Goal: Contribute content: Contribute content

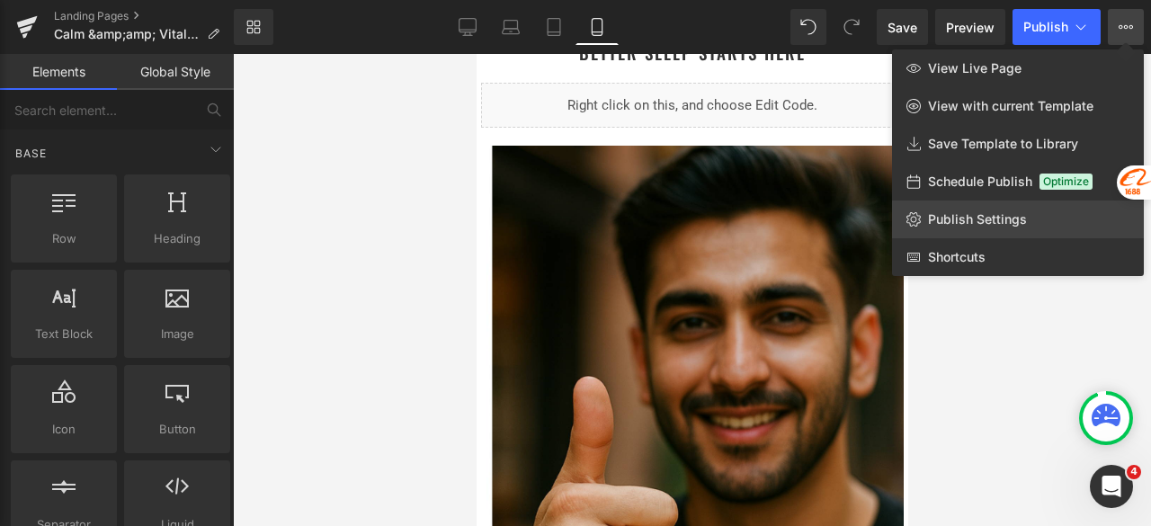
click at [1001, 219] on span "Publish Settings" at bounding box center [977, 219] width 99 height 16
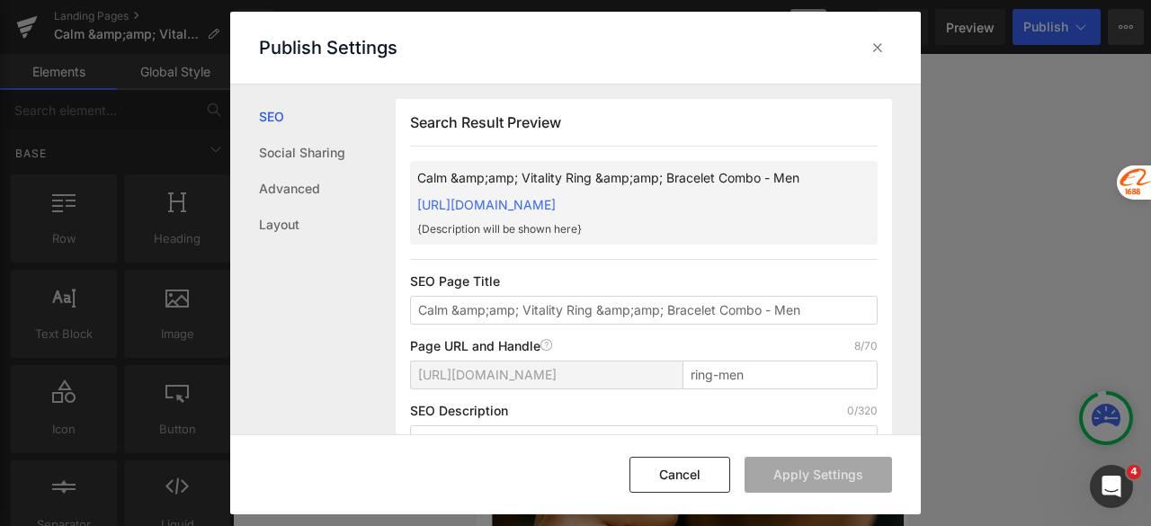
scroll to position [1, 0]
click at [877, 48] on icon at bounding box center [877, 48] width 18 height 18
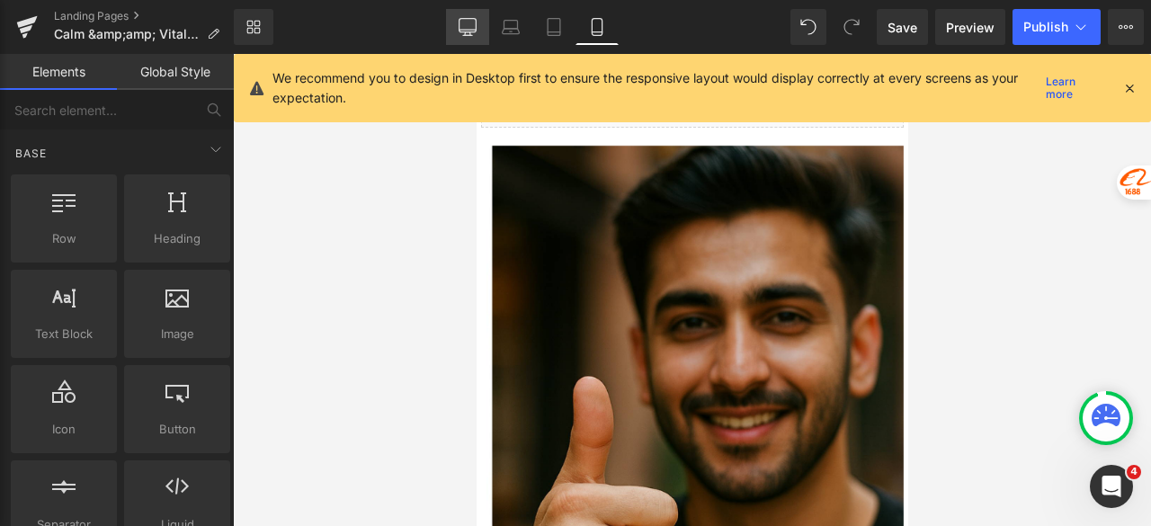
click at [458, 21] on link "Desktop" at bounding box center [467, 27] width 43 height 36
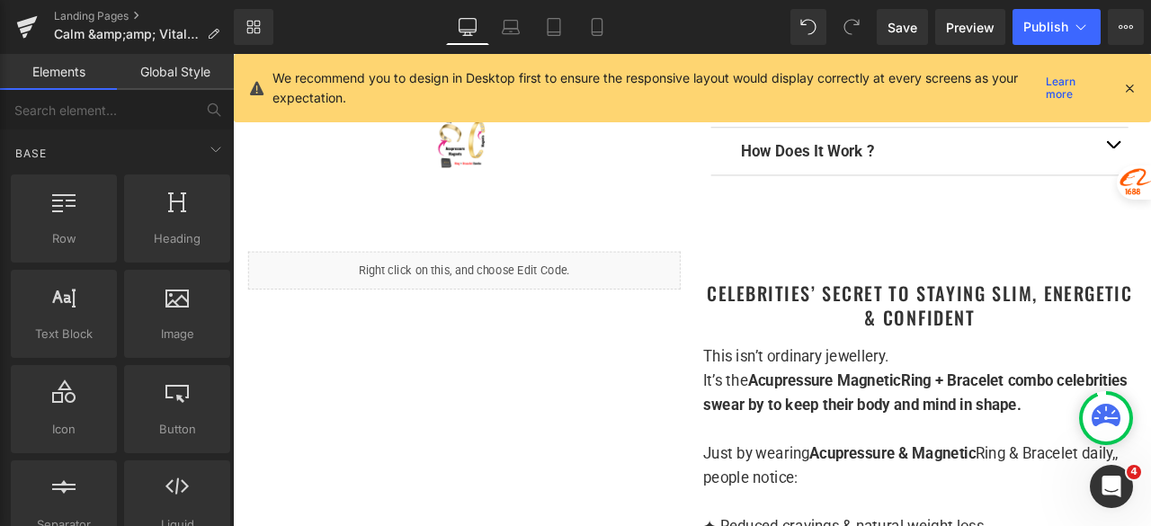
scroll to position [719, 0]
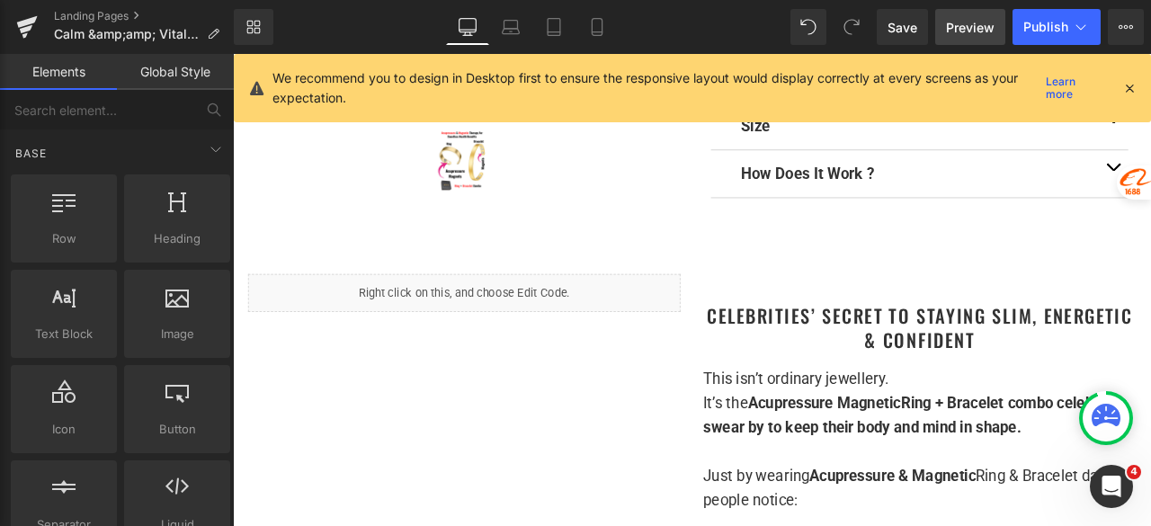
click at [959, 26] on span "Preview" at bounding box center [970, 27] width 49 height 19
click at [603, 31] on icon at bounding box center [597, 27] width 18 height 18
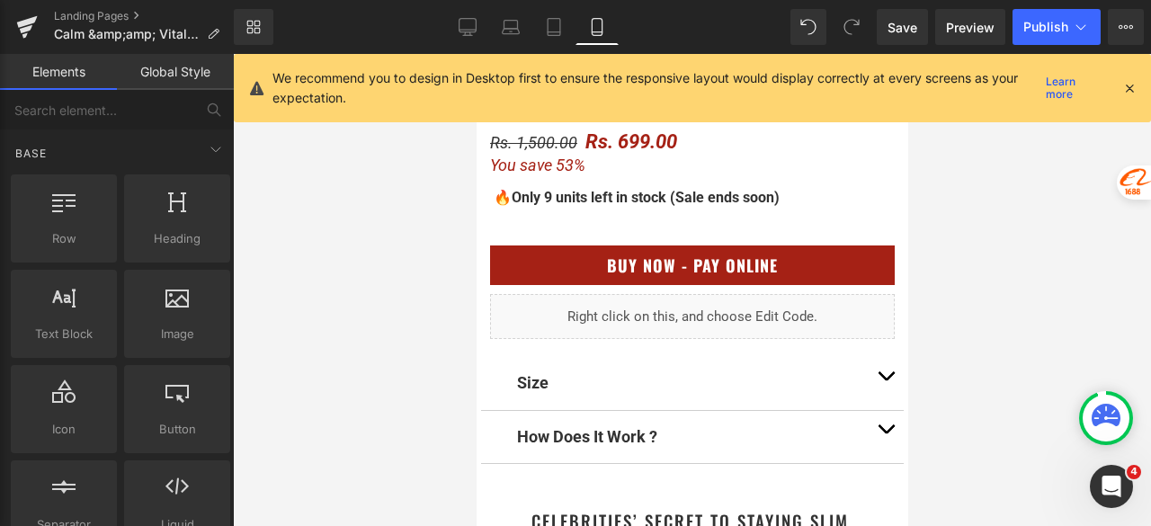
scroll to position [468, 0]
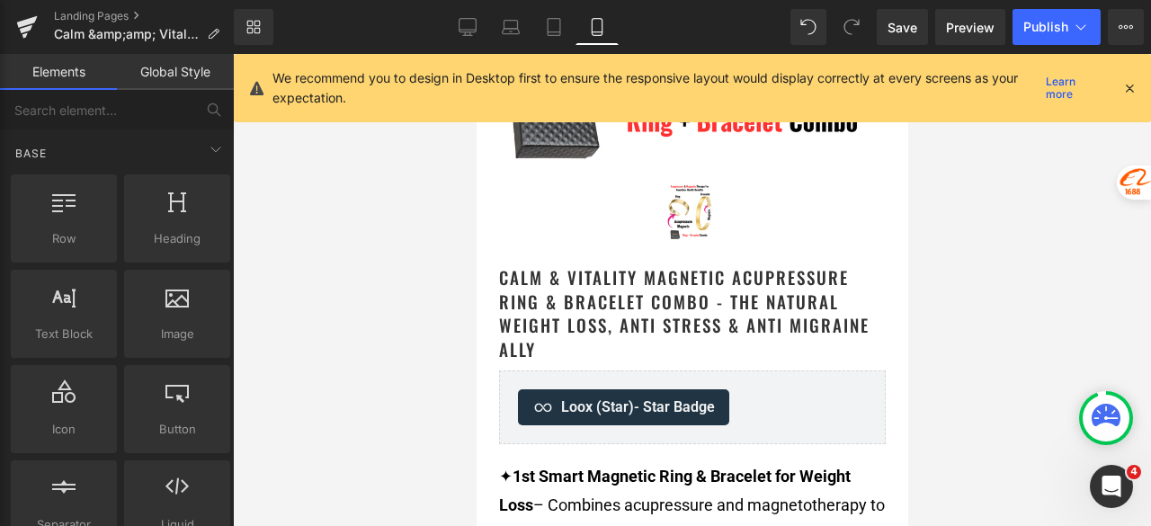
click at [1134, 86] on icon at bounding box center [1129, 88] width 16 height 16
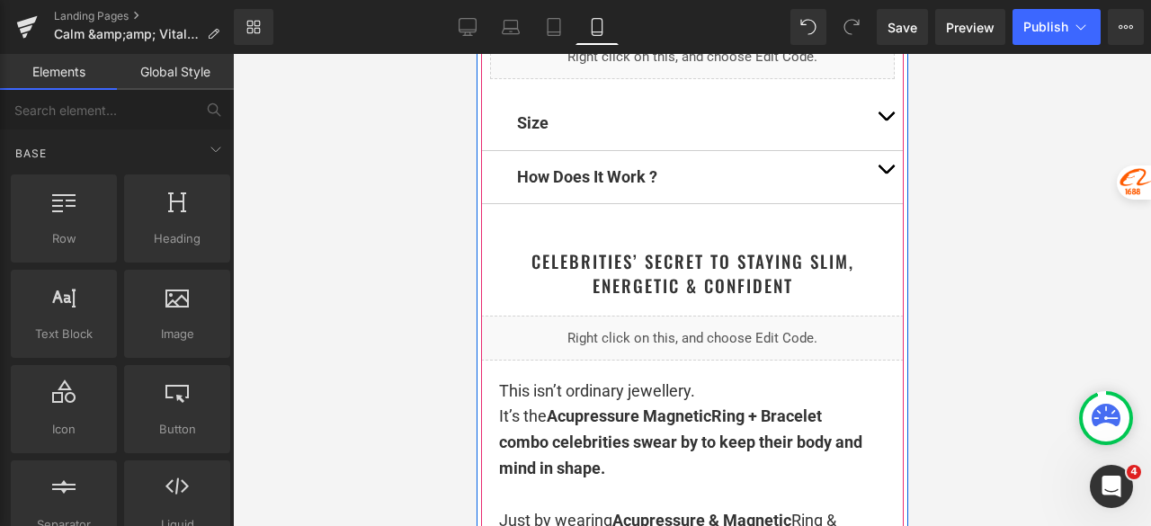
scroll to position [1456, 0]
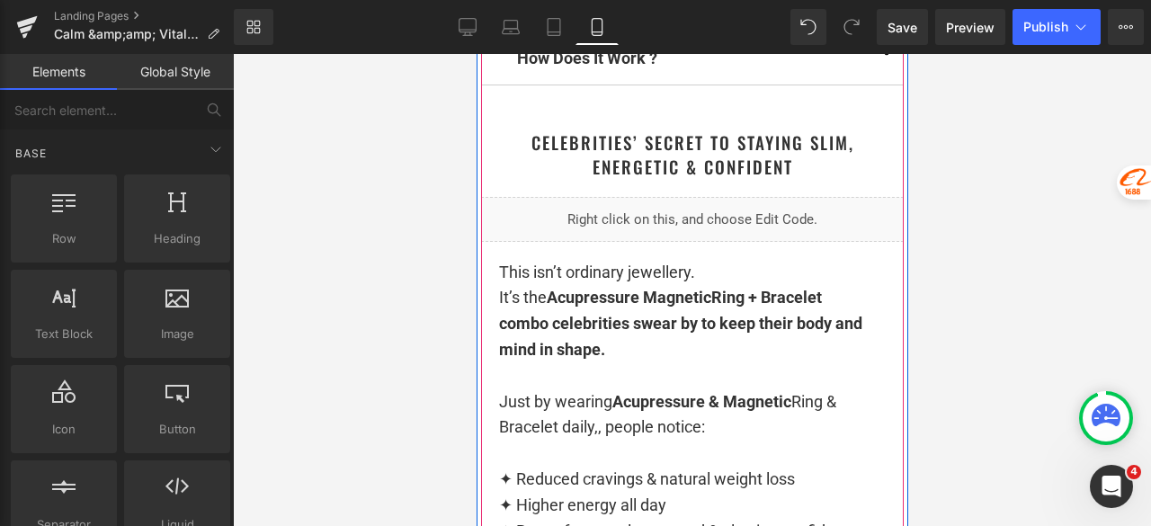
click at [708, 226] on div "Liquid" at bounding box center [691, 219] width 423 height 45
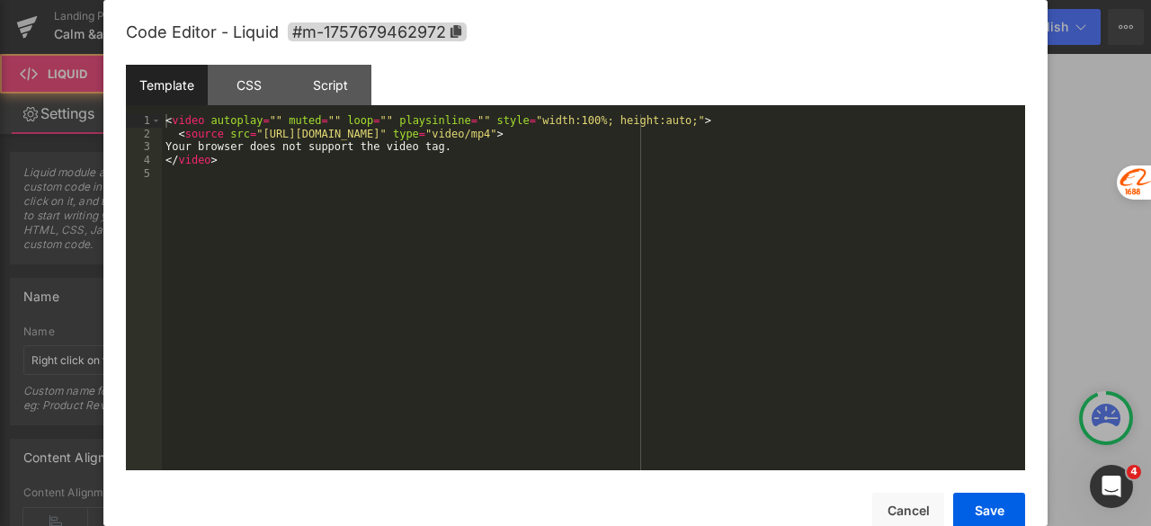
click at [705, 236] on div "Liquid" at bounding box center [691, 219] width 423 height 45
click at [682, 228] on div "< video autoplay = "" muted = "" loop = "" playsinline = "" style = "width:100%…" at bounding box center [593, 305] width 863 height 382
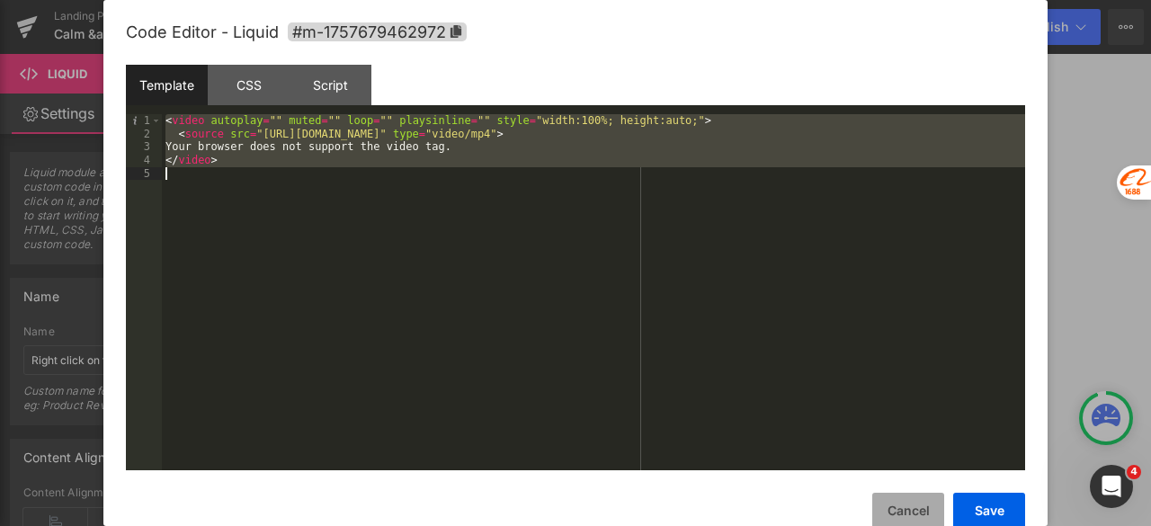
click at [917, 499] on button "Cancel" at bounding box center [908, 511] width 72 height 36
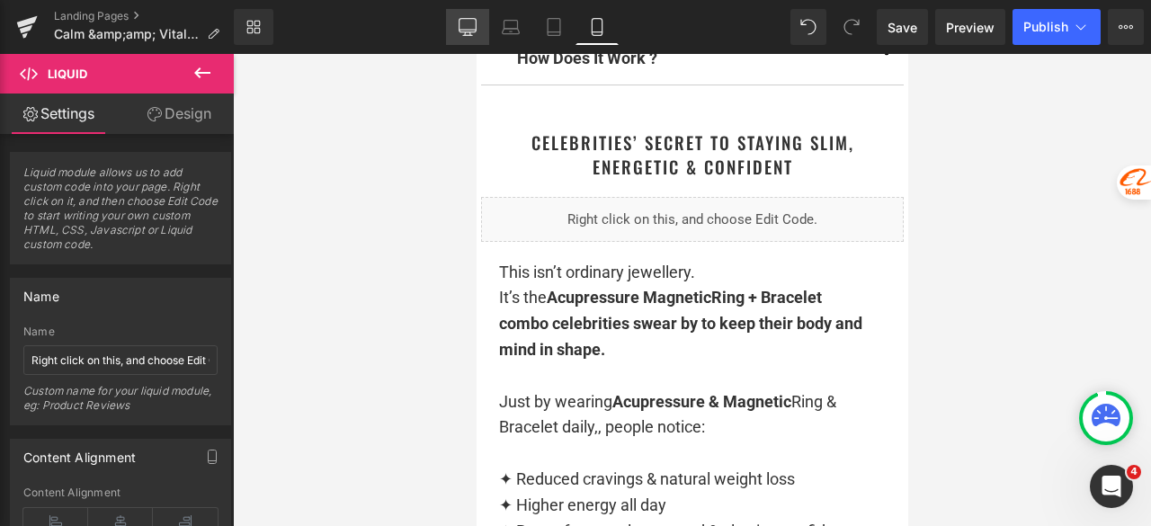
click at [457, 35] on link "Desktop" at bounding box center [467, 27] width 43 height 36
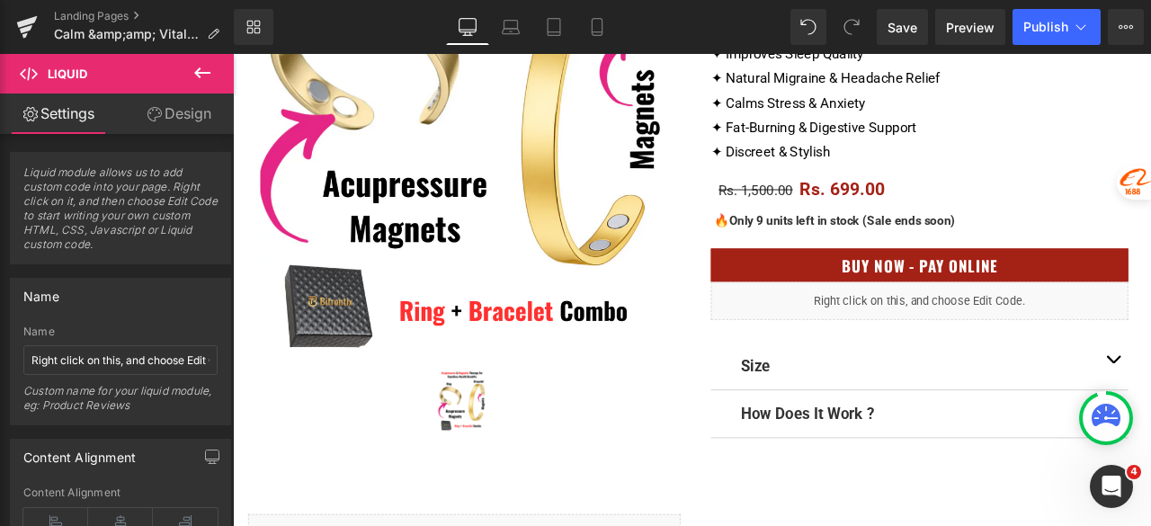
scroll to position [809, 0]
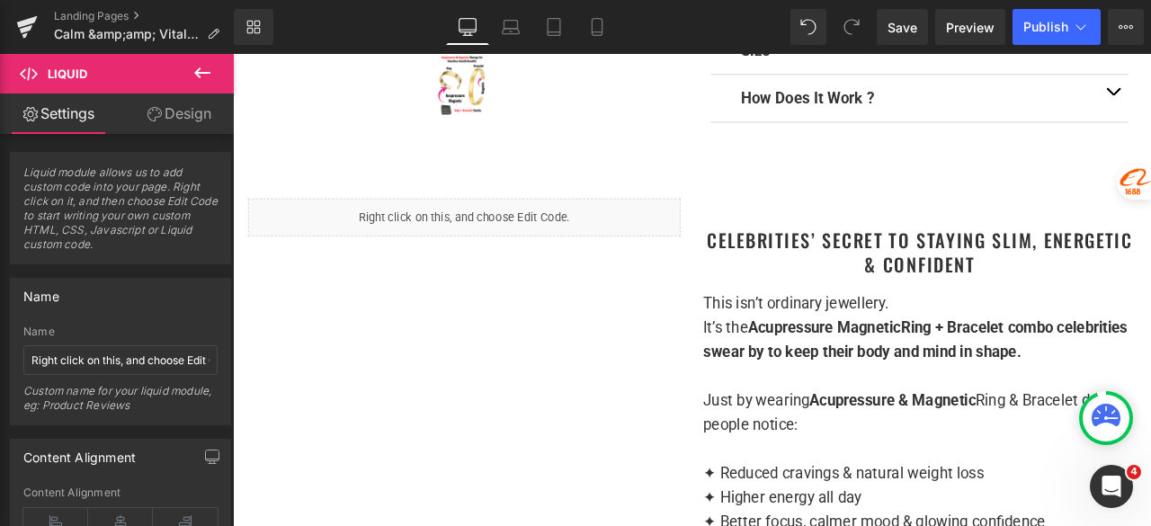
click at [476, 235] on div "Liquid" at bounding box center [507, 247] width 512 height 45
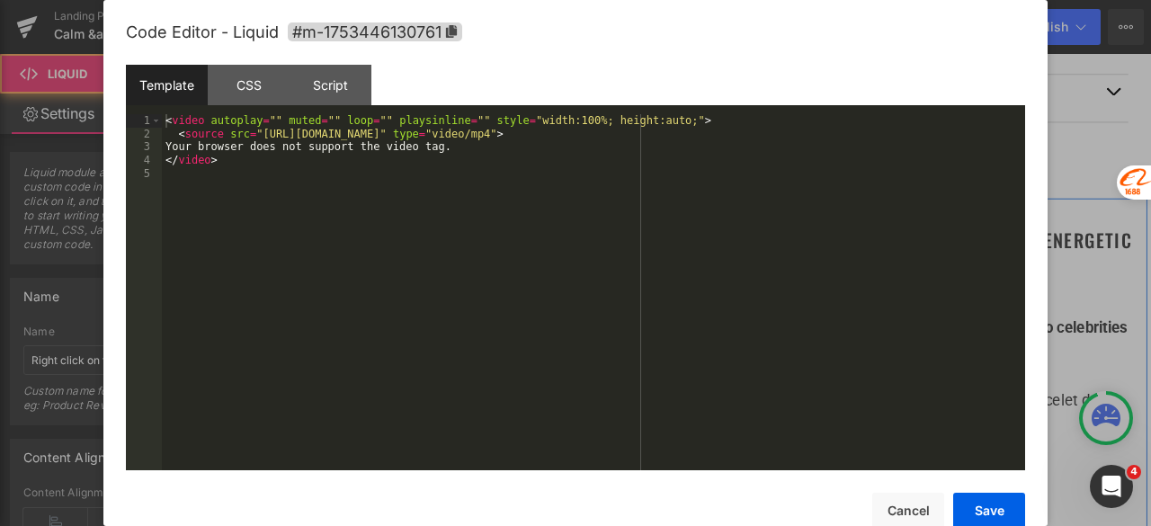
click at [523, 236] on div "Liquid" at bounding box center [507, 247] width 512 height 45
click at [466, 222] on div "< video autoplay = "" muted = "" loop = "" playsinline = "" style = "width:100%…" at bounding box center [593, 305] width 863 height 382
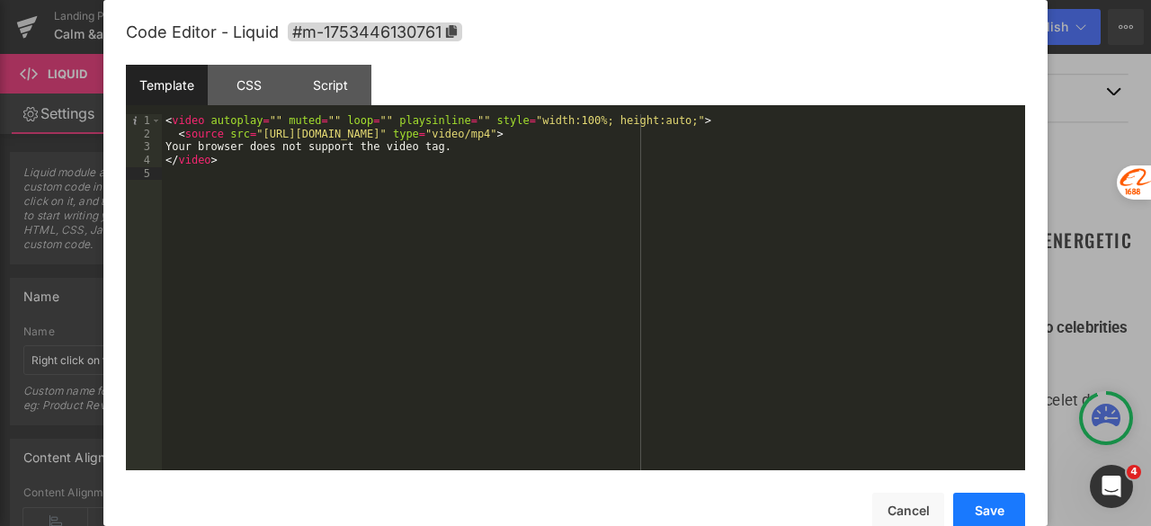
click at [982, 508] on button "Save" at bounding box center [989, 511] width 72 height 36
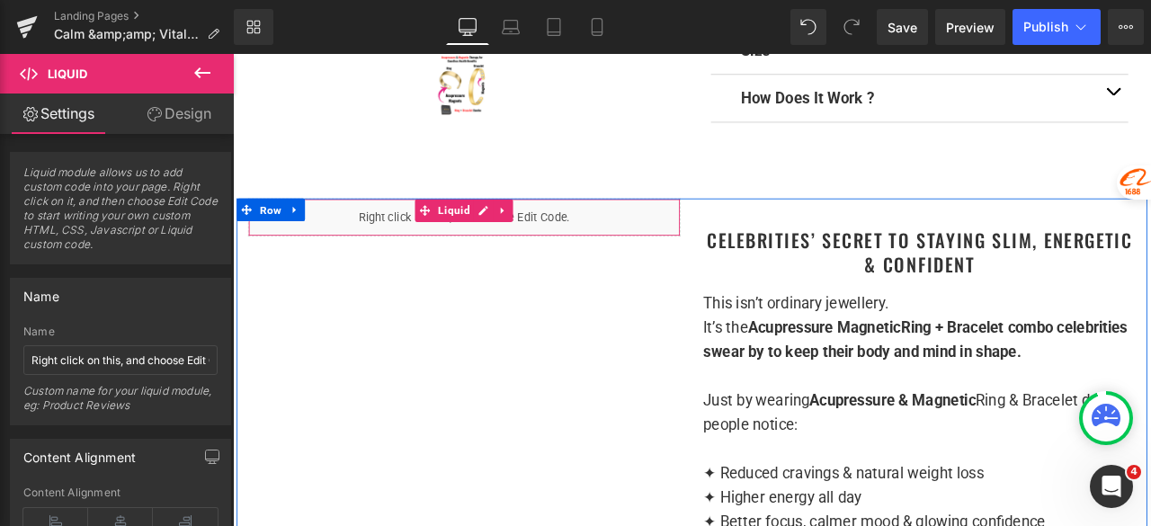
click at [534, 245] on div "Liquid" at bounding box center [507, 247] width 512 height 45
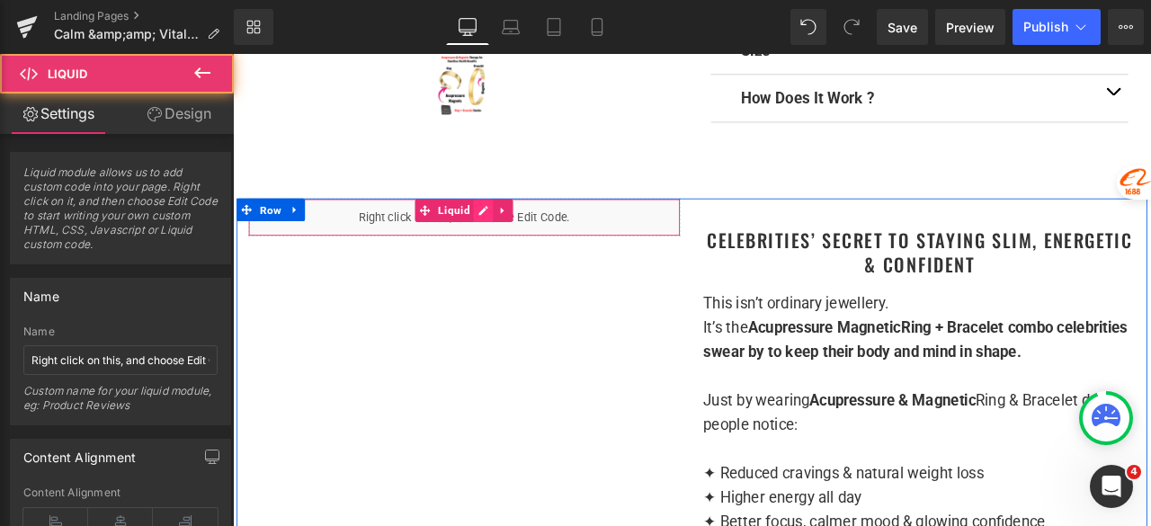
click at [524, 245] on div "Liquid" at bounding box center [507, 247] width 512 height 45
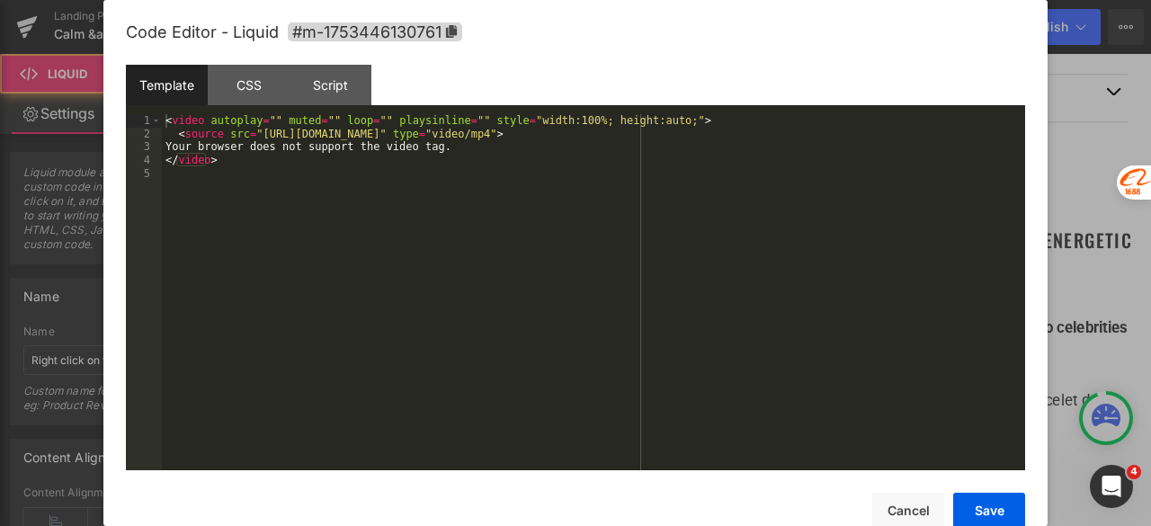
click at [480, 215] on div "< video autoplay = "" muted = "" loop = "" playsinline = "" style = "width:100%…" at bounding box center [593, 305] width 863 height 382
click at [989, 510] on button "Save" at bounding box center [989, 511] width 72 height 36
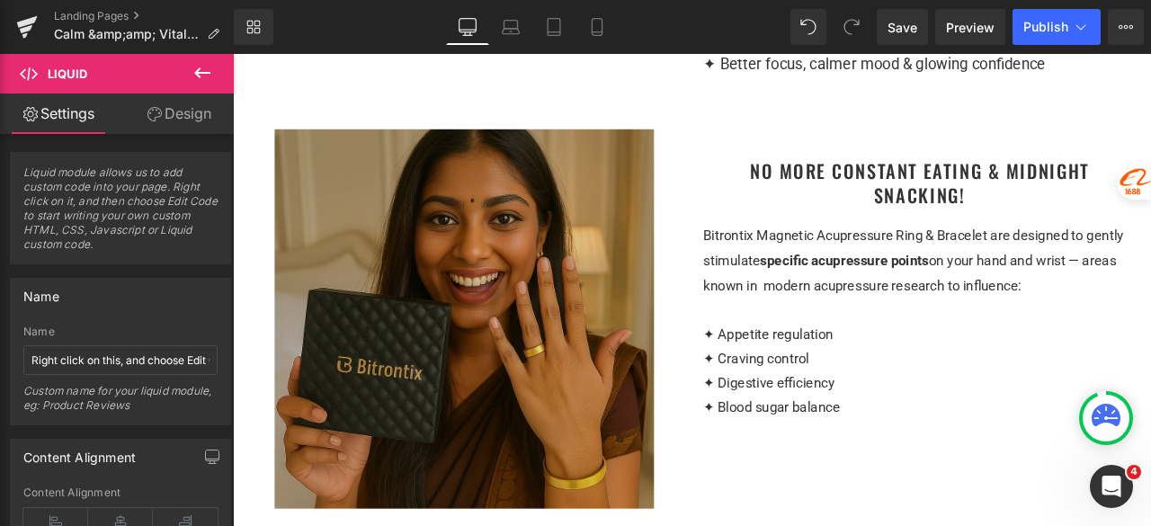
scroll to position [1438, 0]
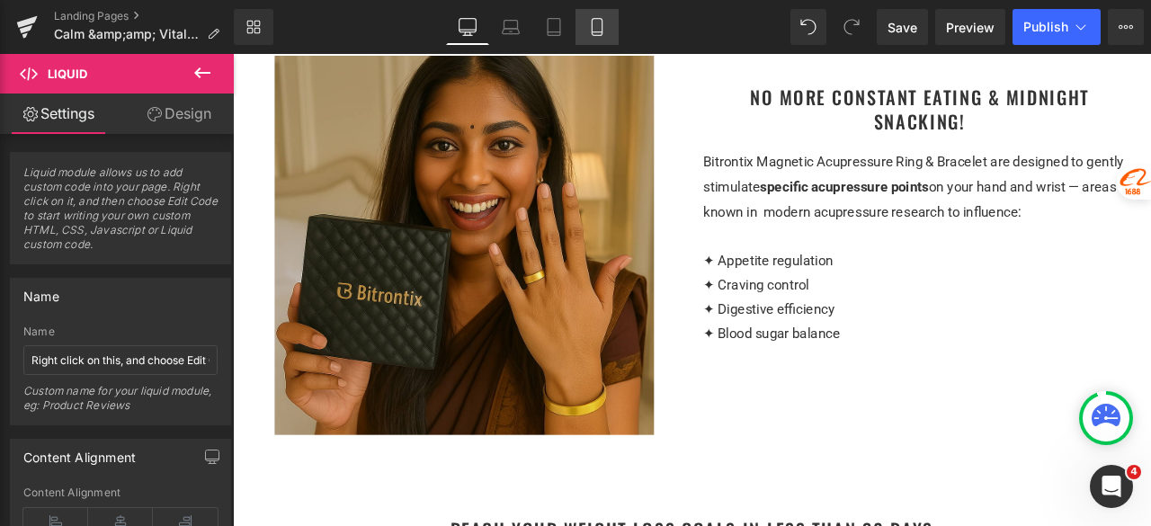
click at [590, 26] on icon at bounding box center [597, 27] width 18 height 18
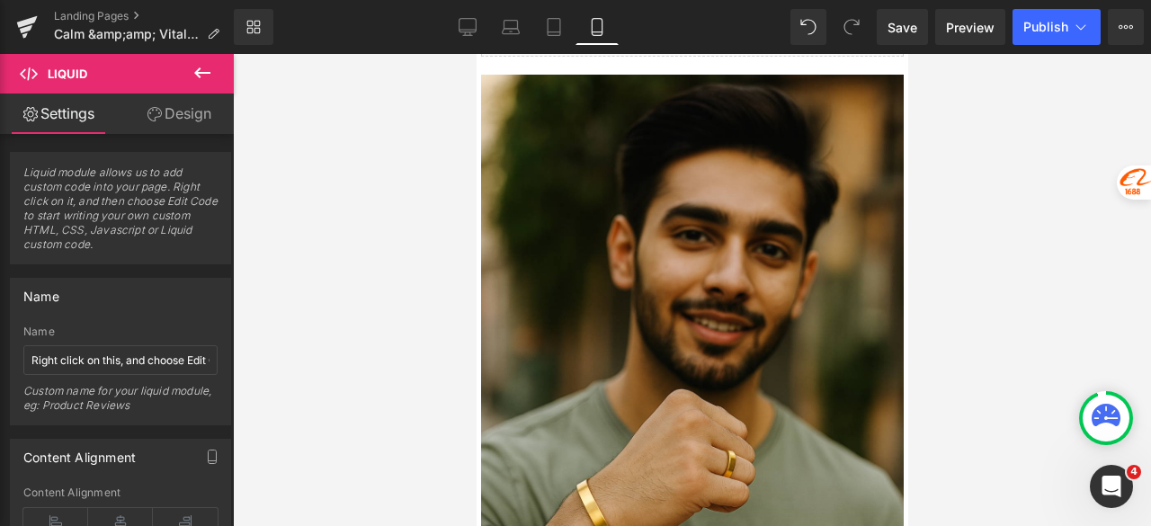
scroll to position [2787, 0]
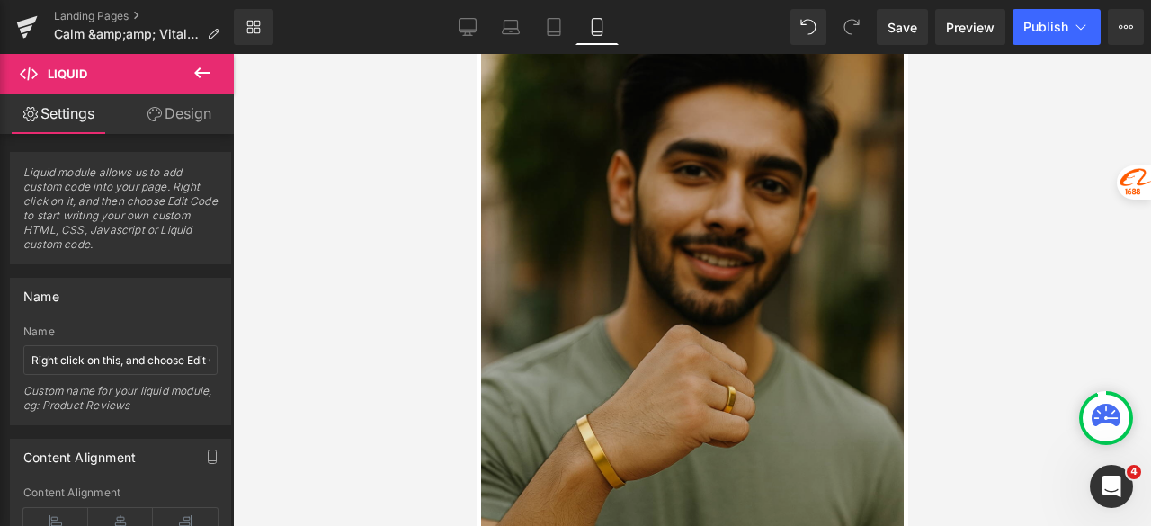
click at [690, 258] on img at bounding box center [691, 327] width 423 height 634
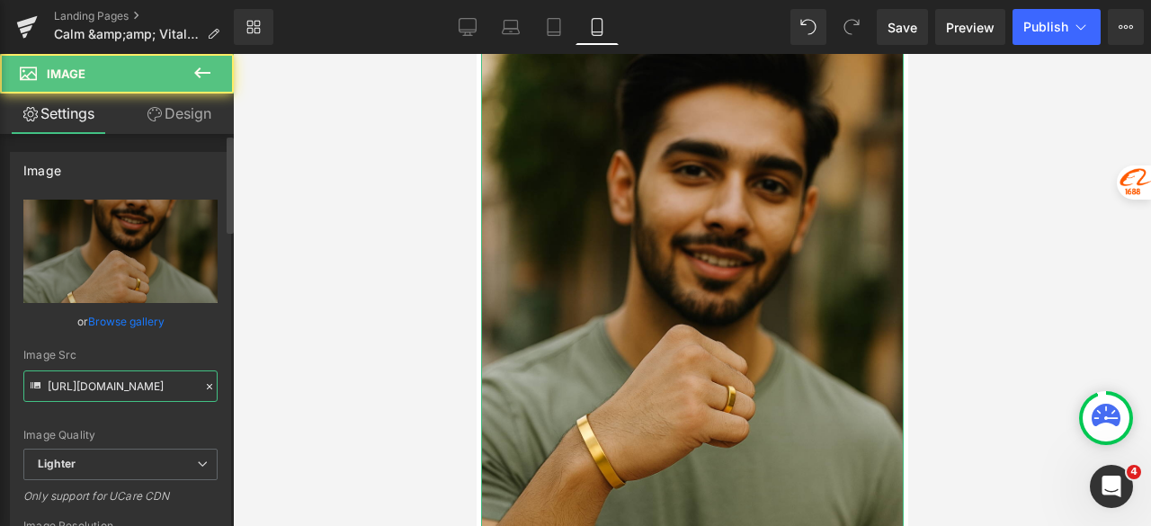
click at [158, 387] on input "[URL][DOMAIN_NAME]" at bounding box center [120, 385] width 194 height 31
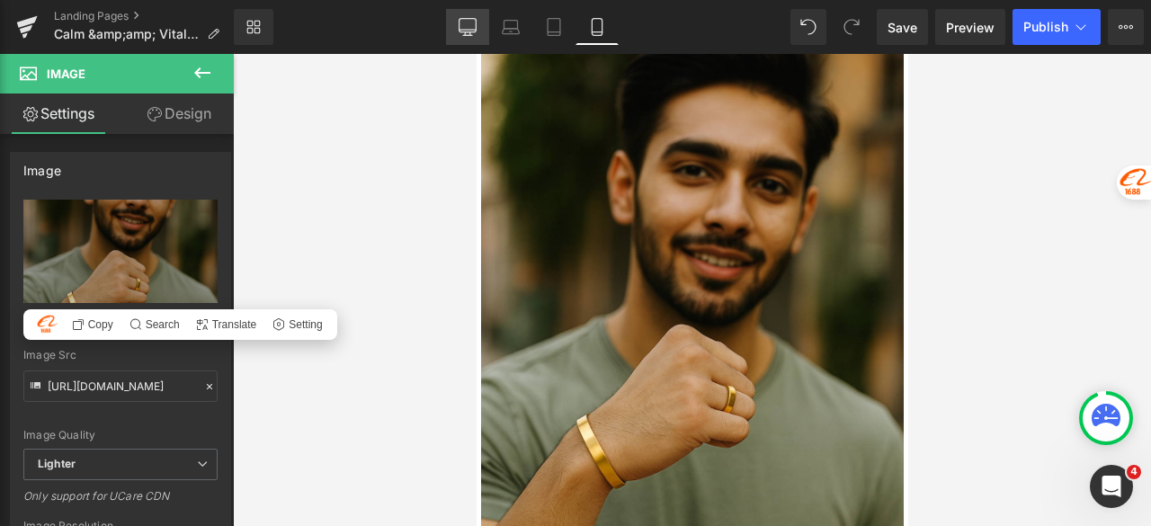
click at [464, 30] on icon at bounding box center [467, 30] width 17 height 0
type input "auto"
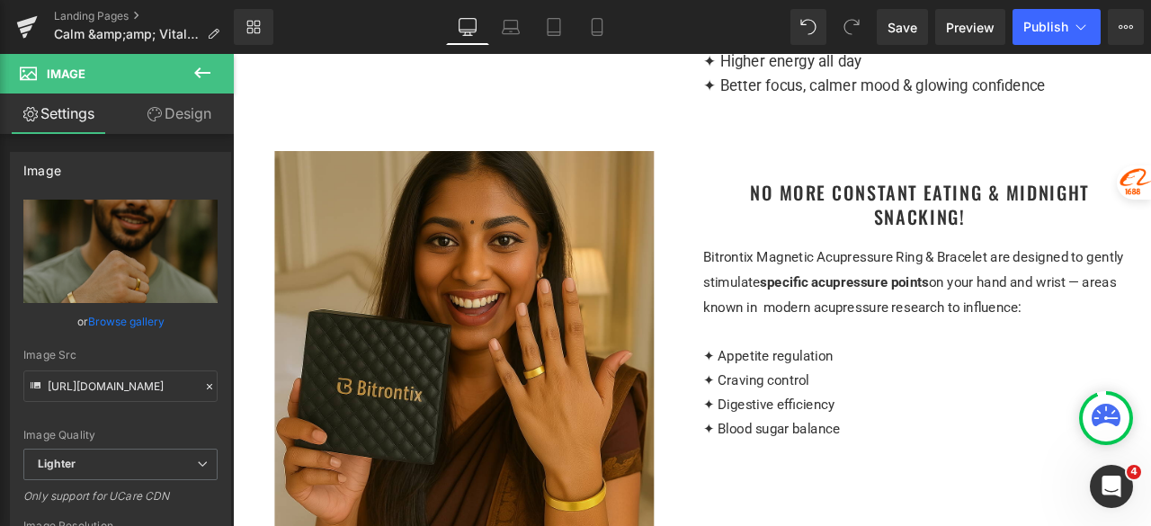
scroll to position [1349, 0]
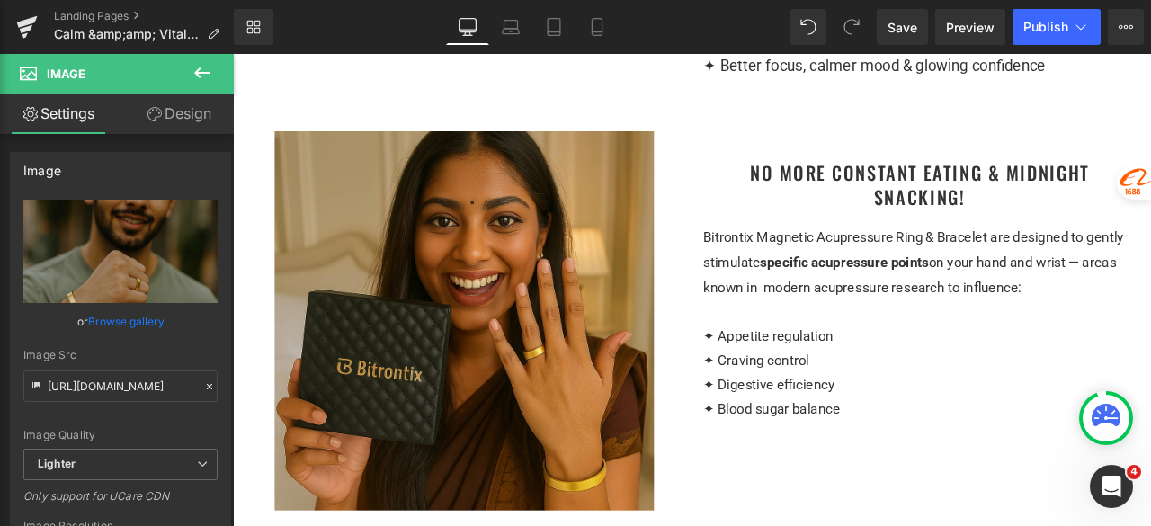
click at [475, 402] on div "Image" at bounding box center [507, 371] width 512 height 450
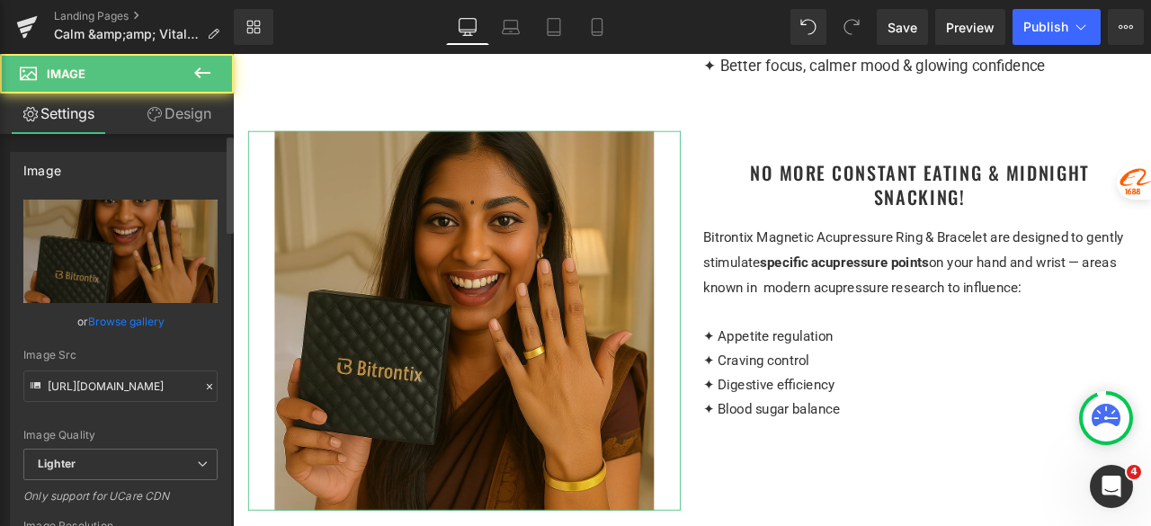
click at [124, 368] on div "Image Src [URL][DOMAIN_NAME]" at bounding box center [120, 375] width 194 height 53
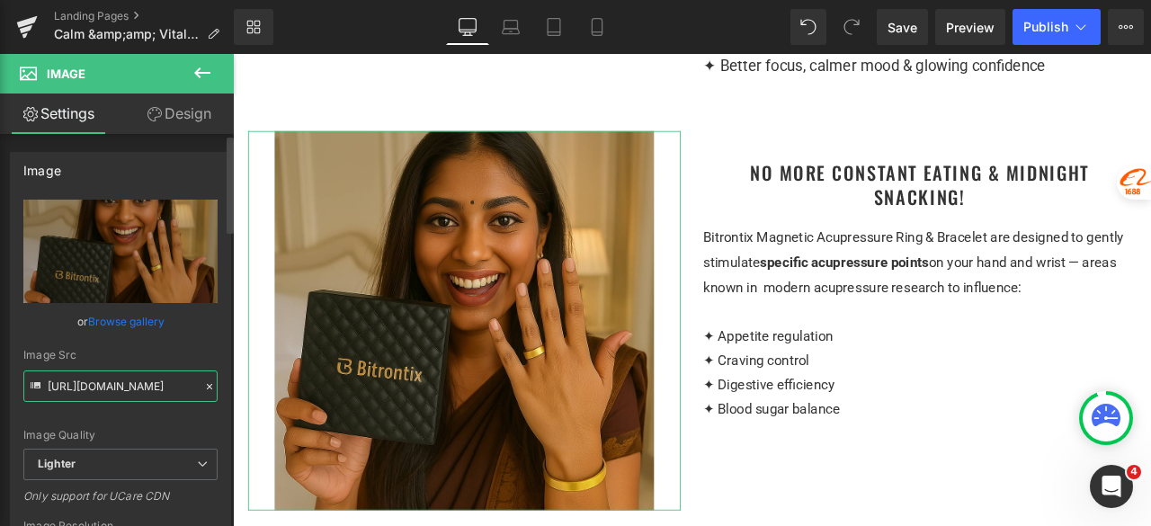
click at [103, 379] on input "[URL][DOMAIN_NAME]" at bounding box center [120, 385] width 194 height 31
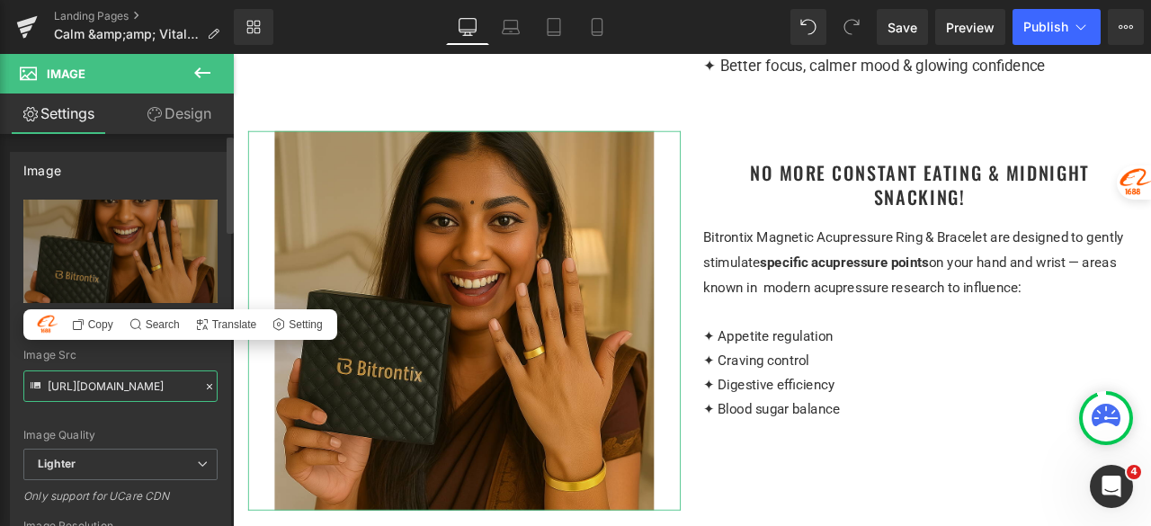
paste input "7d5c888a-db0a-49ee-b4e5-9acaa7aae2c2/-/format/auto/-/preview/3000x3000/-/qualit…"
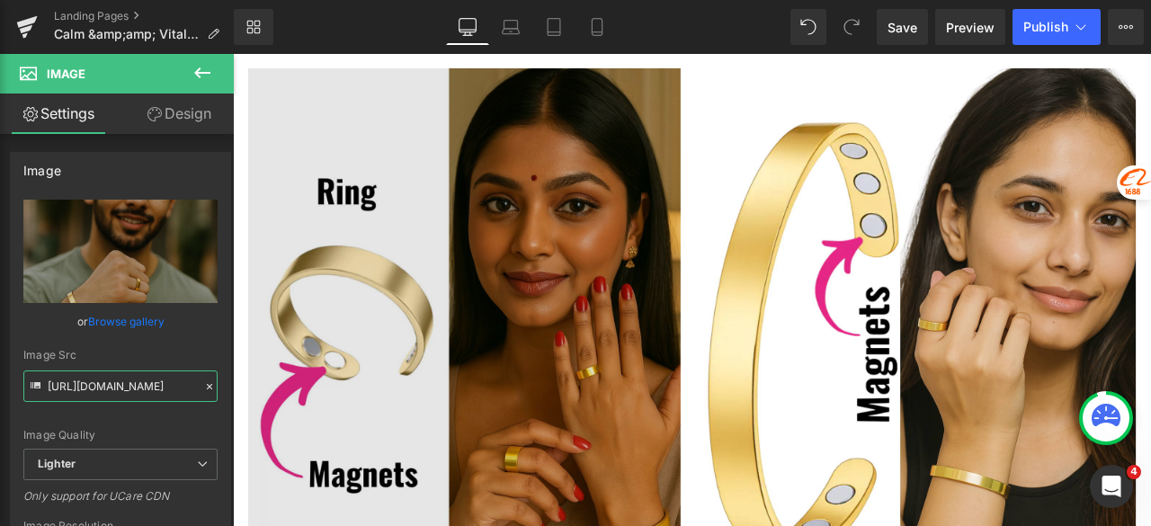
scroll to position [2248, 0]
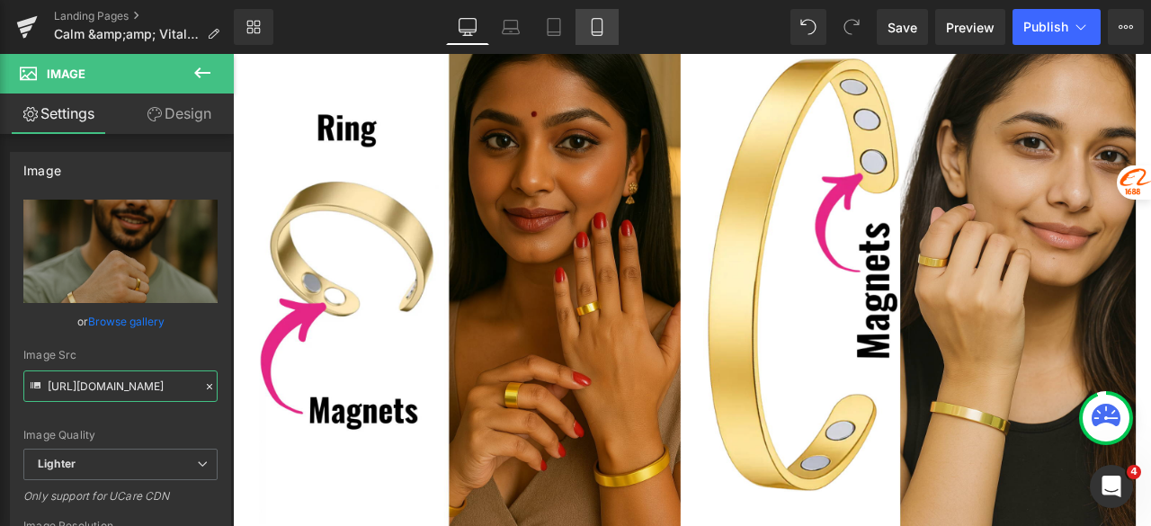
type input "[URL][DOMAIN_NAME]"
click at [598, 26] on icon at bounding box center [597, 27] width 18 height 18
type input "100"
type input "auto"
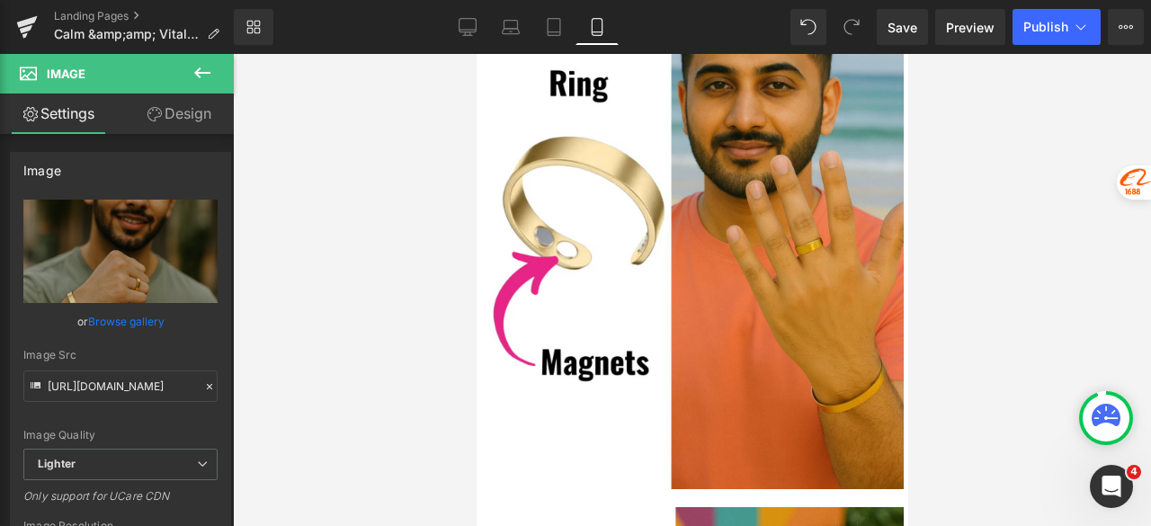
scroll to position [3956, 0]
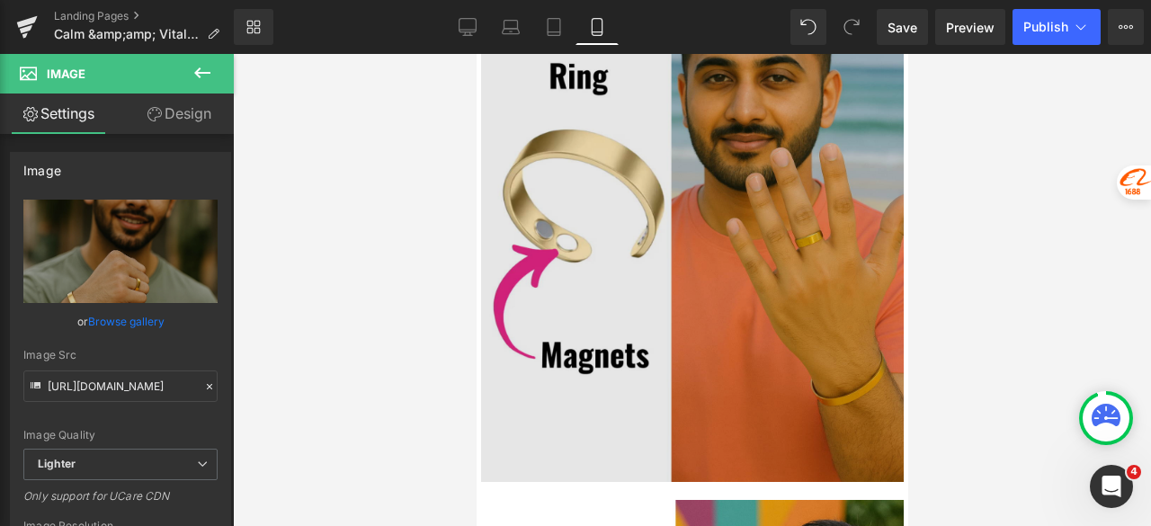
click at [659, 256] on img at bounding box center [691, 218] width 423 height 529
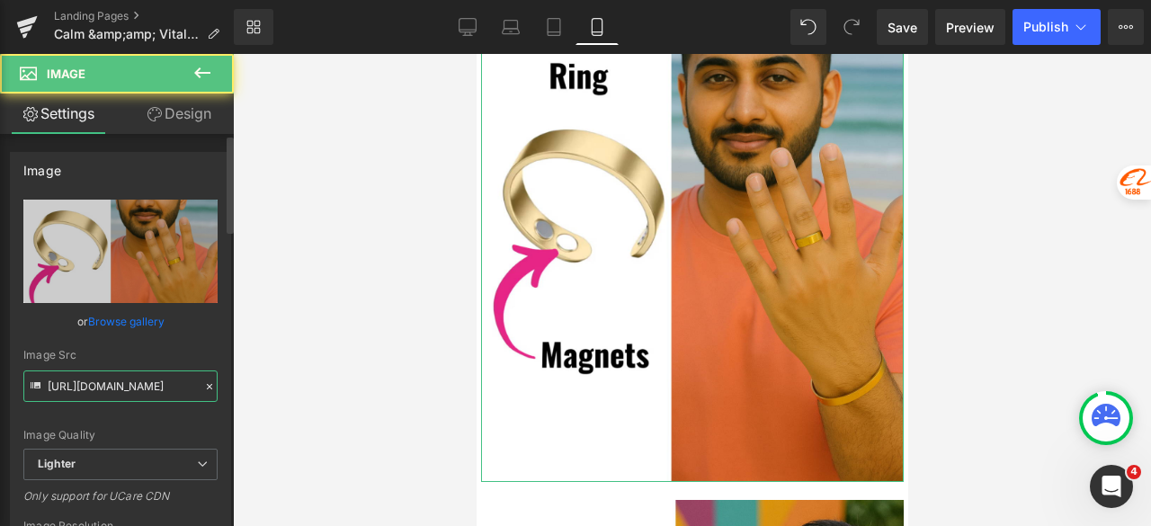
click at [117, 389] on input "[URL][DOMAIN_NAME]" at bounding box center [120, 385] width 194 height 31
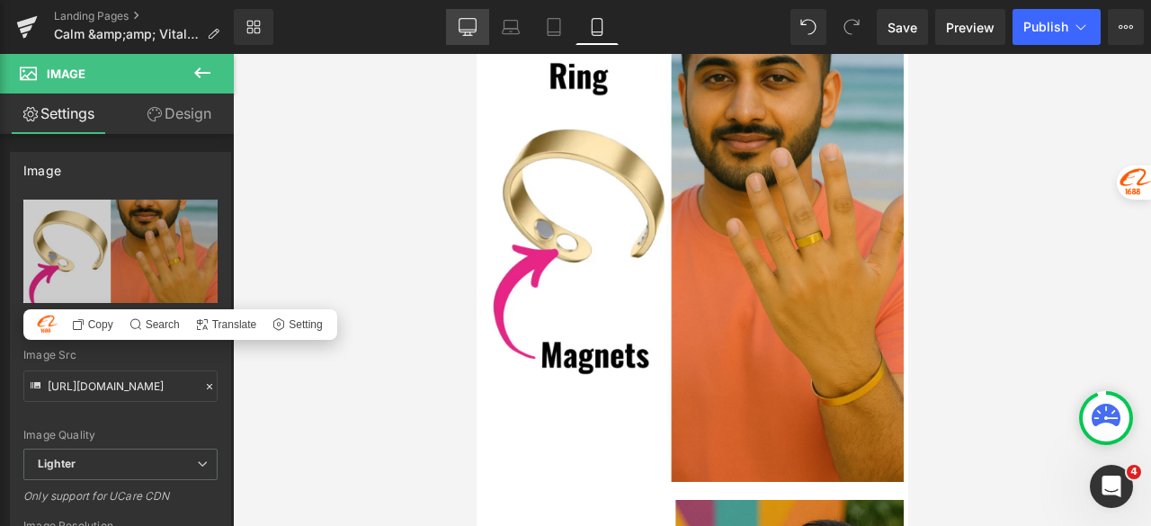
click at [468, 28] on icon at bounding box center [468, 27] width 18 height 18
type input "auto"
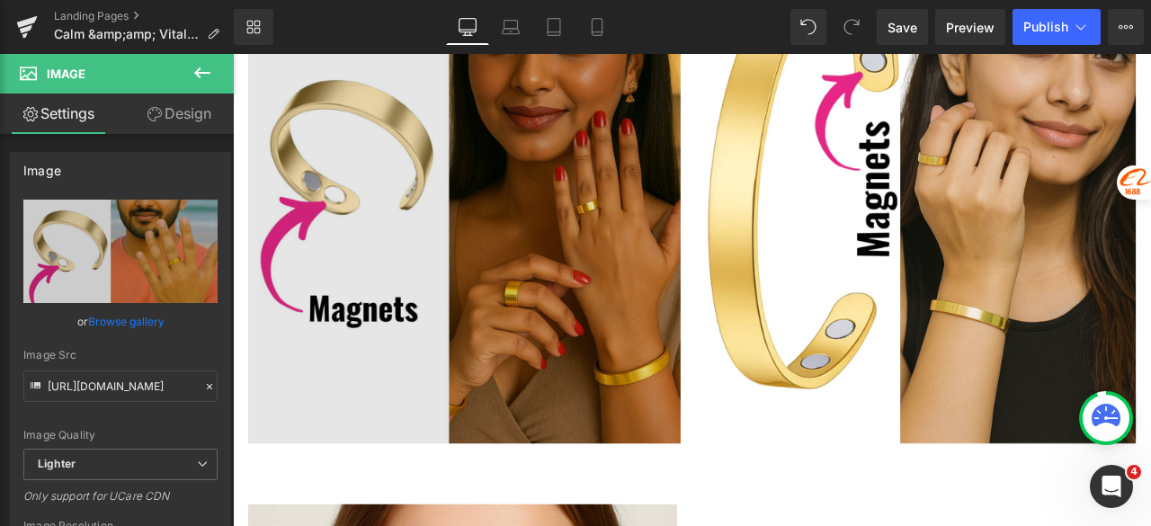
scroll to position [2427, 0]
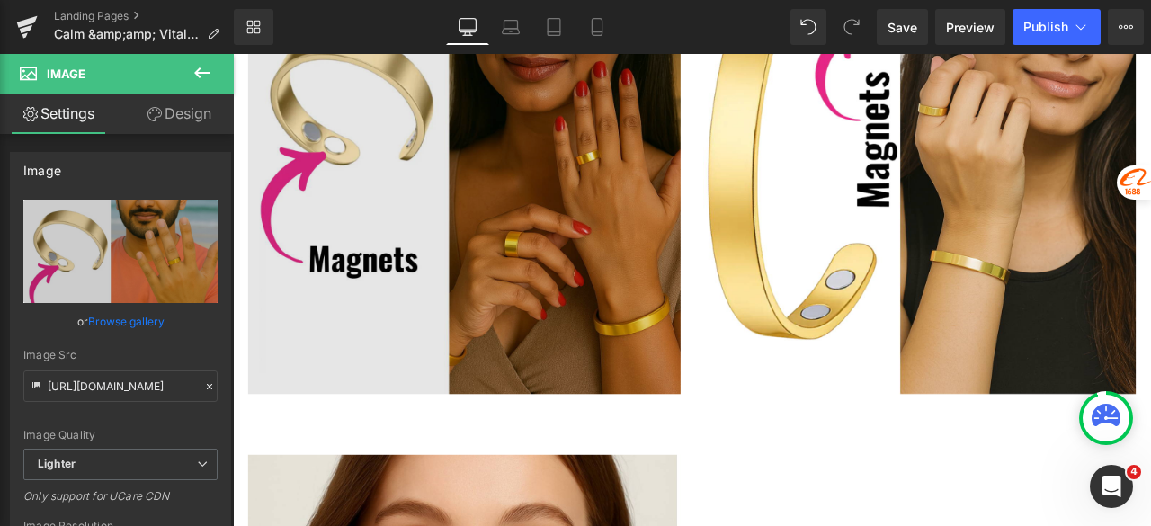
click at [535, 302] on img at bounding box center [507, 136] width 512 height 641
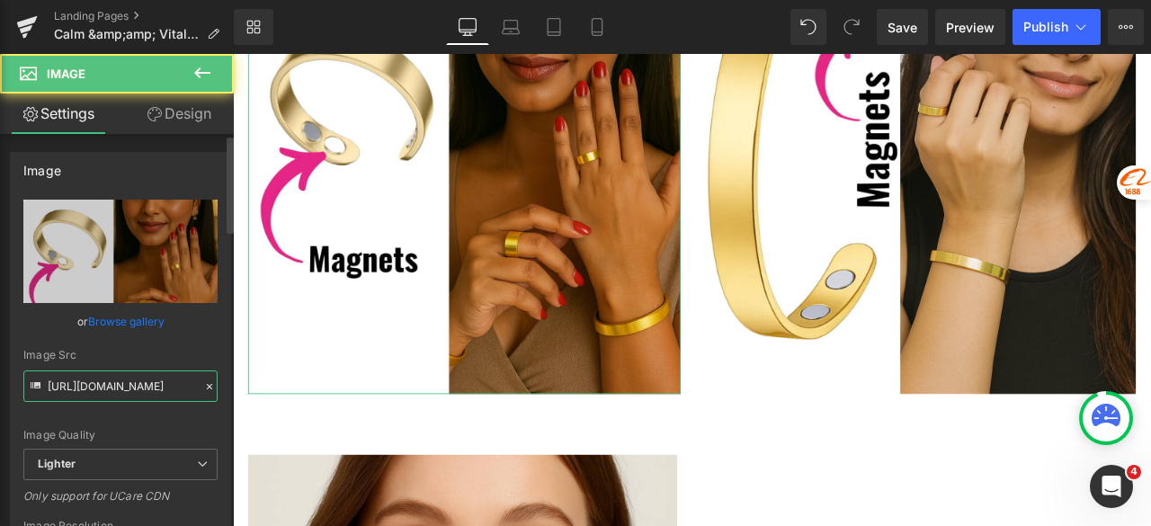
click at [140, 389] on input "[URL][DOMAIN_NAME]" at bounding box center [120, 385] width 194 height 31
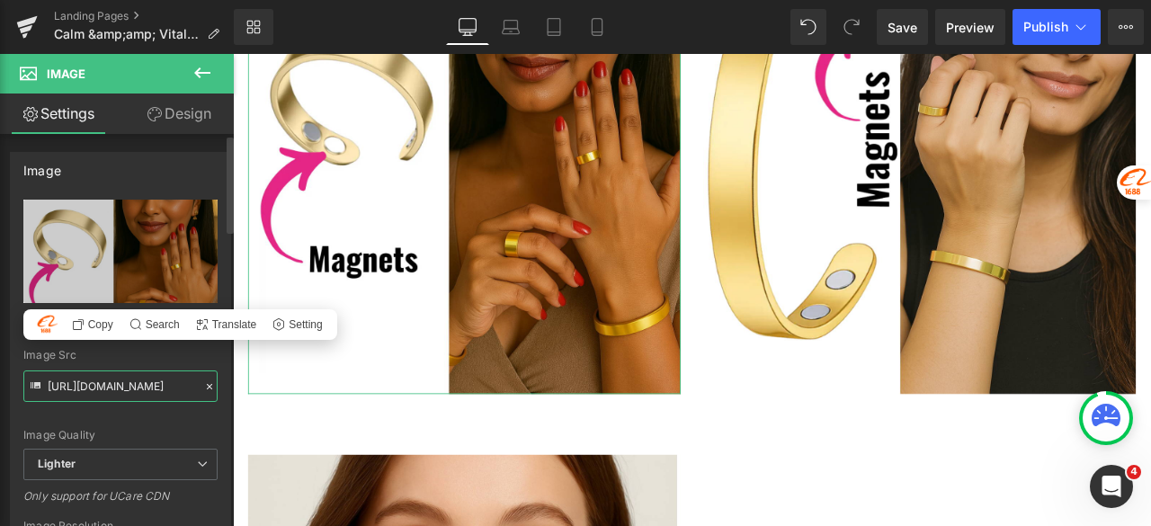
paste input "6c37c802-304b-4dde-b08b-16f92957c250/-/format/auto/-/preview/3000x3000/-/qualit…"
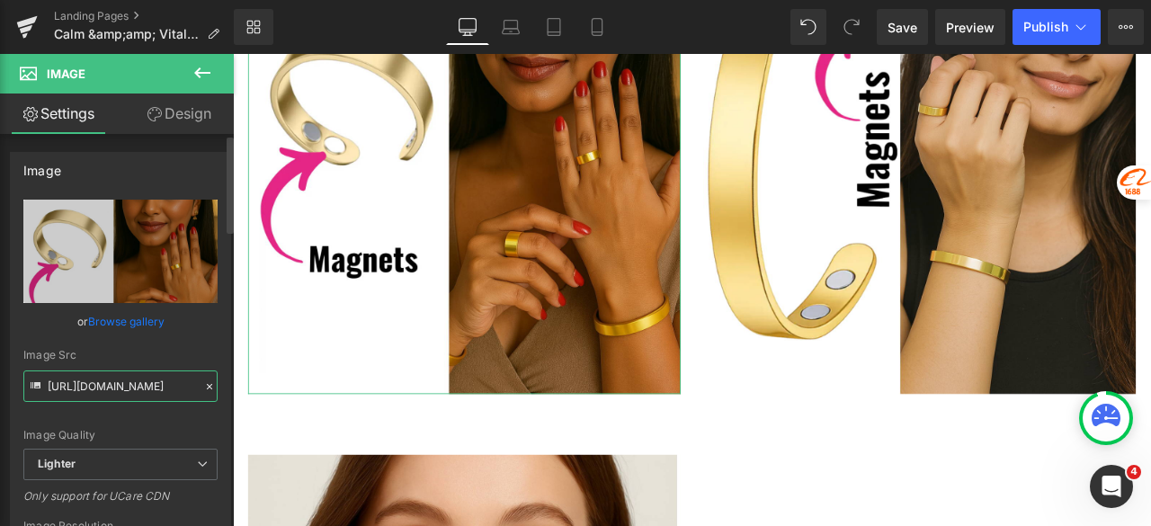
scroll to position [0, 640]
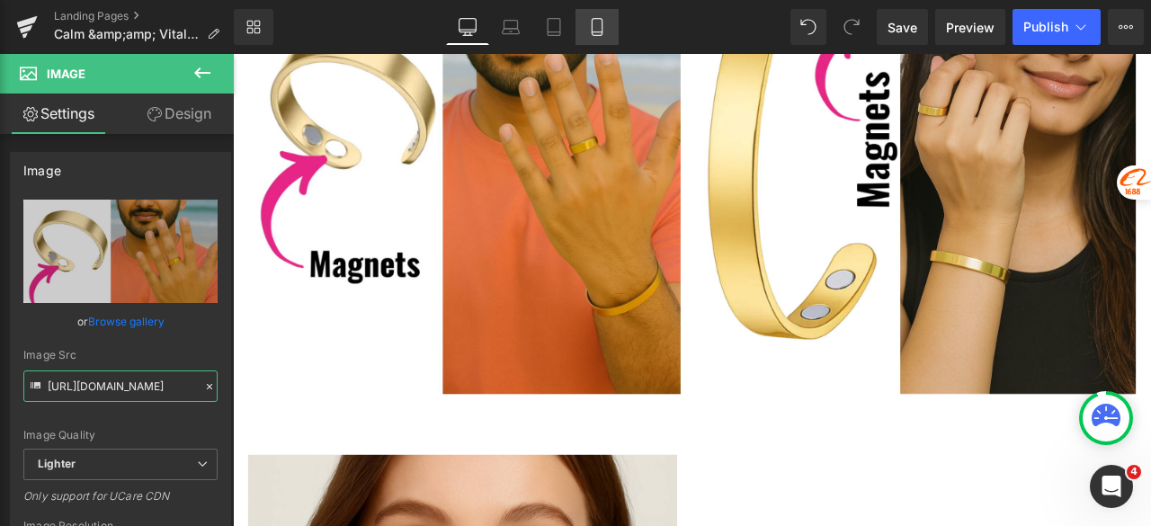
type input "[URL][DOMAIN_NAME]"
click at [601, 34] on icon at bounding box center [597, 27] width 10 height 17
type input "100"
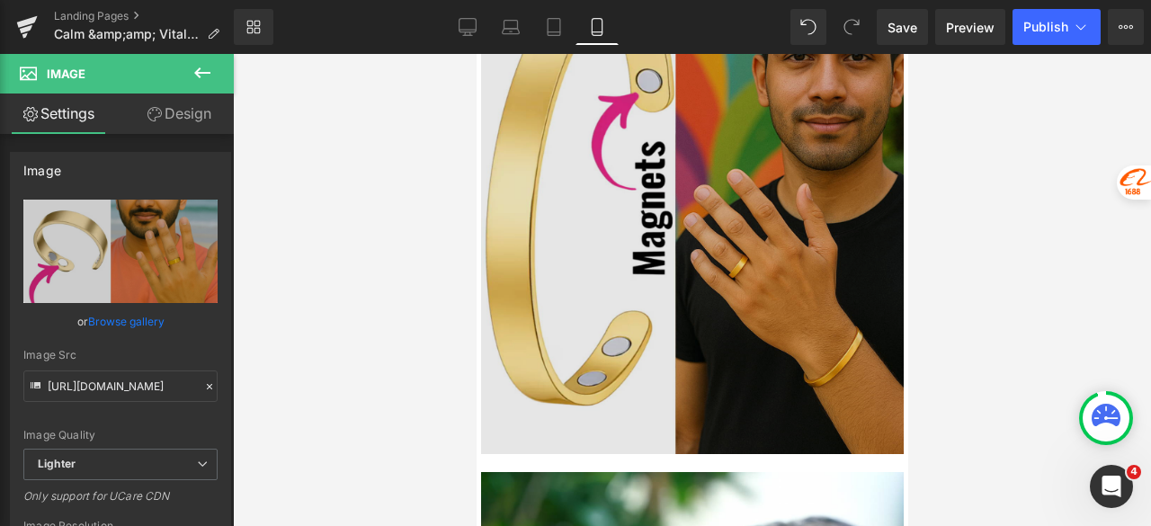
scroll to position [4585, 0]
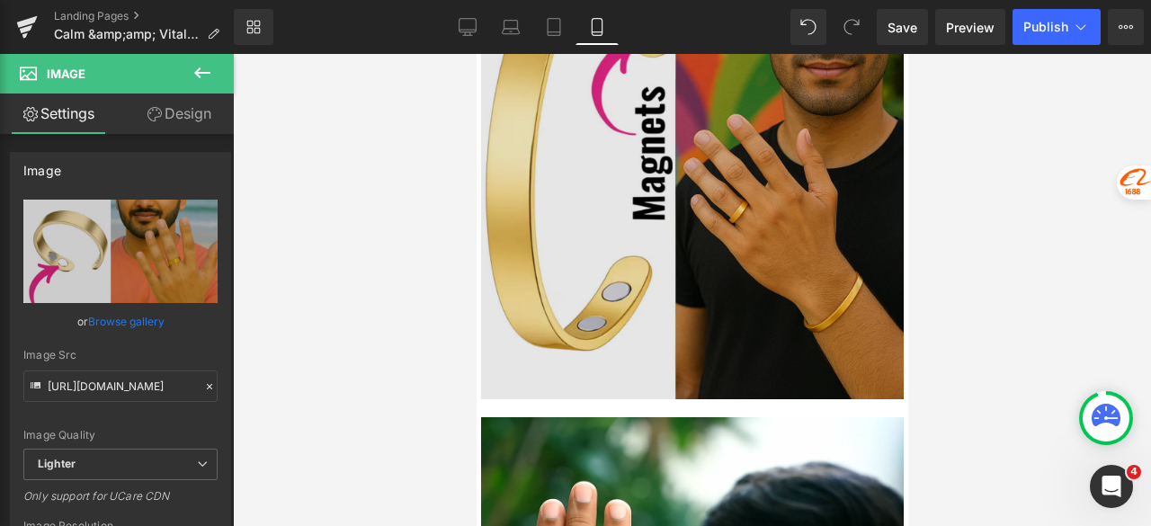
click at [702, 303] on img at bounding box center [691, 135] width 423 height 529
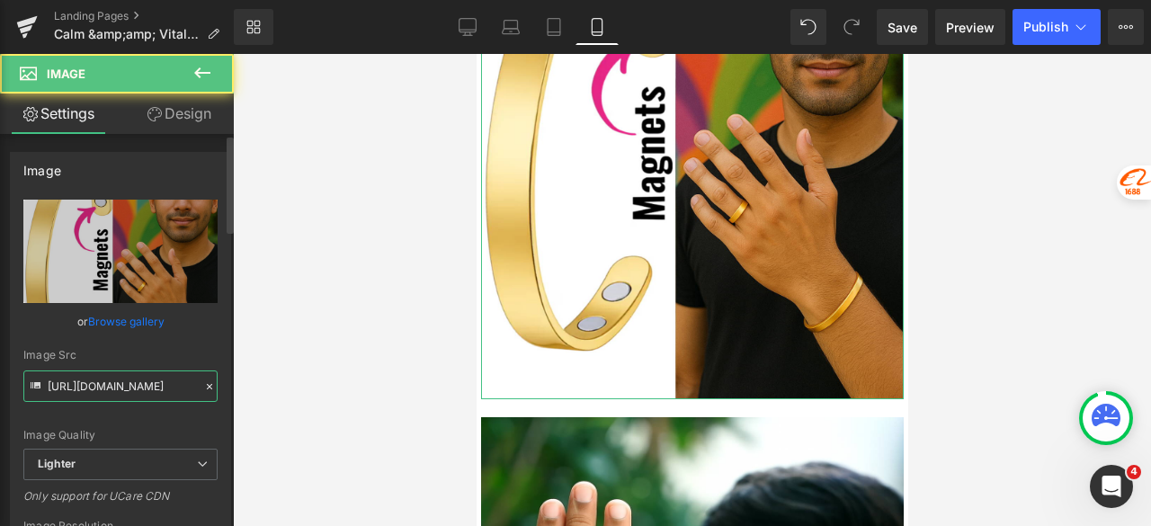
click at [138, 389] on input "[URL][DOMAIN_NAME]" at bounding box center [120, 385] width 194 height 31
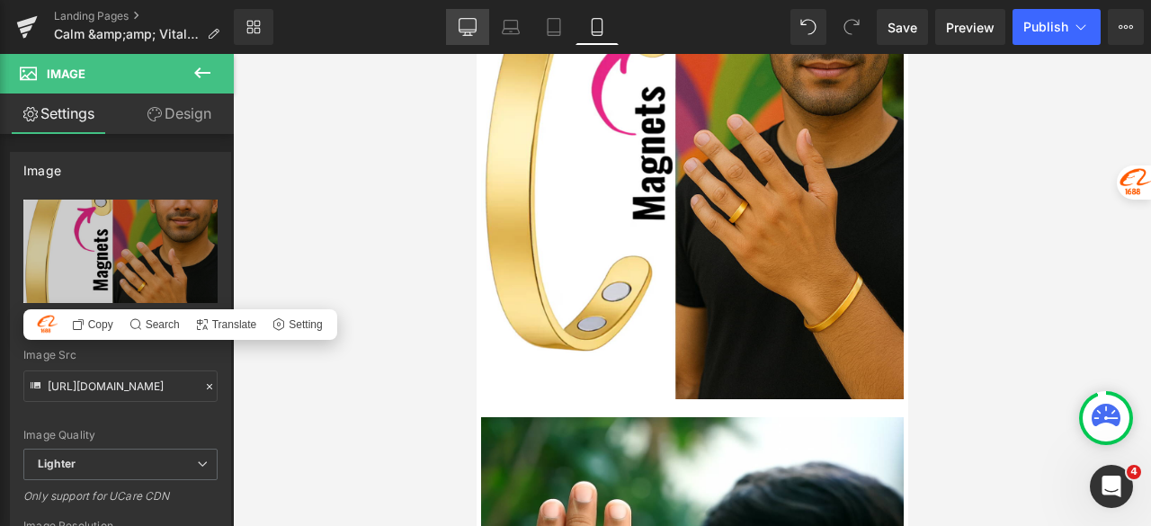
click at [469, 28] on icon at bounding box center [468, 27] width 18 height 18
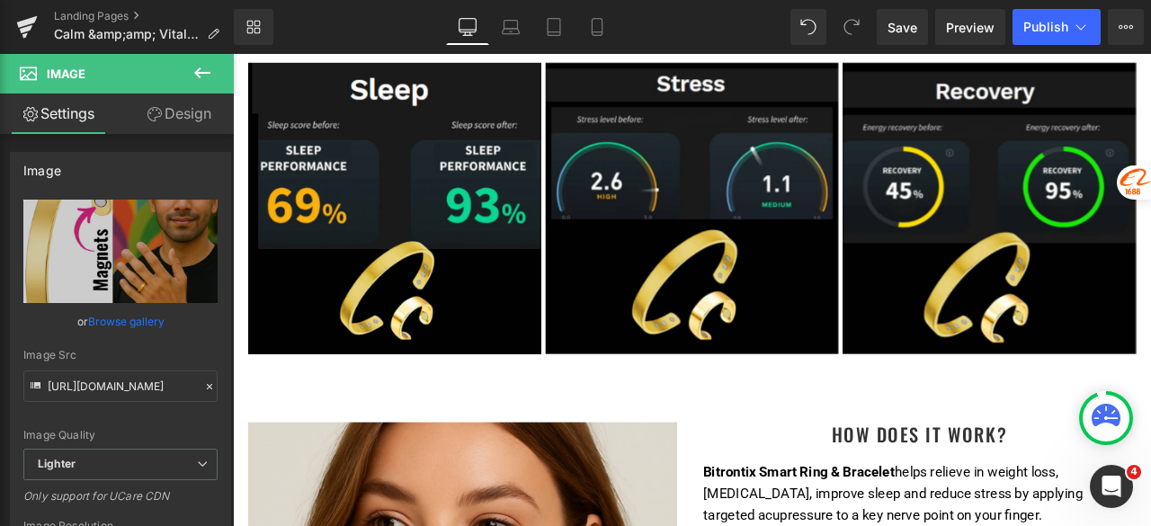
type input "auto"
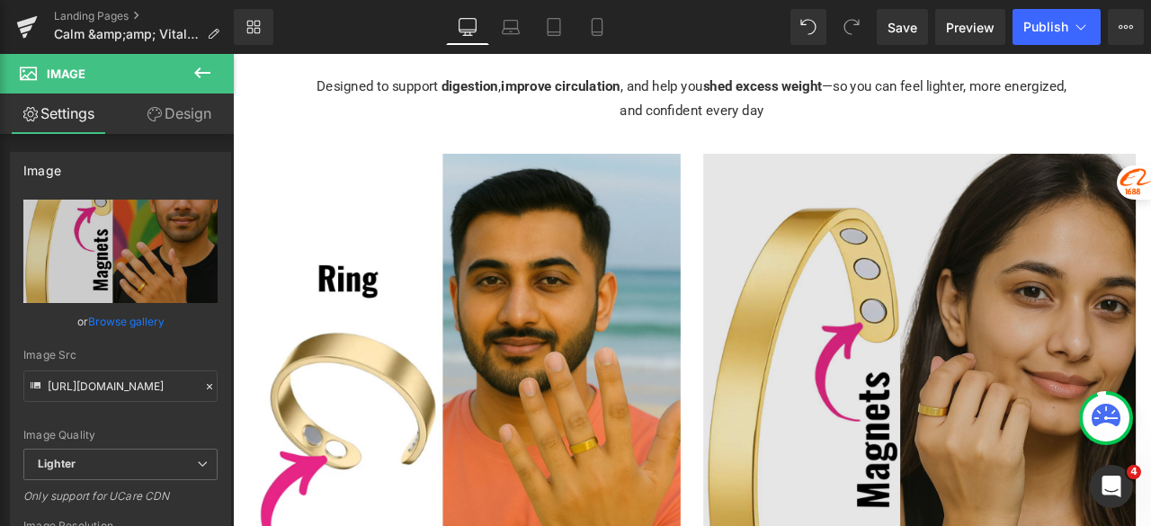
scroll to position [2158, 0]
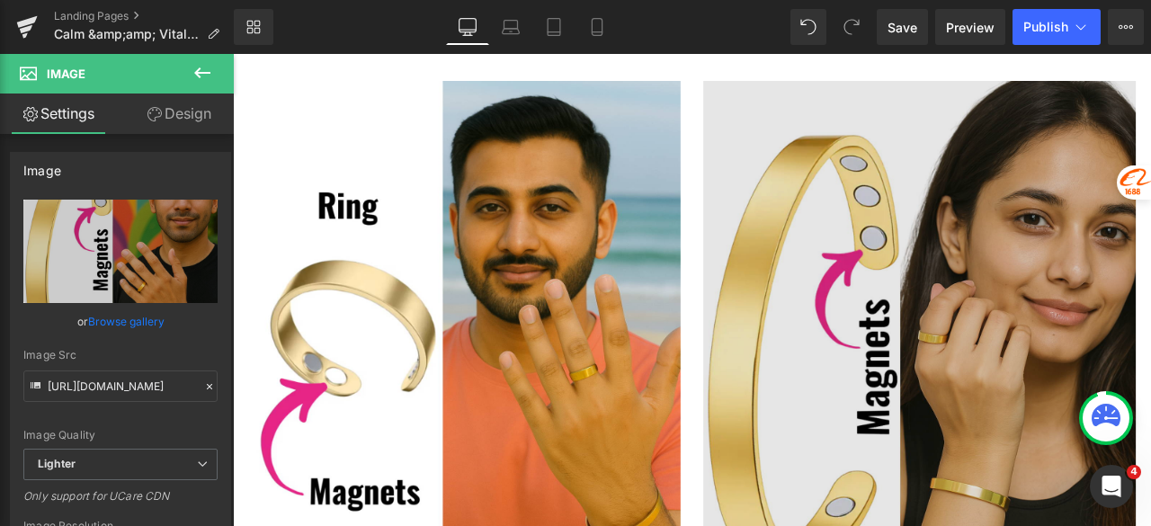
click at [895, 309] on img at bounding box center [1046, 405] width 512 height 641
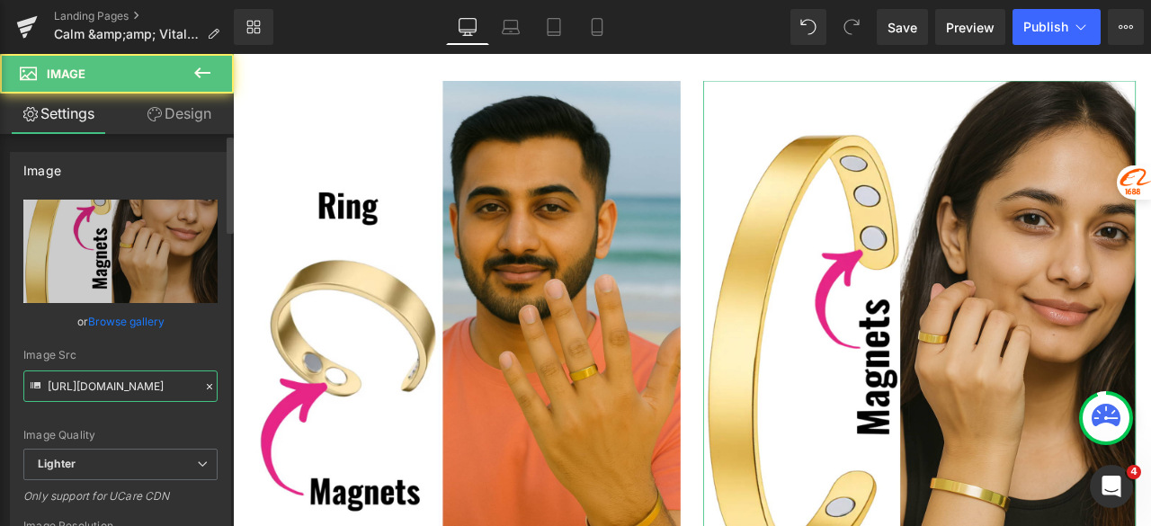
click at [147, 391] on input "[URL][DOMAIN_NAME]" at bounding box center [120, 385] width 194 height 31
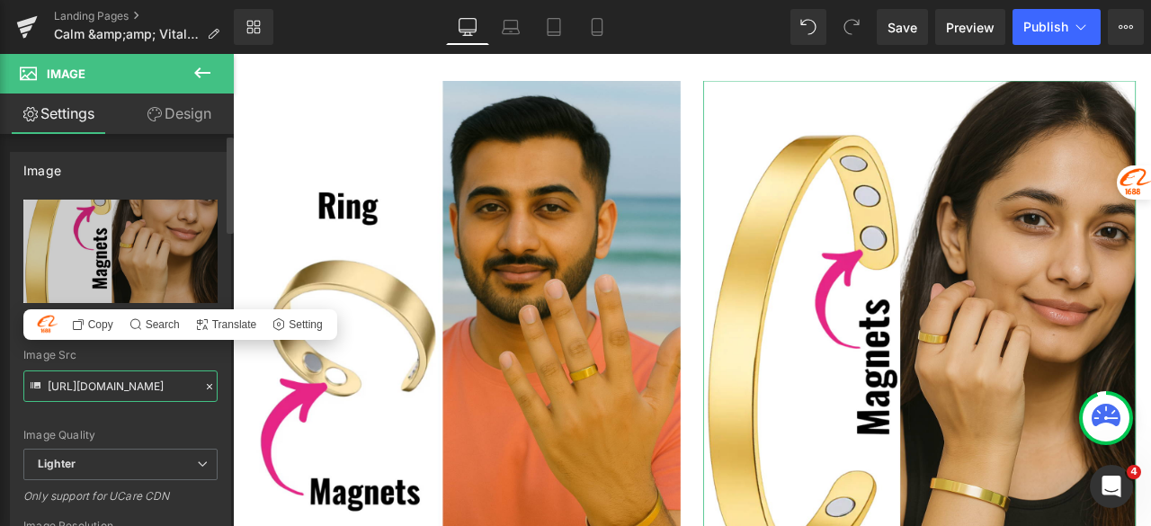
paste input "5d704a0a-0ef3-4b7d-901f-36ffd6c3ae30/-/format/auto/-/preview/3000x3000/-/qualit…"
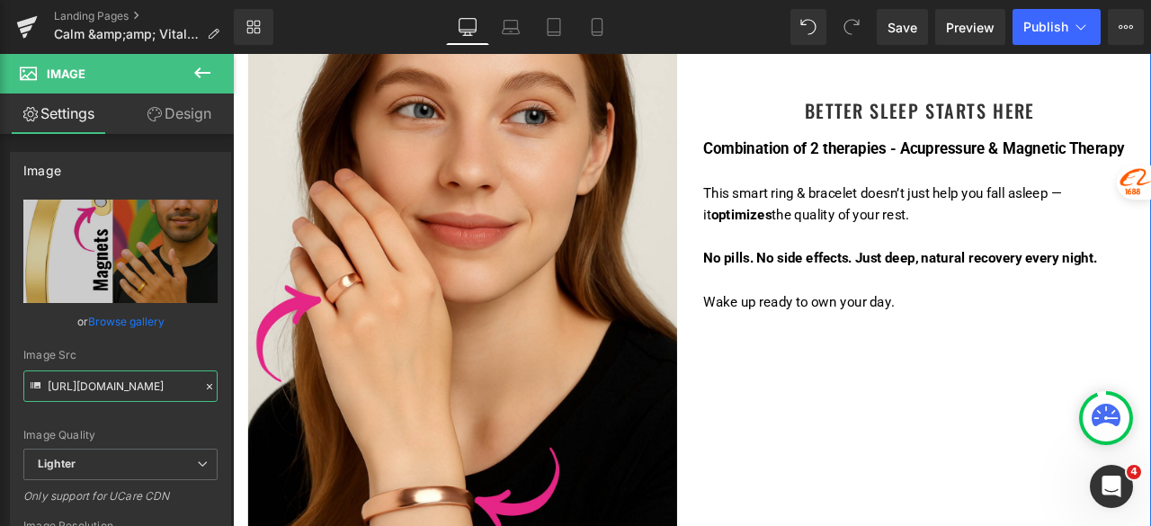
scroll to position [2967, 0]
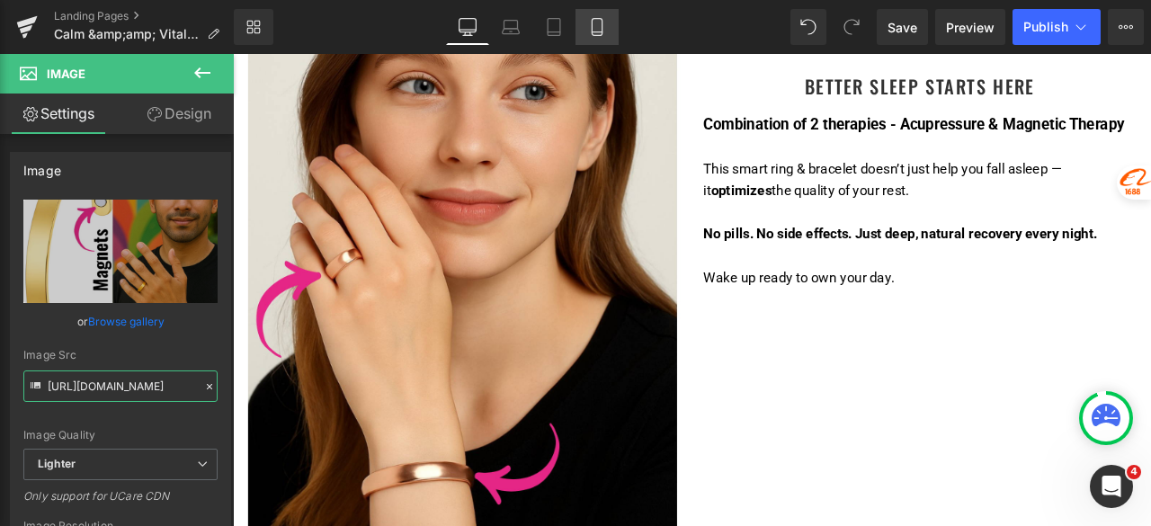
type input "[URL][DOMAIN_NAME]"
drag, startPoint x: 606, startPoint y: 33, endPoint x: 166, endPoint y: 156, distance: 456.3
click at [606, 33] on icon at bounding box center [597, 27] width 18 height 18
type input "100"
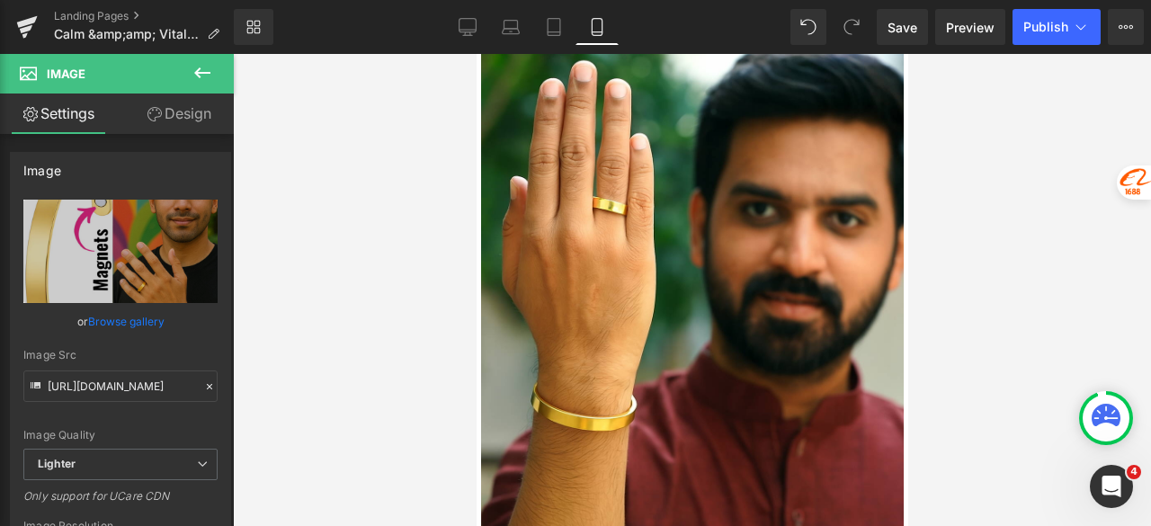
scroll to position [5035, 0]
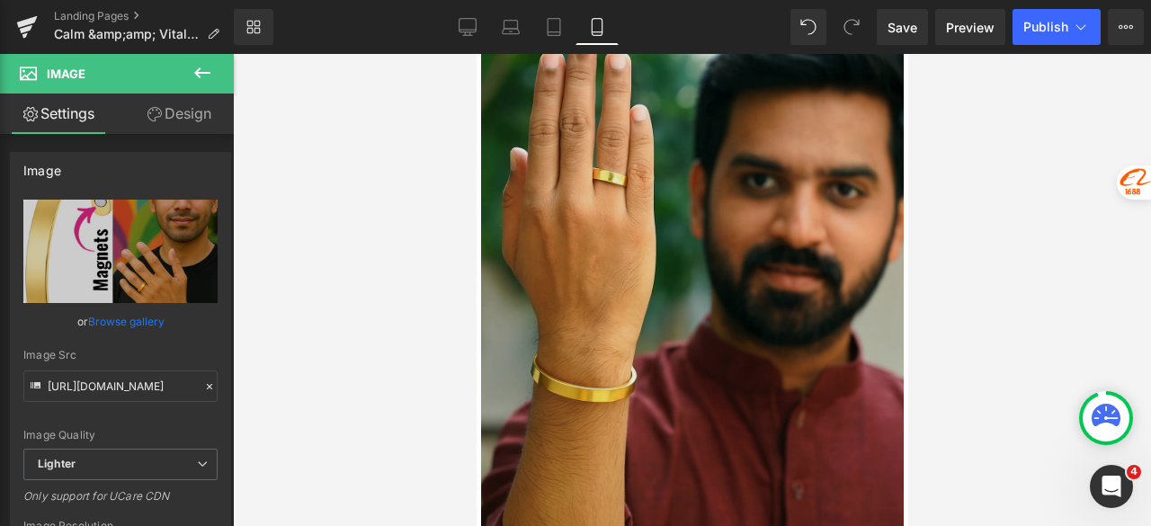
click at [659, 269] on img at bounding box center [691, 285] width 423 height 634
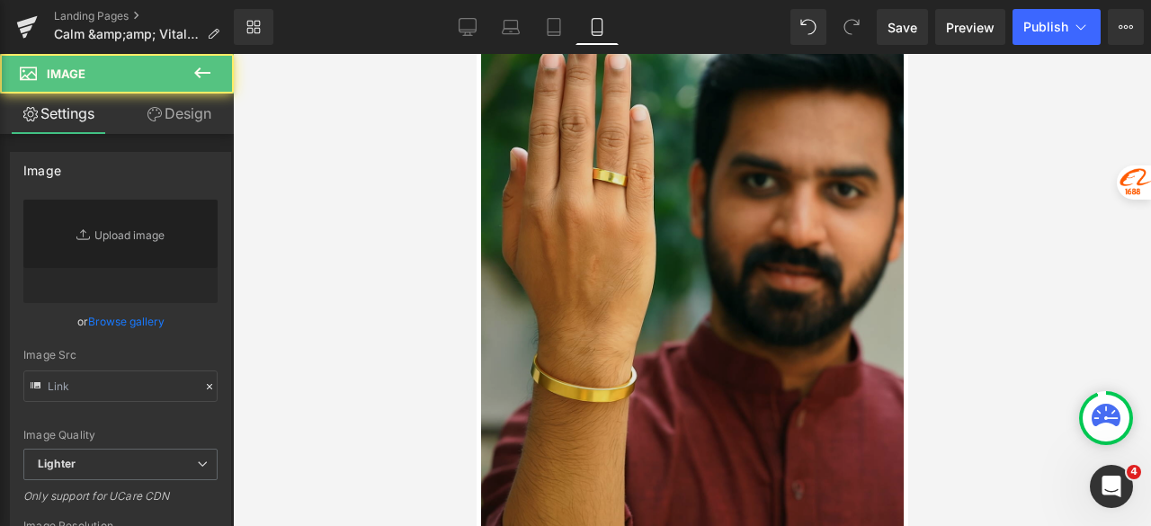
type input "[URL][DOMAIN_NAME]"
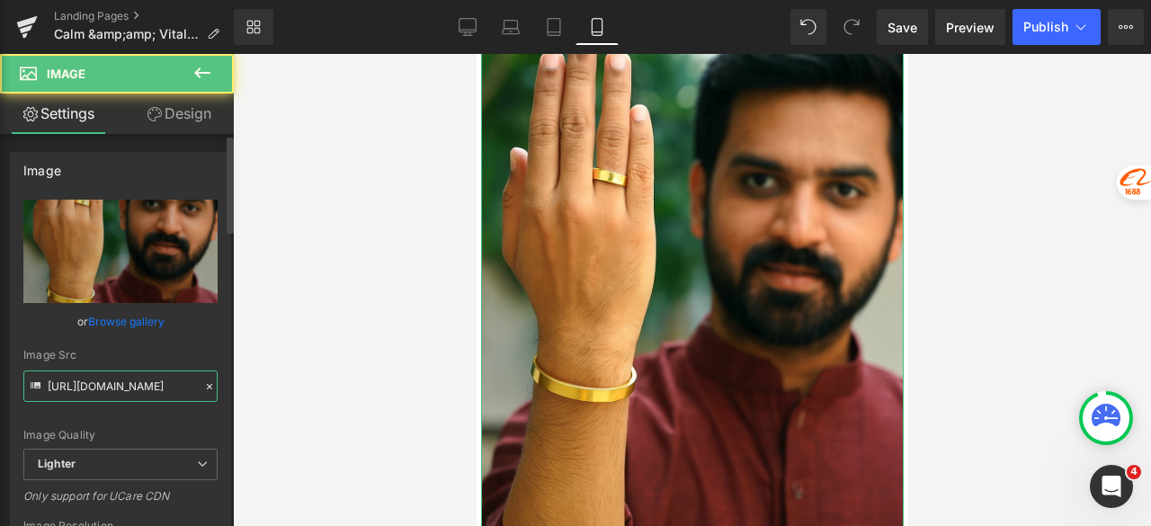
click at [72, 379] on input "[URL][DOMAIN_NAME]" at bounding box center [120, 385] width 194 height 31
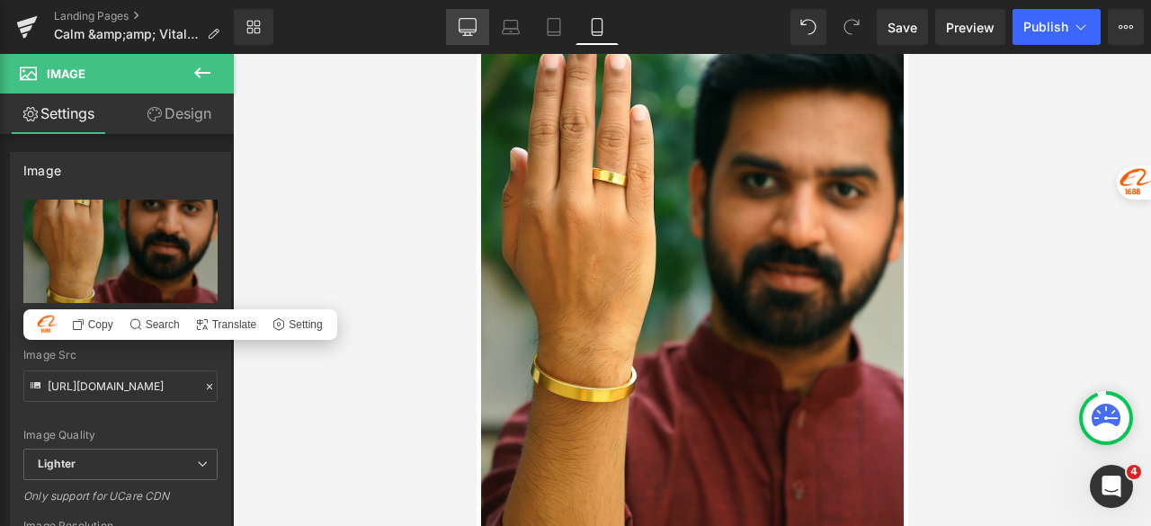
click at [471, 37] on link "Desktop" at bounding box center [467, 27] width 43 height 36
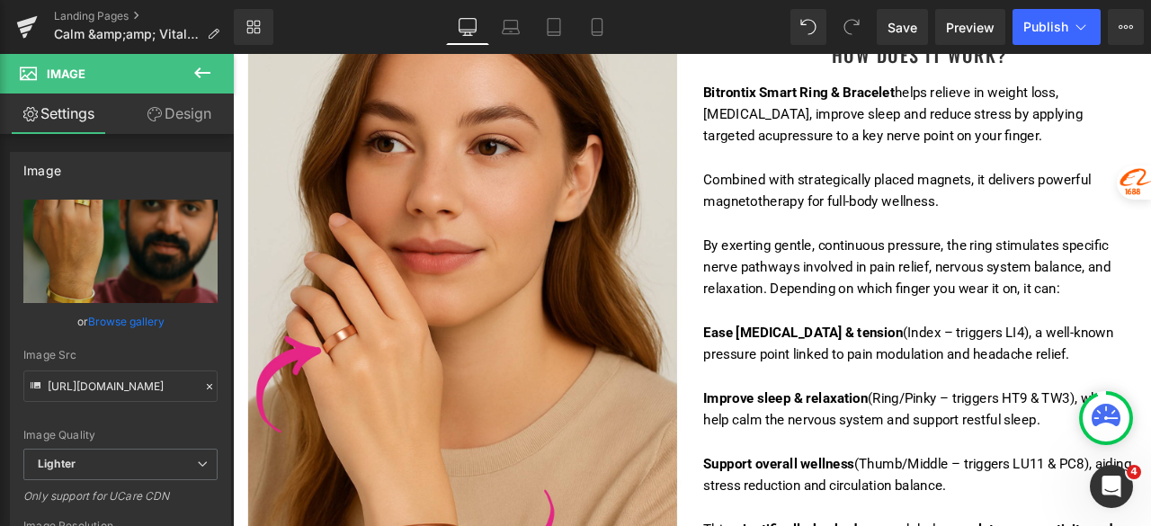
type input "auto"
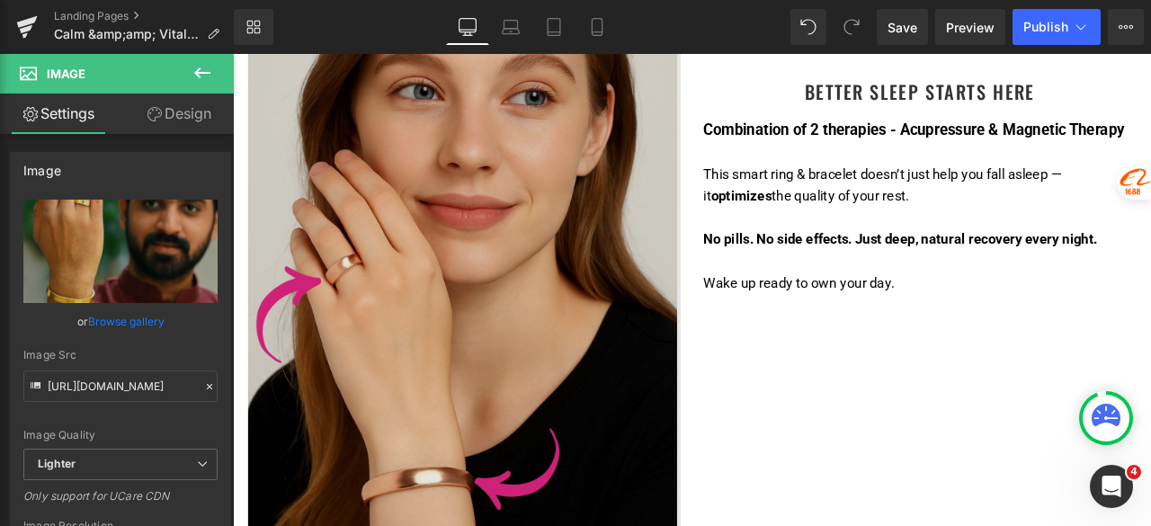
scroll to position [2967, 0]
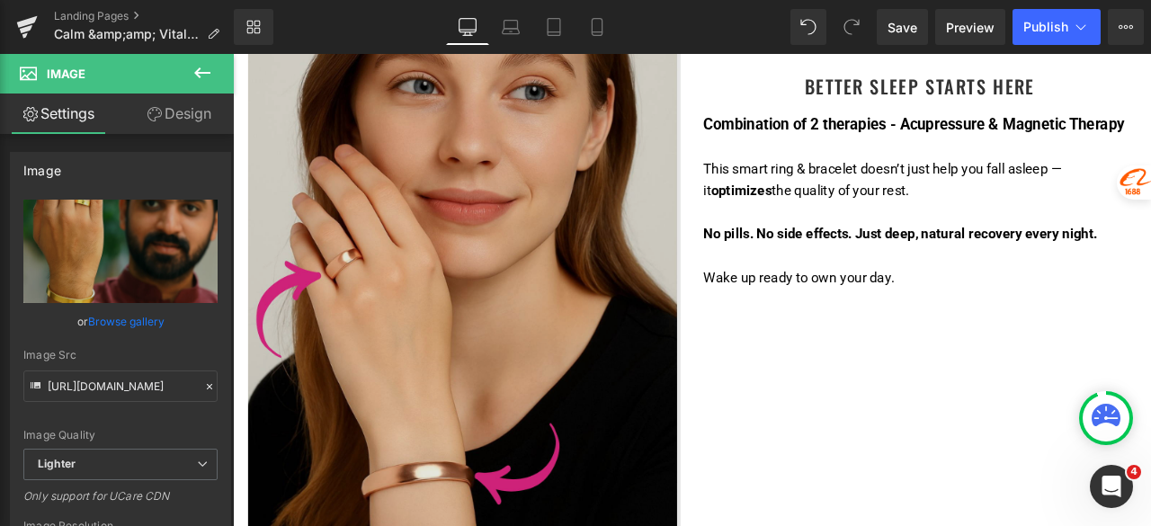
click at [530, 353] on img at bounding box center [507, 309] width 512 height 641
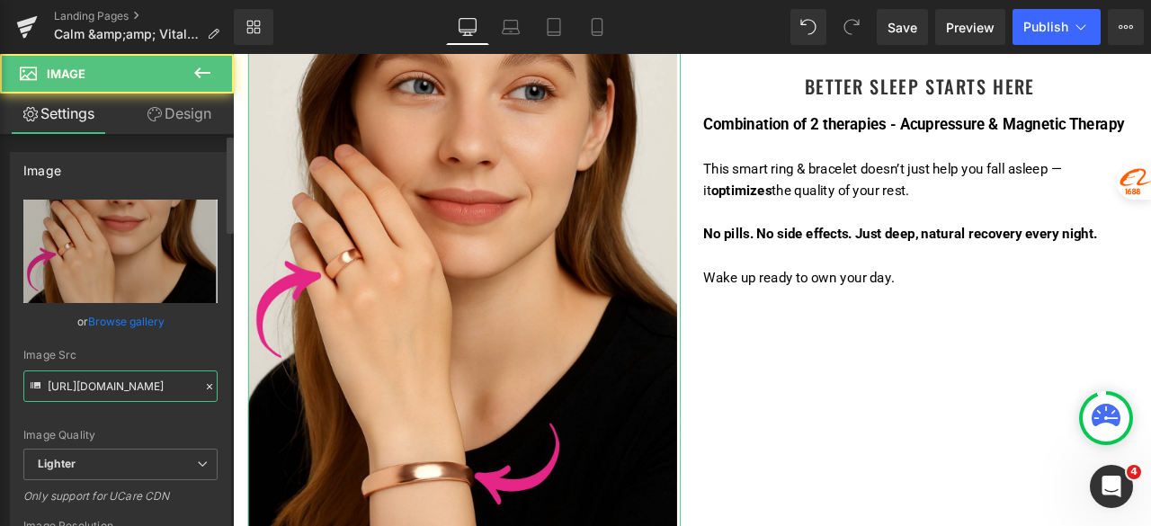
click at [113, 386] on input "[URL][DOMAIN_NAME]" at bounding box center [120, 385] width 194 height 31
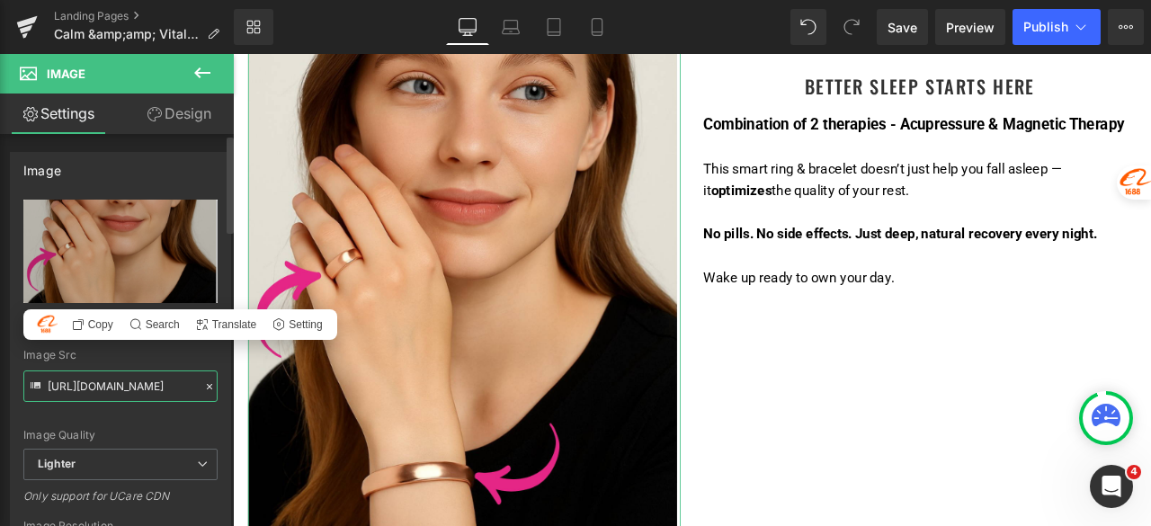
paste input "4ddb8008-f876-4bbf-aa2b-d5ec95a5f066/-/format/auto/-/preview/3000x3000/-/qualit…"
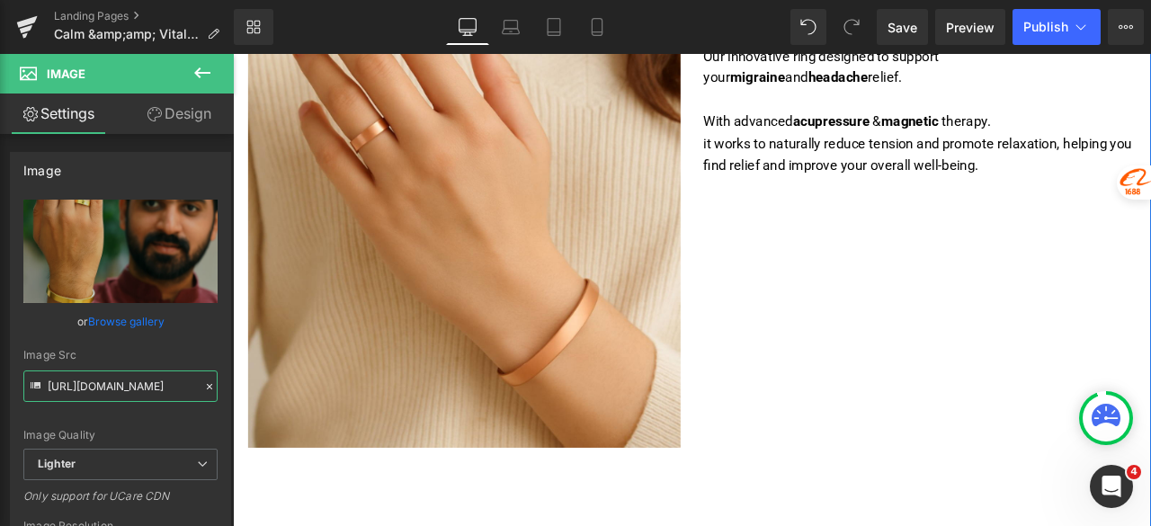
scroll to position [4136, 0]
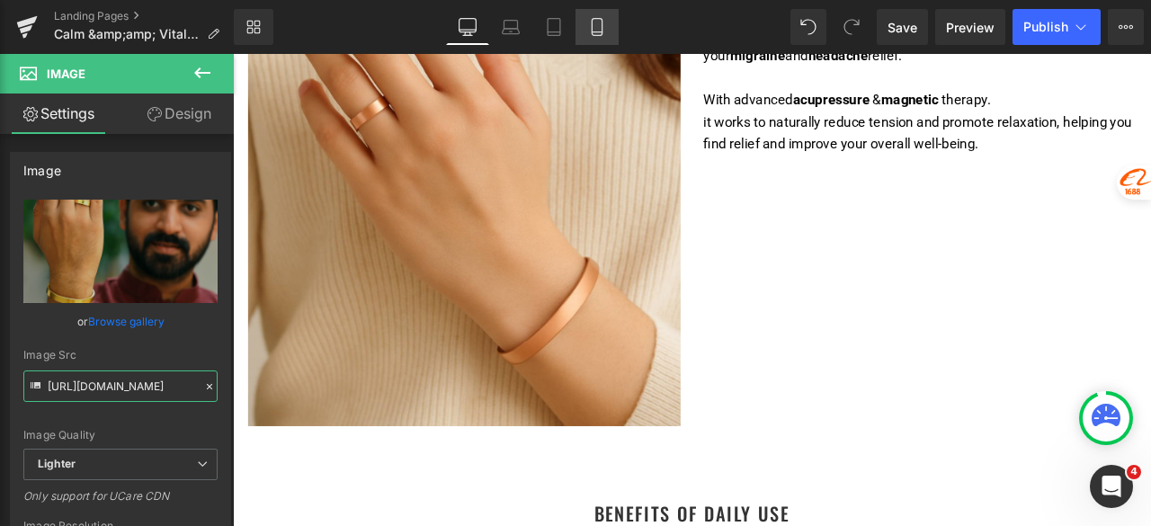
type input "[URL][DOMAIN_NAME]"
click at [611, 37] on link "Mobile" at bounding box center [596, 27] width 43 height 36
type input "100"
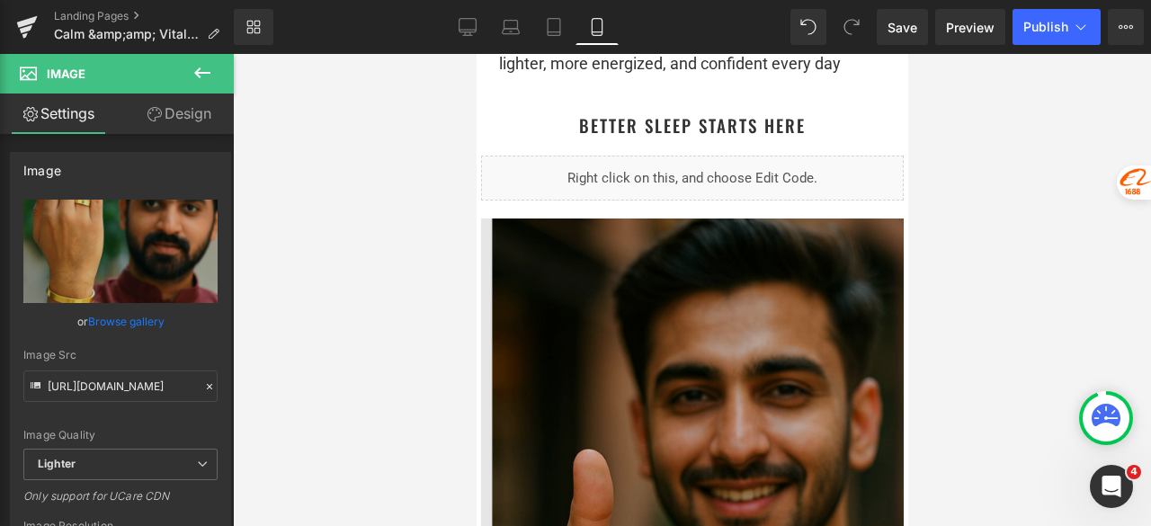
scroll to position [5754, 0]
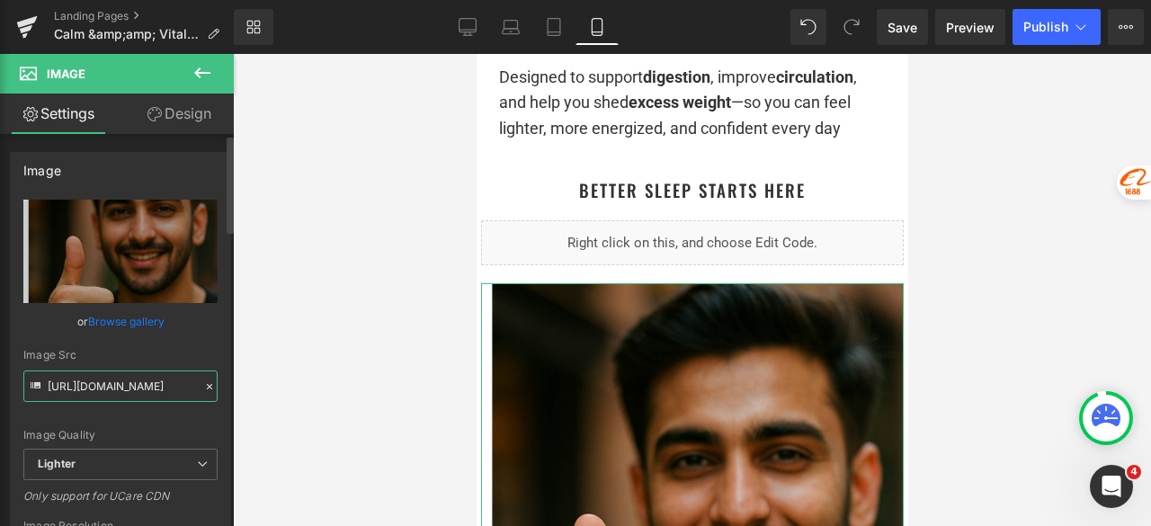
click at [146, 386] on input "[URL][DOMAIN_NAME]" at bounding box center [120, 385] width 194 height 31
drag, startPoint x: 484, startPoint y: 28, endPoint x: 315, endPoint y: 109, distance: 187.4
click at [484, 28] on link "Desktop" at bounding box center [467, 27] width 43 height 36
type input "auto"
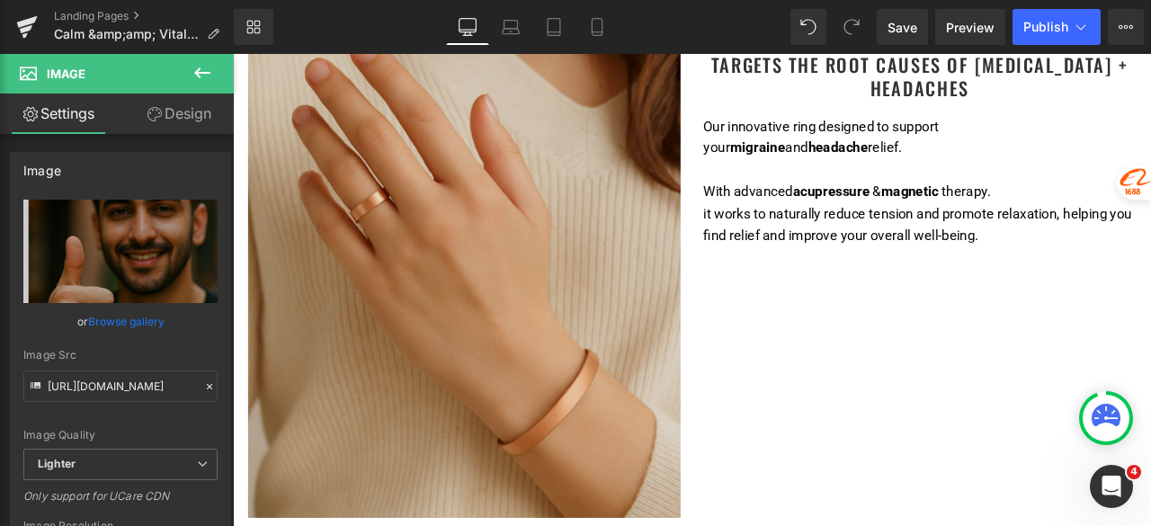
scroll to position [4046, 0]
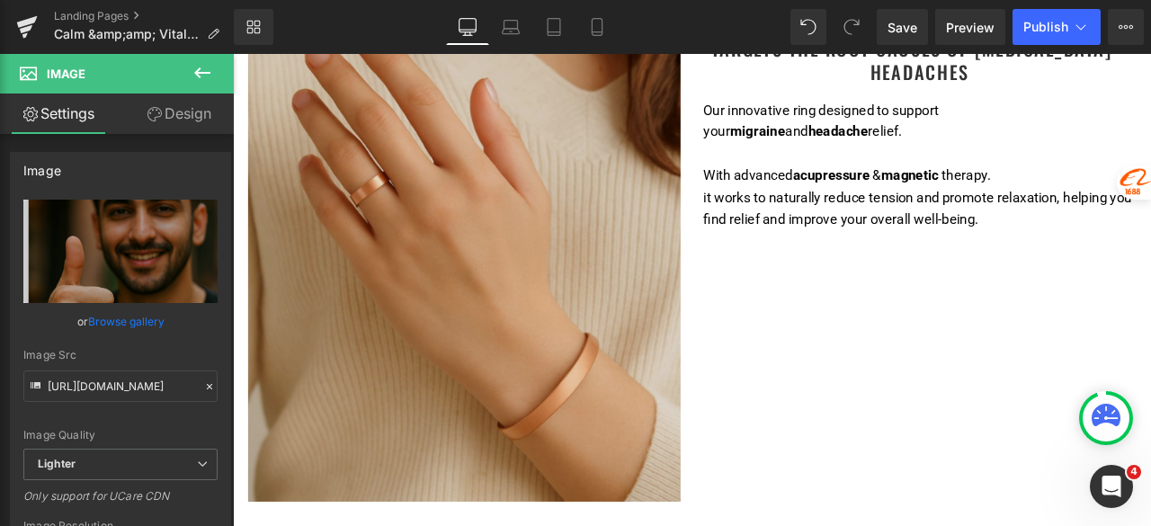
click at [492, 282] on img at bounding box center [507, 263] width 512 height 641
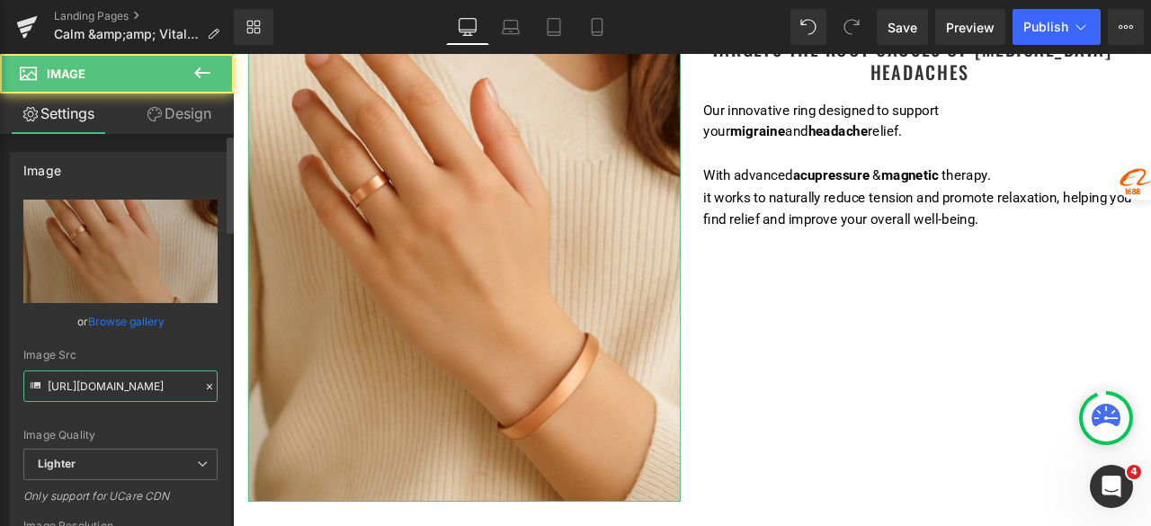
click at [116, 382] on input "[URL][DOMAIN_NAME]" at bounding box center [120, 385] width 194 height 31
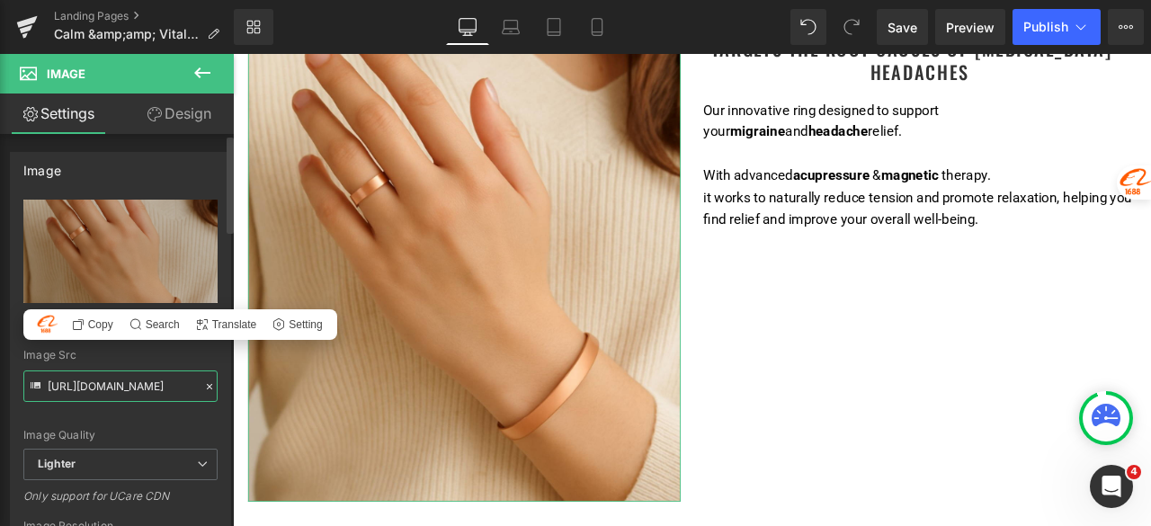
paste input "60bebc14-2e34-4ae1-a067-f22a53c9d575/-/format/auto/-/preview/3000x3000/-/qualit…"
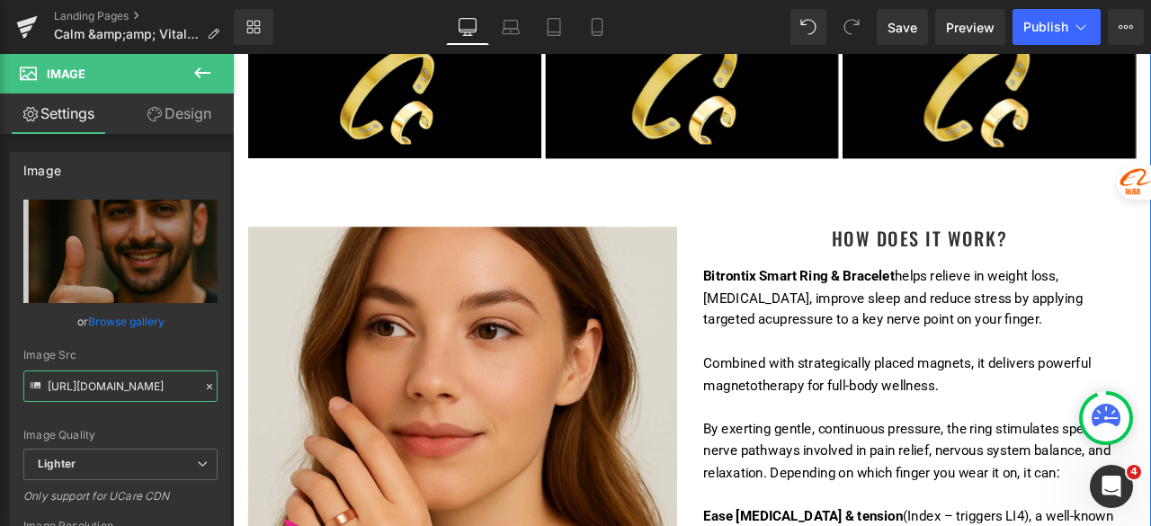
scroll to position [5215, 0]
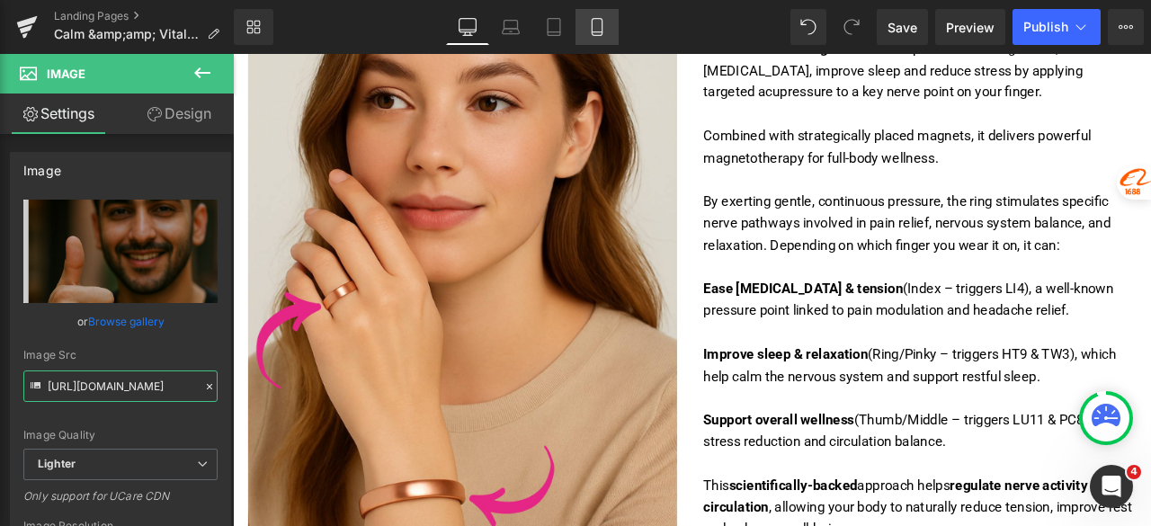
type input "[URL][DOMAIN_NAME]"
click at [605, 25] on icon at bounding box center [597, 27] width 18 height 18
type input "100"
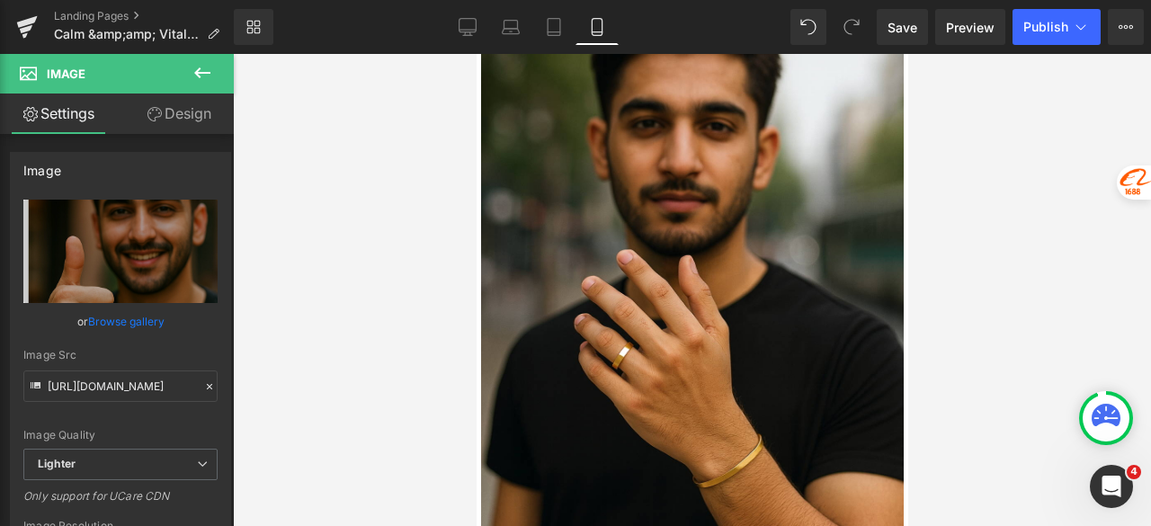
scroll to position [6973, 0]
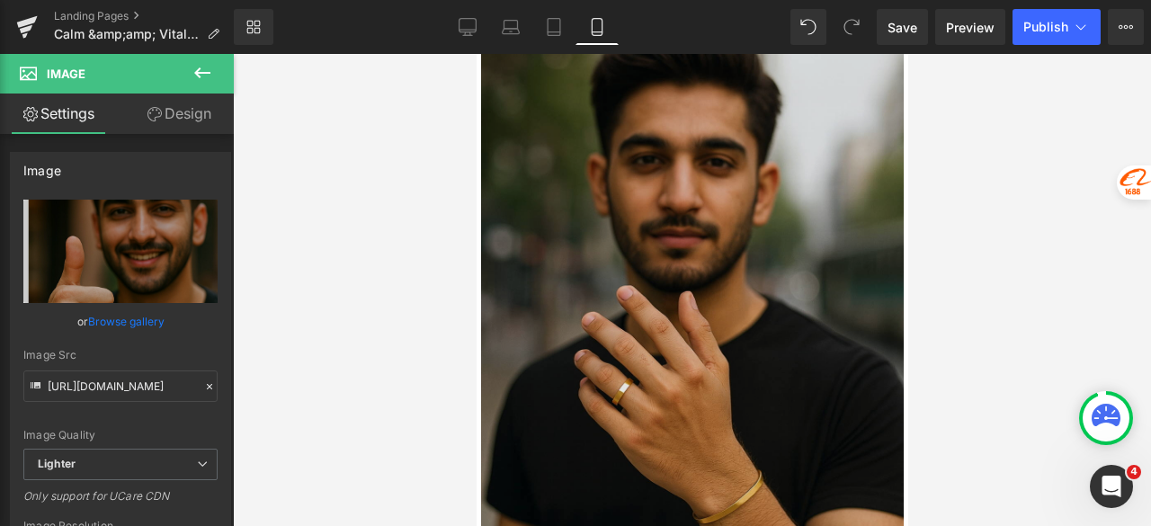
click at [711, 274] on div "Image" at bounding box center [691, 295] width 423 height 634
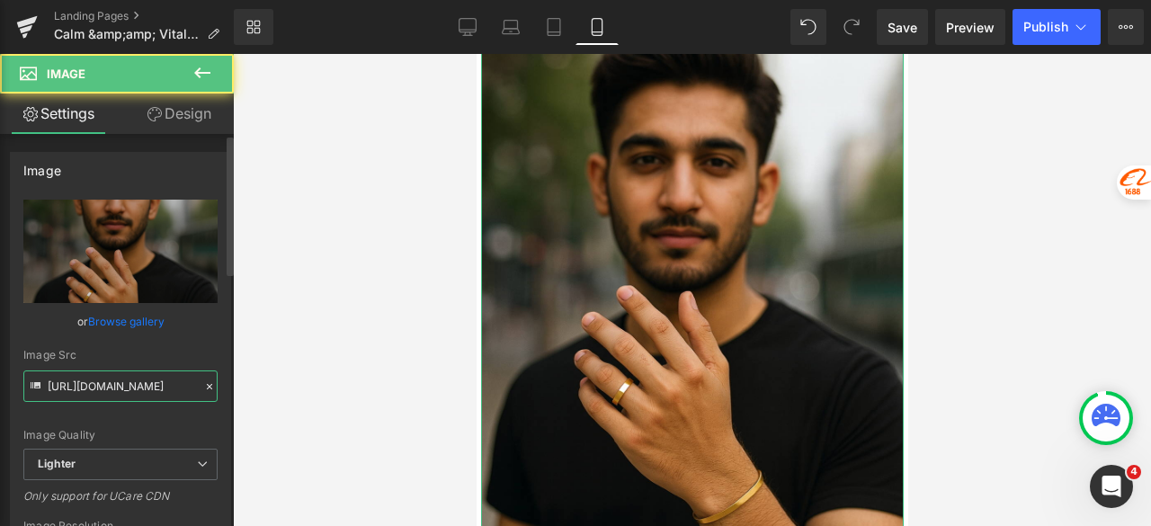
click at [165, 393] on input "[URL][DOMAIN_NAME]" at bounding box center [120, 385] width 194 height 31
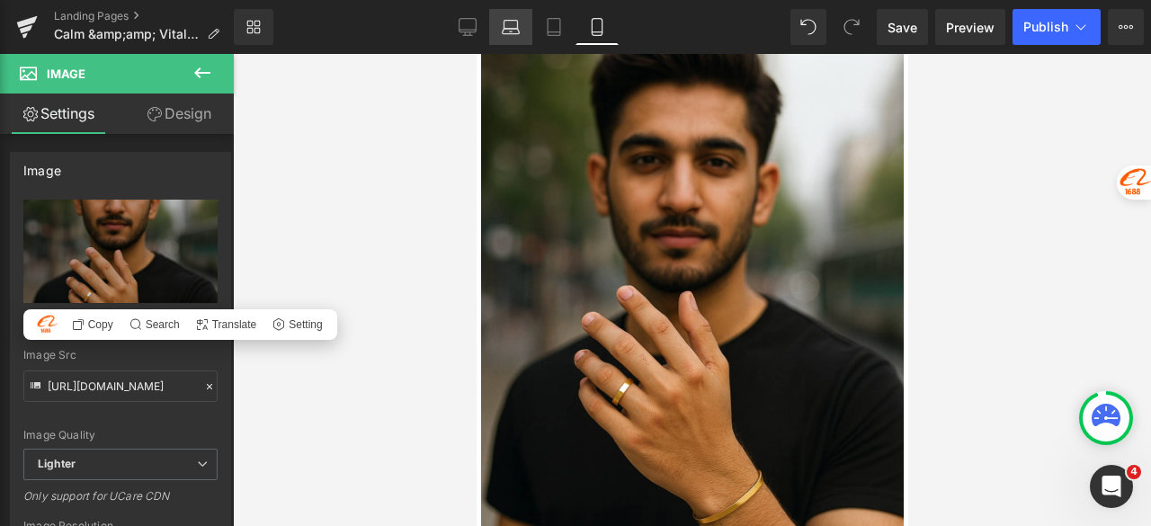
click at [501, 34] on link "Laptop" at bounding box center [510, 27] width 43 height 36
type input "auto"
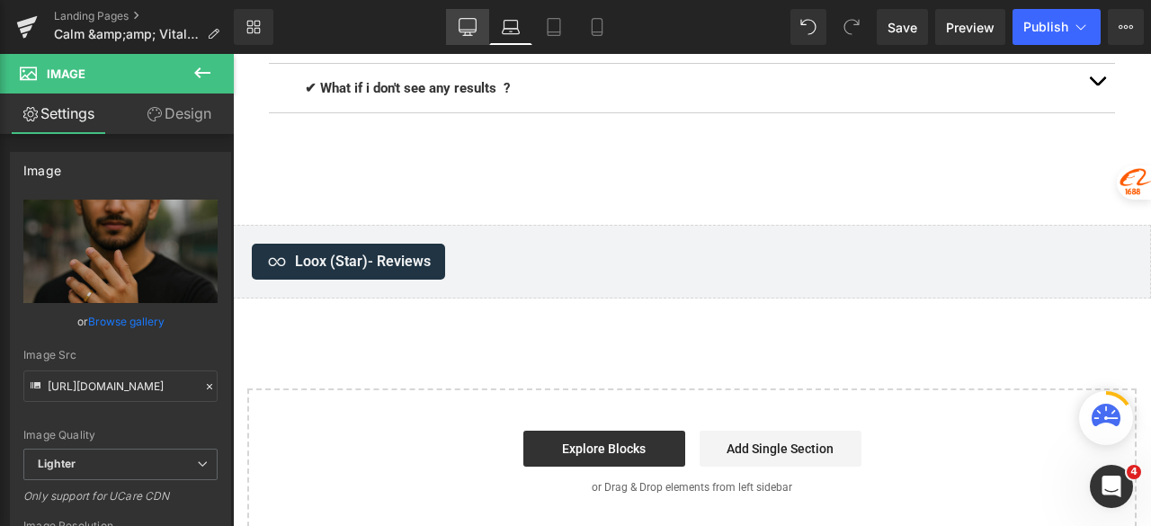
scroll to position [0, 0]
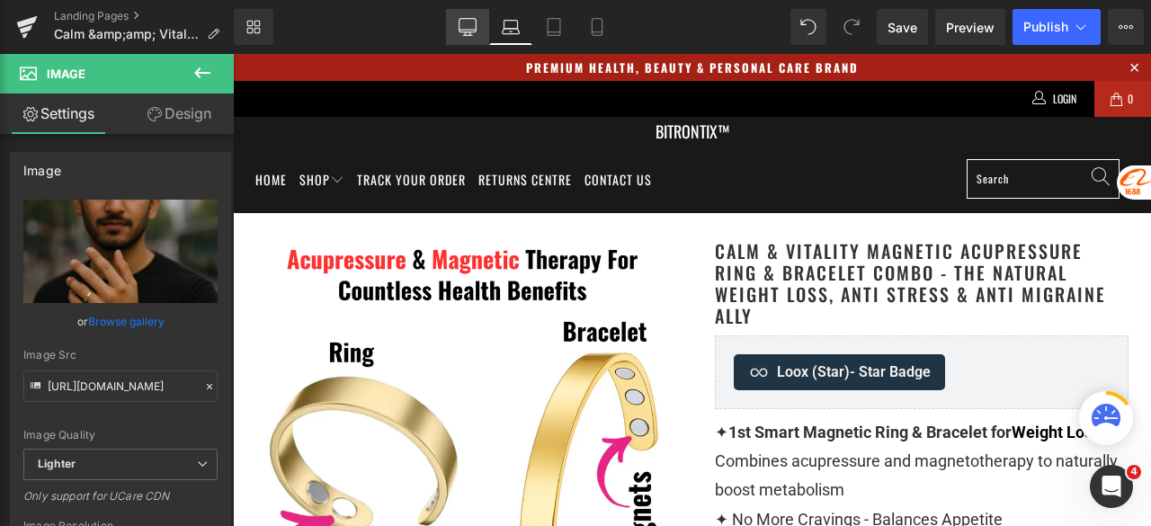
click at [468, 40] on link "Desktop" at bounding box center [467, 27] width 43 height 36
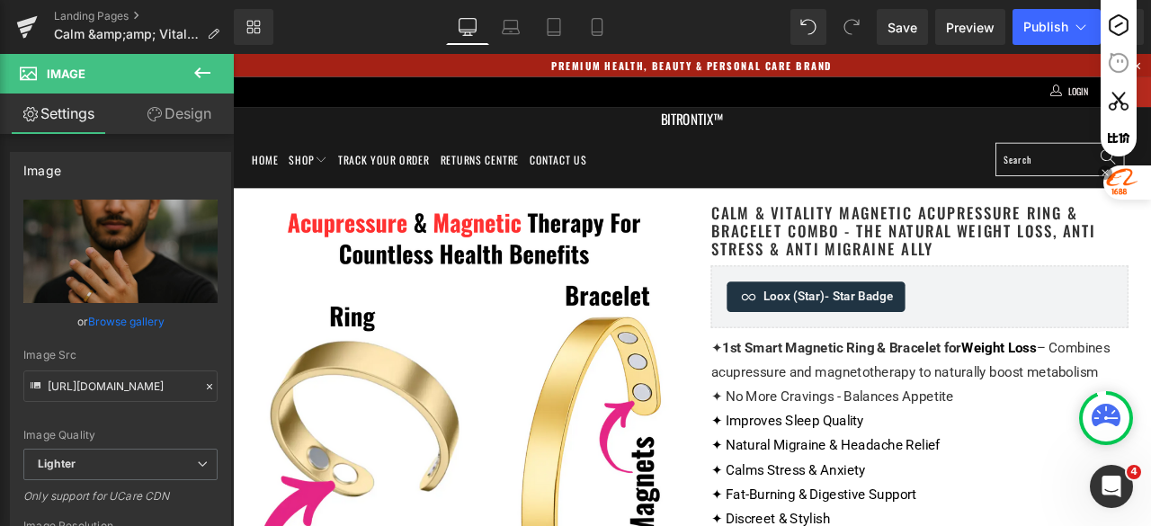
drag, startPoint x: 1150, startPoint y: 94, endPoint x: 1149, endPoint y: 140, distance: 45.9
click at [1149, 140] on div at bounding box center [1125, 84] width 50 height 230
click at [1149, 85] on div at bounding box center [1125, 84] width 50 height 230
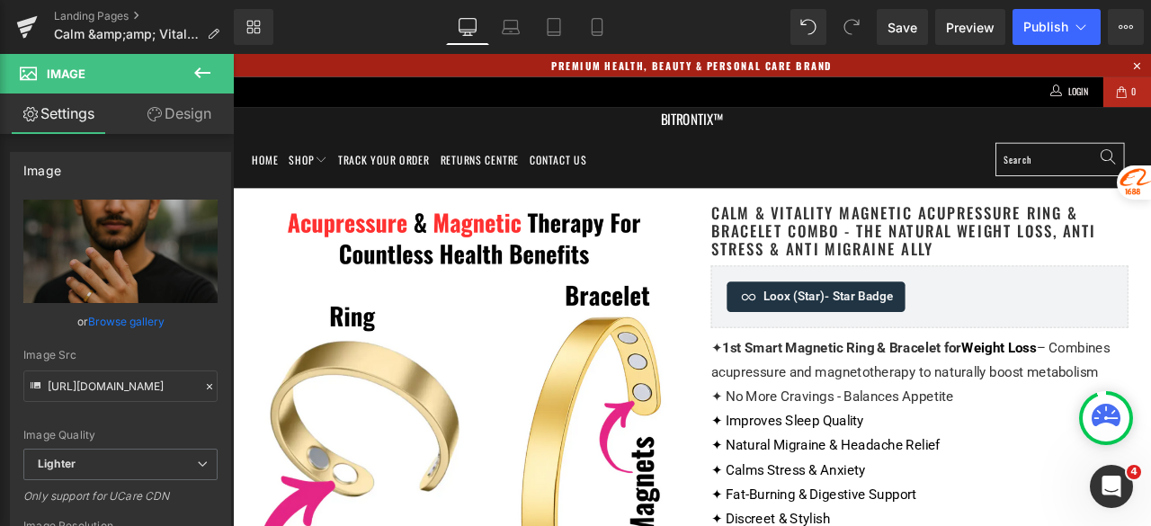
click at [934, 167] on ul "Home Shop Track your order Returns Centre Contact us" at bounding box center [777, 180] width 1052 height 66
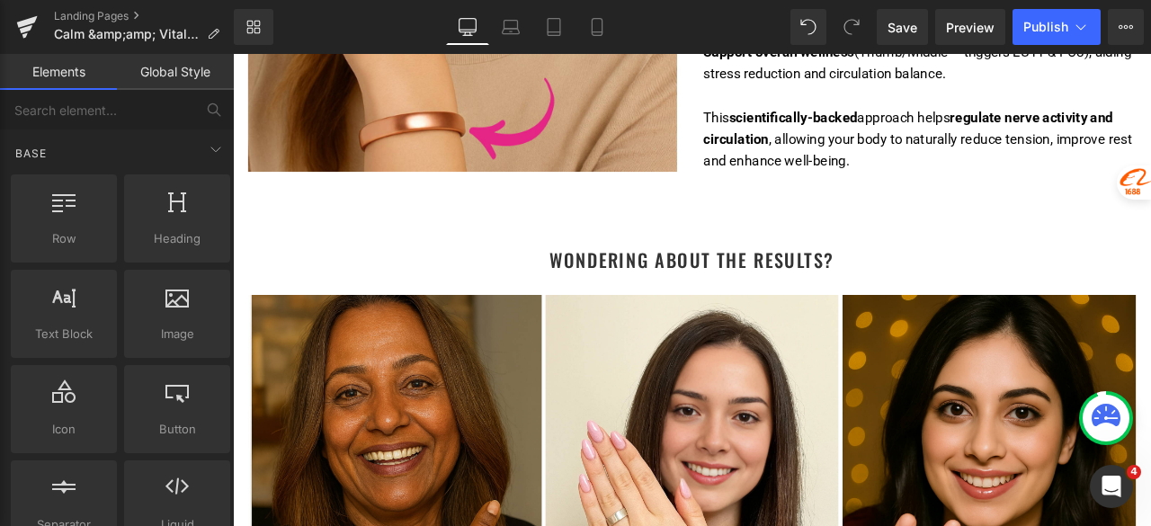
scroll to position [5354, 0]
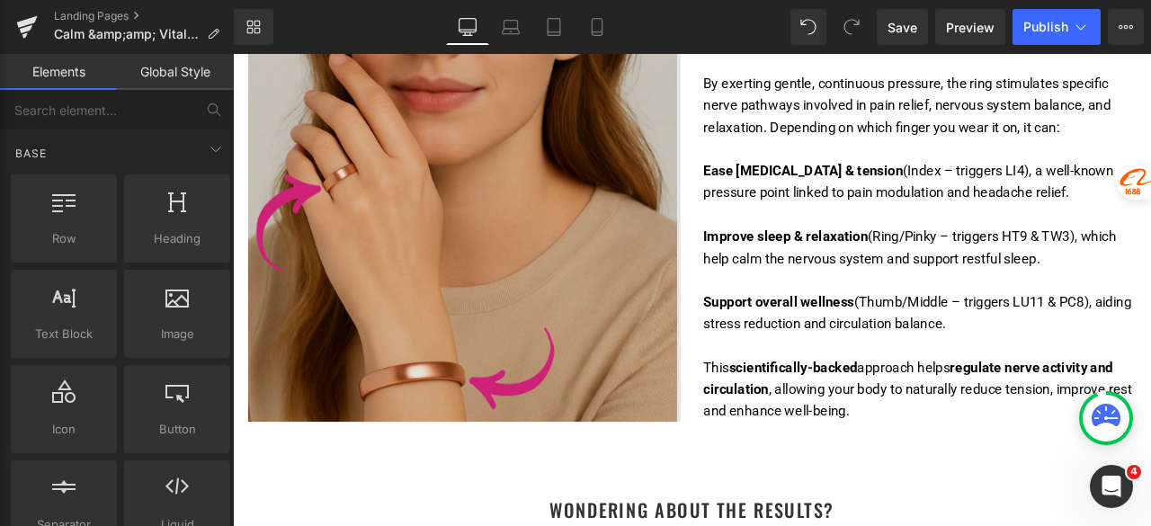
click at [583, 223] on img at bounding box center [507, 170] width 512 height 641
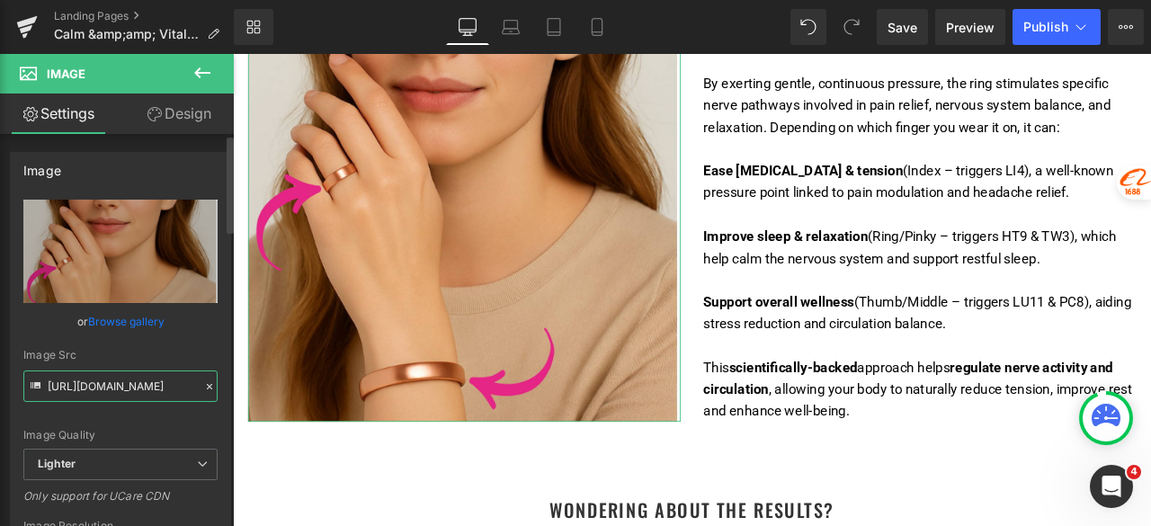
click at [111, 381] on input "[URL][DOMAIN_NAME]" at bounding box center [120, 385] width 194 height 31
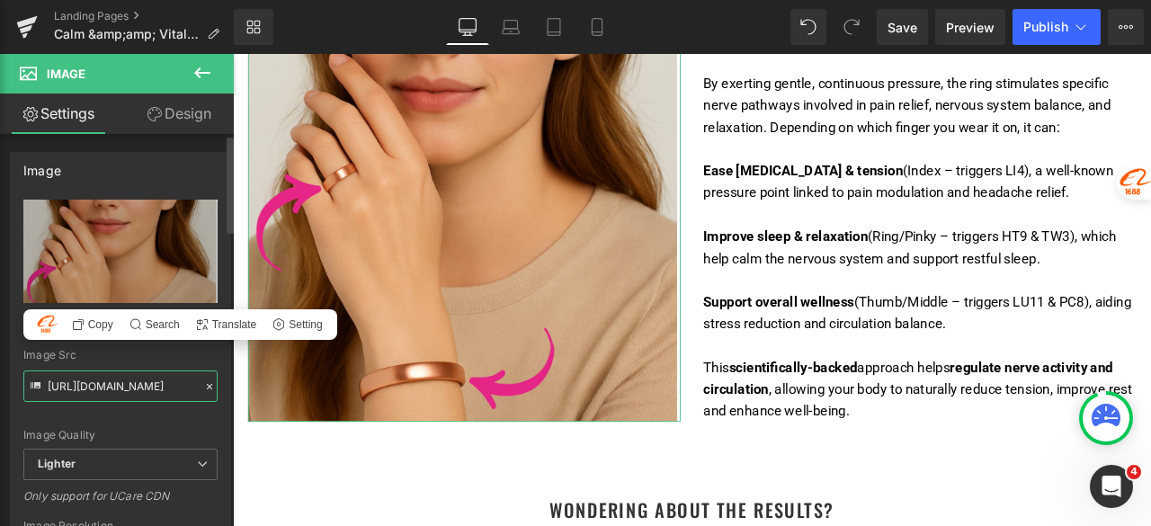
paste input "fbdeafc3-56ab-4c60-8b7b-7243508d3c21/-/format/auto/-/preview/3000x3000/-/qualit…"
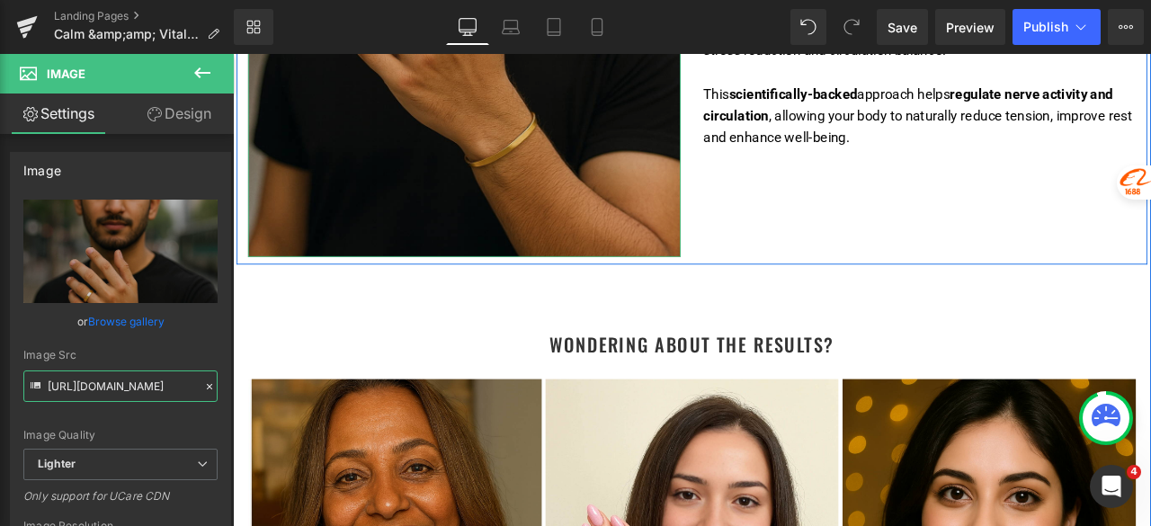
scroll to position [5714, 0]
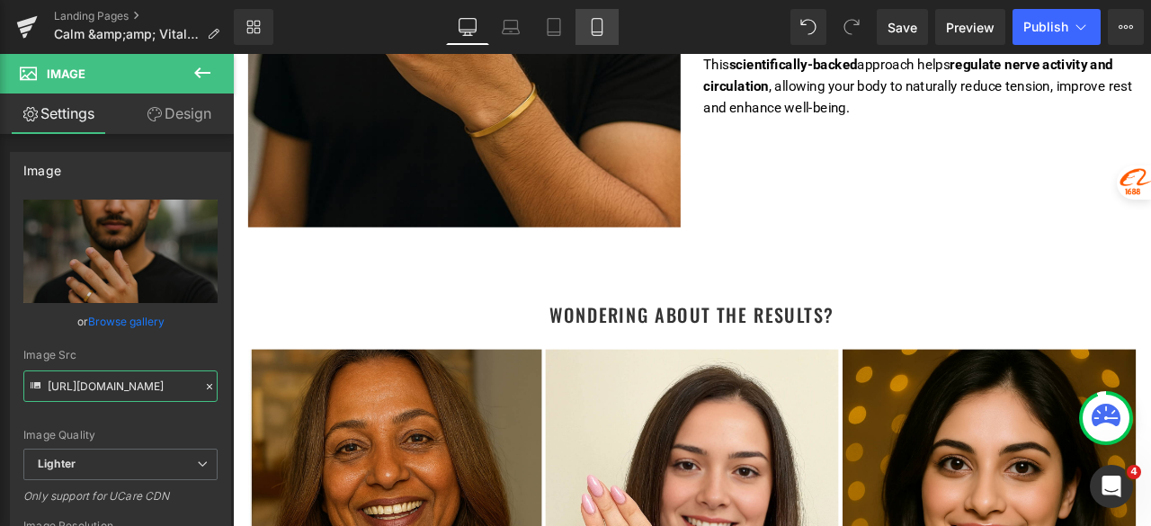
type input "[URL][DOMAIN_NAME]"
click at [601, 24] on icon at bounding box center [597, 27] width 18 height 18
type input "100"
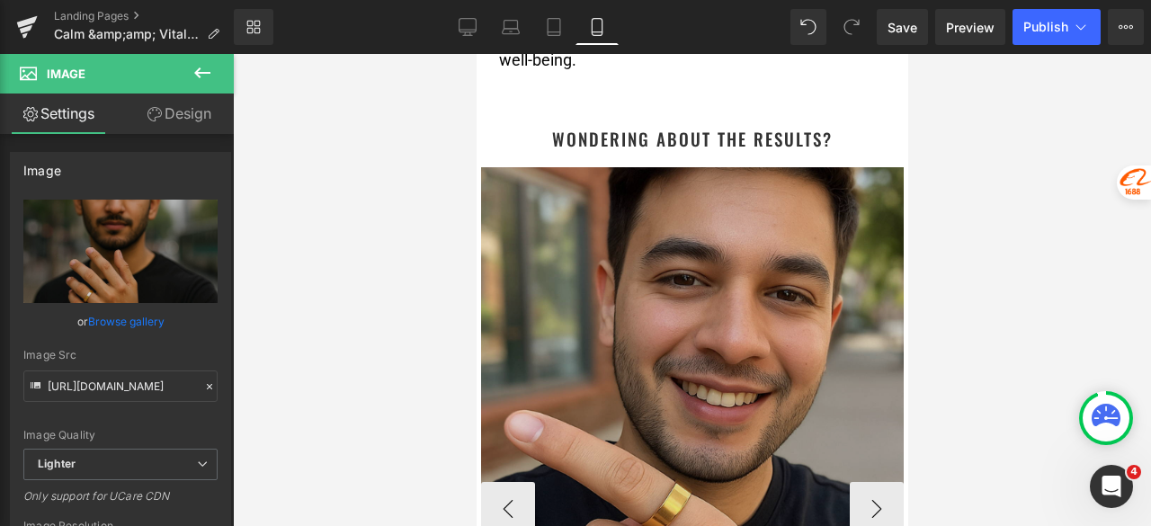
scroll to position [10406, 0]
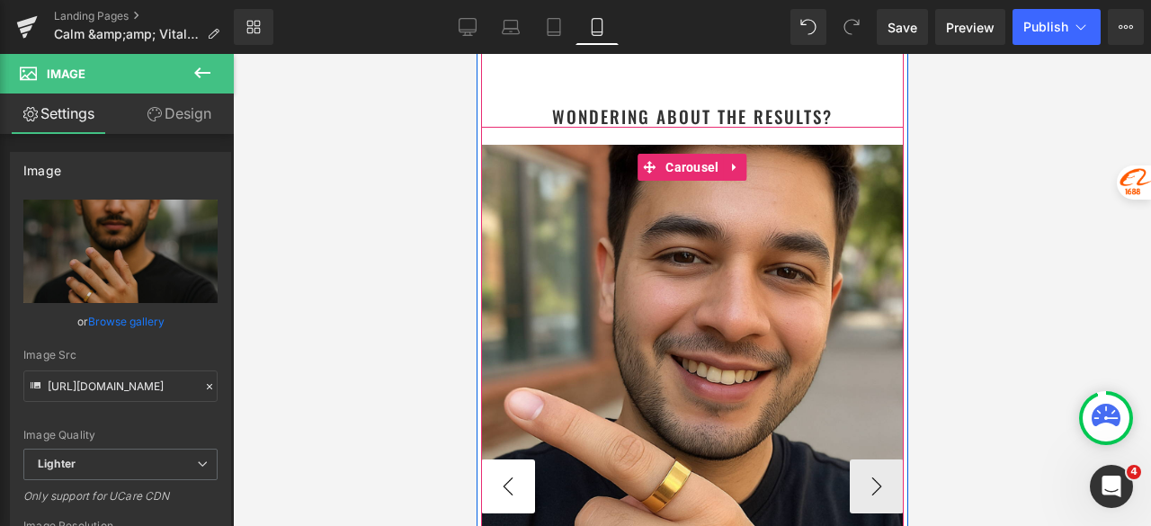
click at [503, 459] on button "‹" at bounding box center [507, 486] width 54 height 54
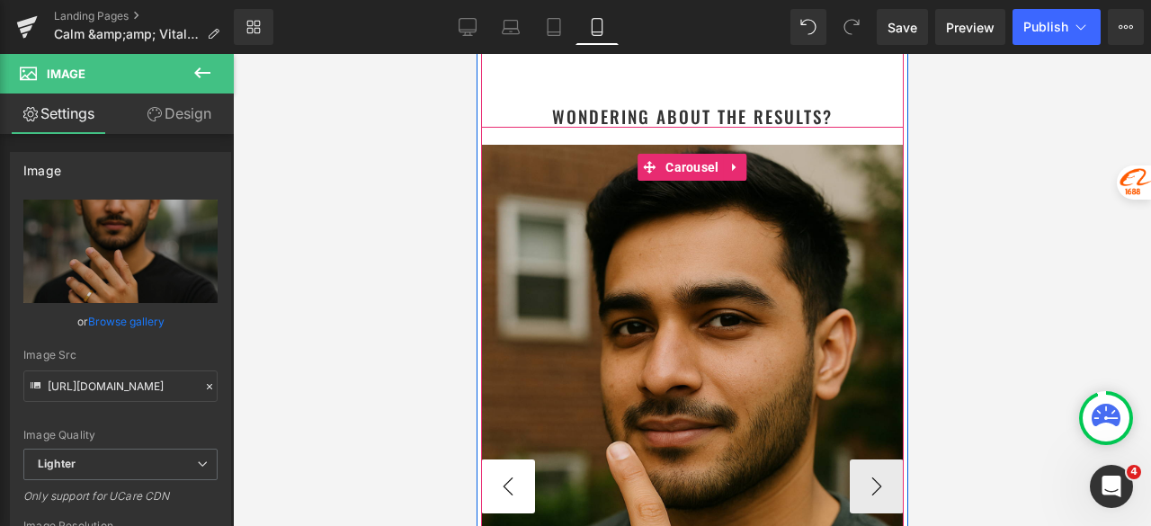
click at [503, 459] on button "‹" at bounding box center [507, 486] width 54 height 54
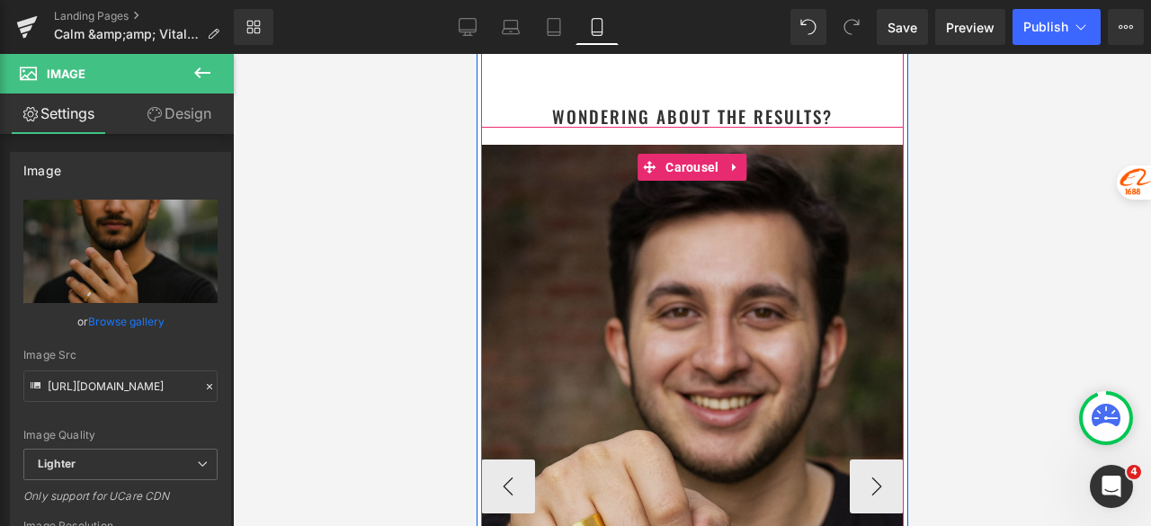
click at [634, 326] on img at bounding box center [691, 409] width 423 height 529
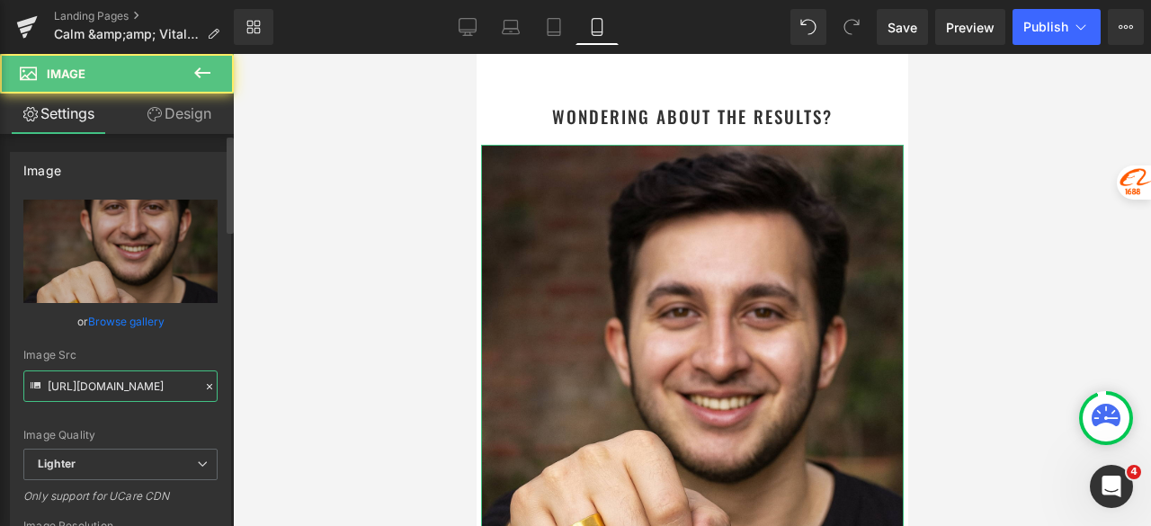
click at [106, 387] on input "[URL][DOMAIN_NAME]" at bounding box center [120, 385] width 194 height 31
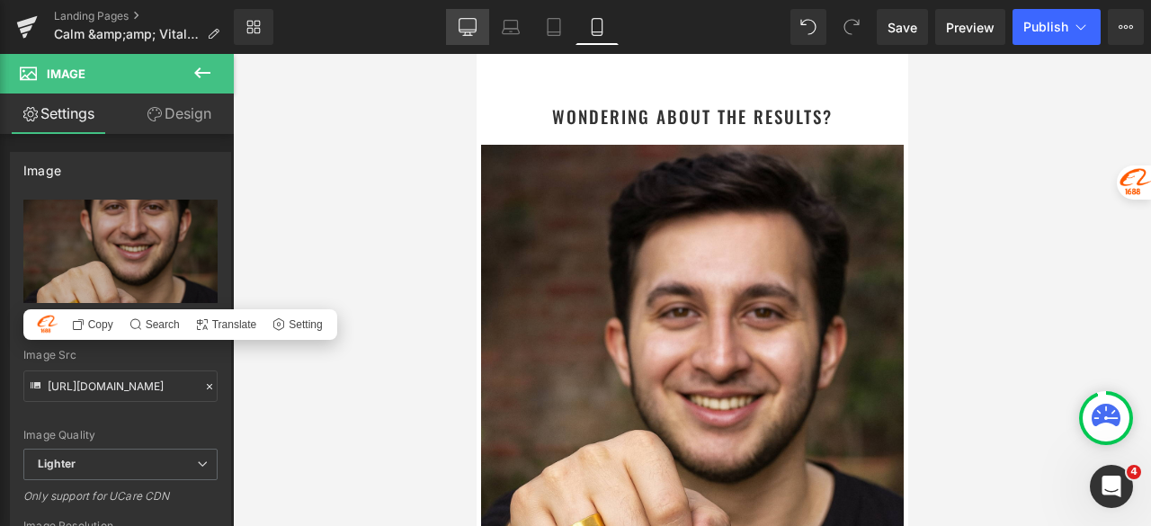
drag, startPoint x: 475, startPoint y: 27, endPoint x: 316, endPoint y: 0, distance: 161.4
click at [475, 27] on icon at bounding box center [468, 27] width 18 height 18
type input "auto"
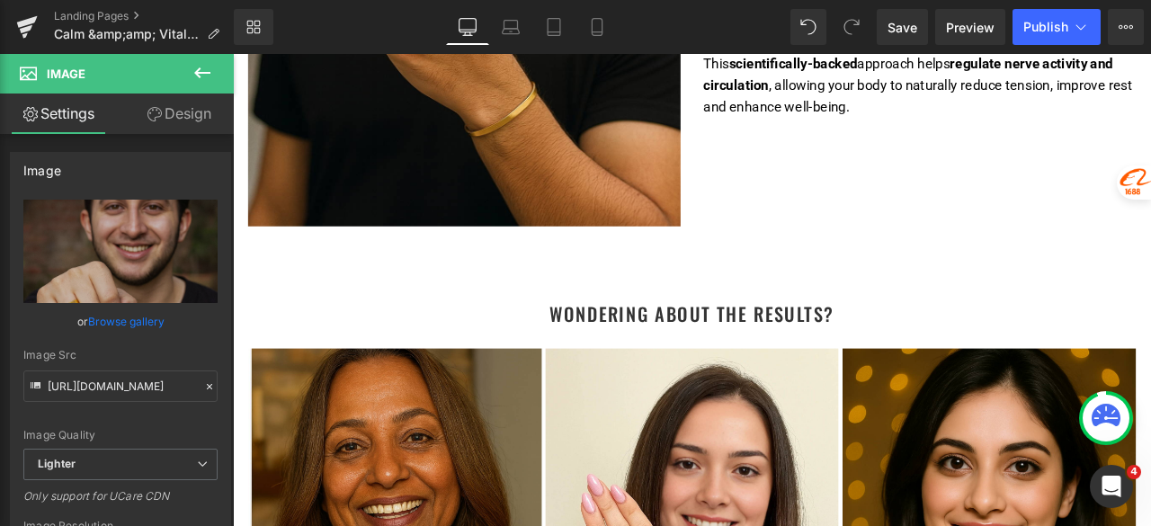
scroll to position [6180, 0]
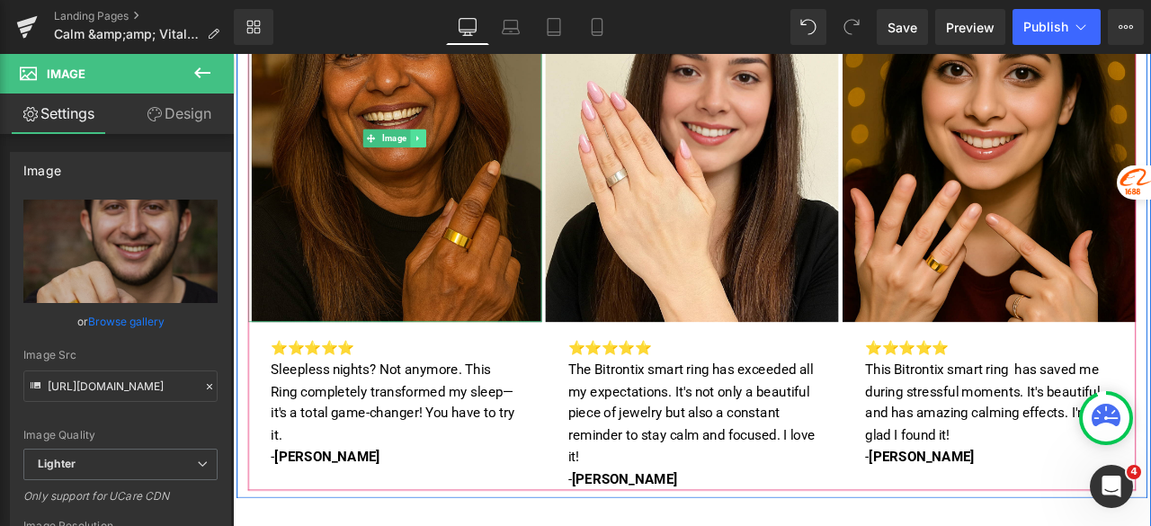
click at [450, 157] on icon at bounding box center [451, 154] width 3 height 6
click at [396, 165] on link "Image" at bounding box center [388, 154] width 56 height 22
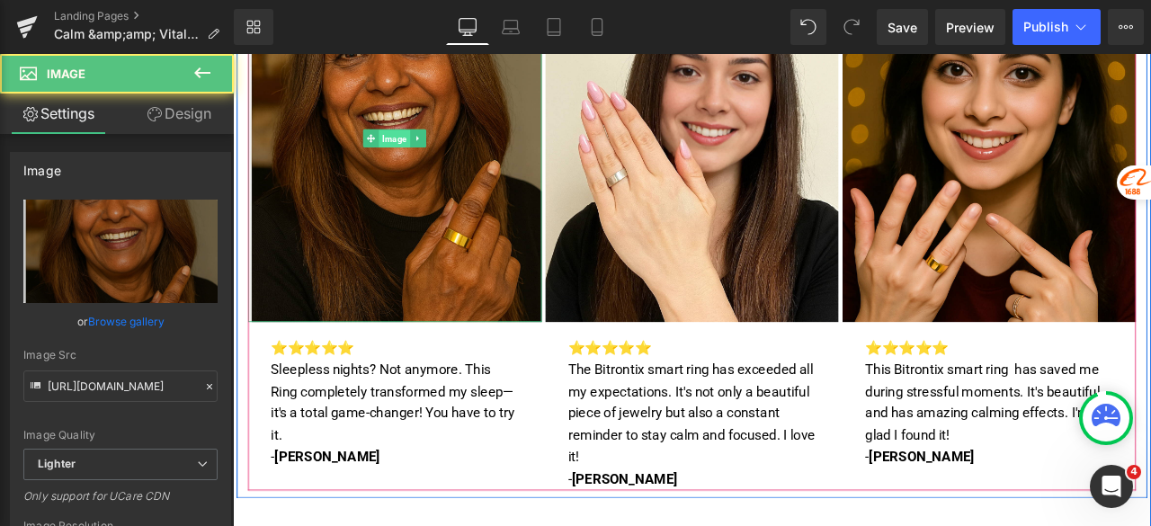
click at [411, 165] on span "Image" at bounding box center [424, 155] width 37 height 22
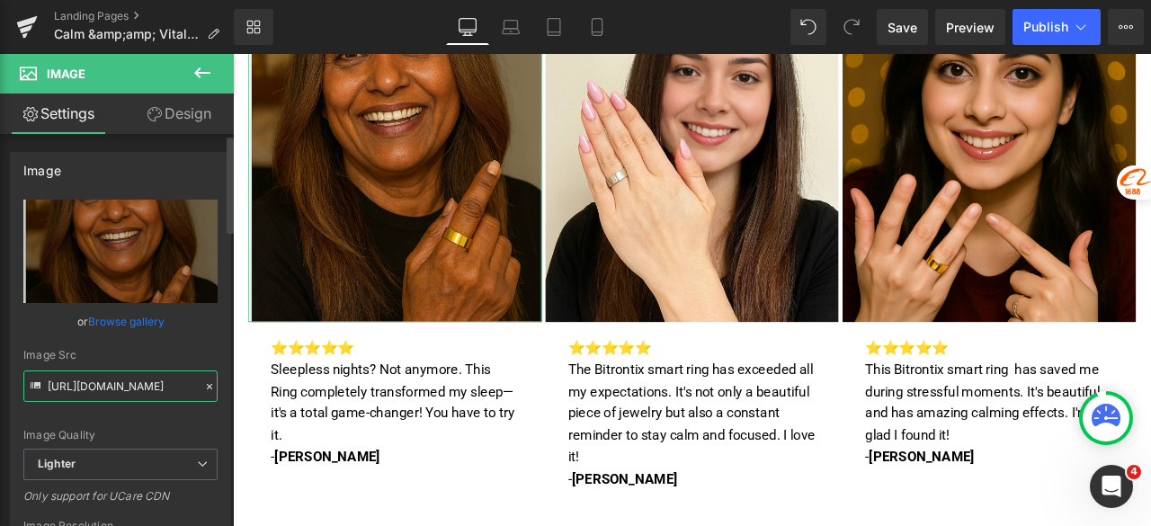
click at [115, 387] on input "[URL][DOMAIN_NAME]" at bounding box center [120, 385] width 194 height 31
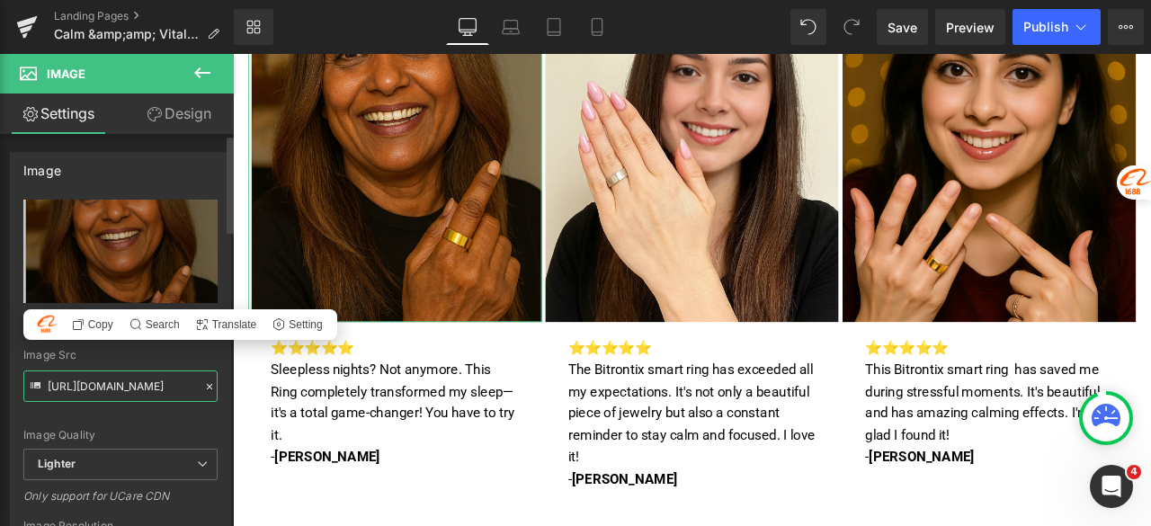
paste input "1a9c32f8-a742-4ea1-89b0-36e992345ea9/-/format/auto/-/preview/3000x3000/-/qualit…"
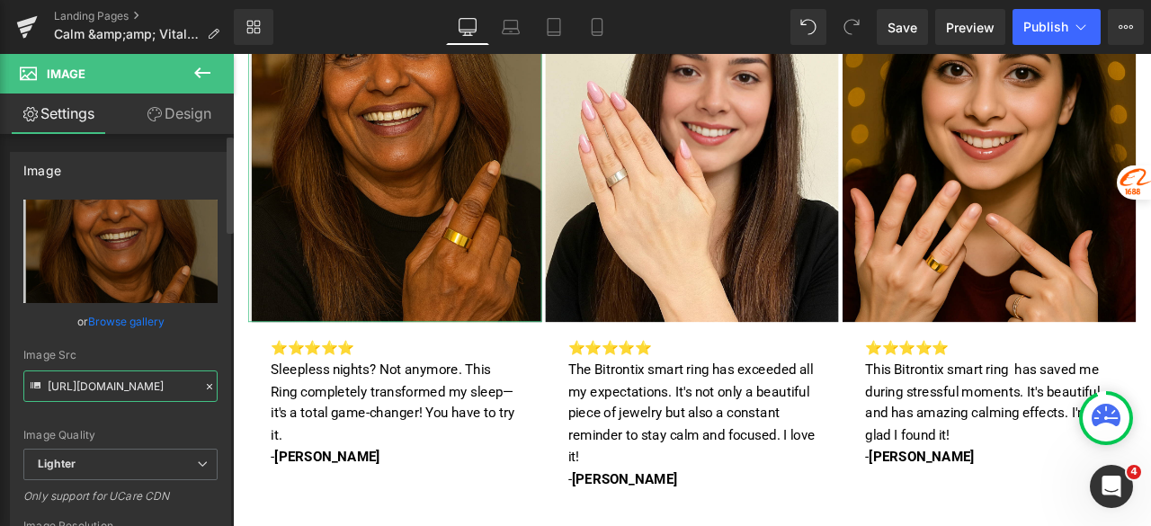
scroll to position [0, 639]
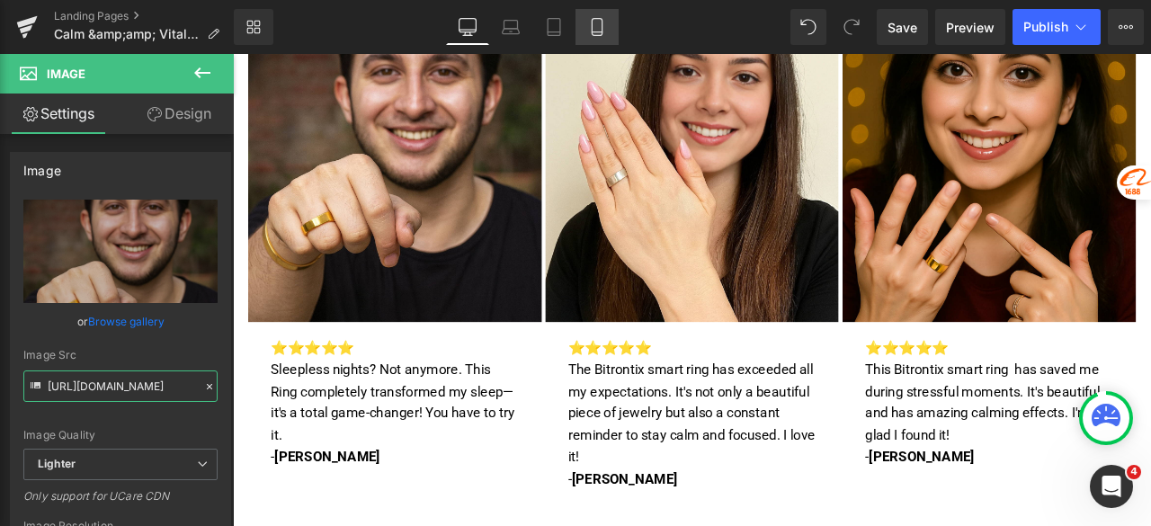
type input "[URL][DOMAIN_NAME]"
click at [601, 22] on icon at bounding box center [597, 27] width 18 height 18
type input "100"
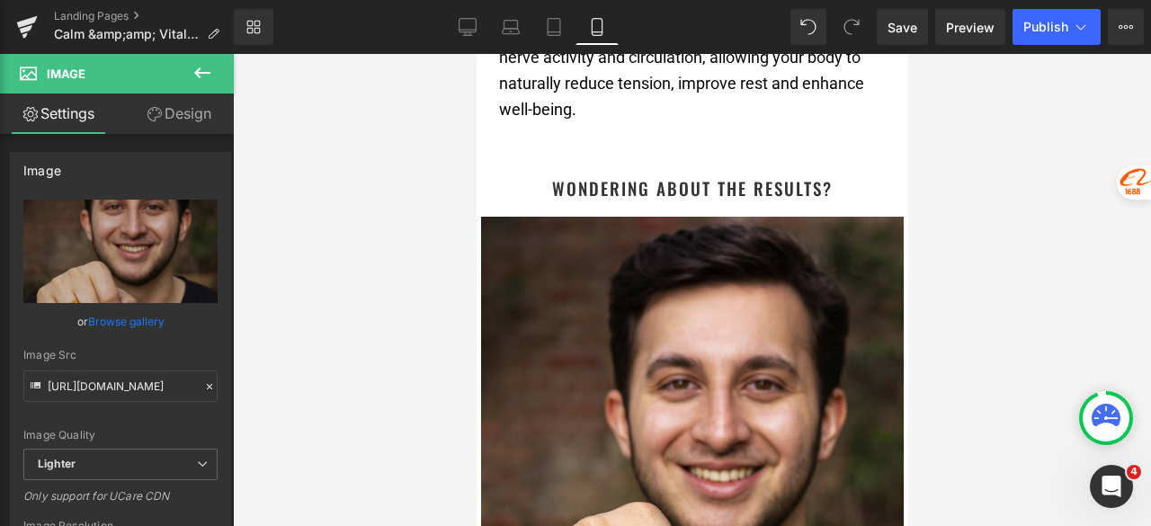
scroll to position [10675, 0]
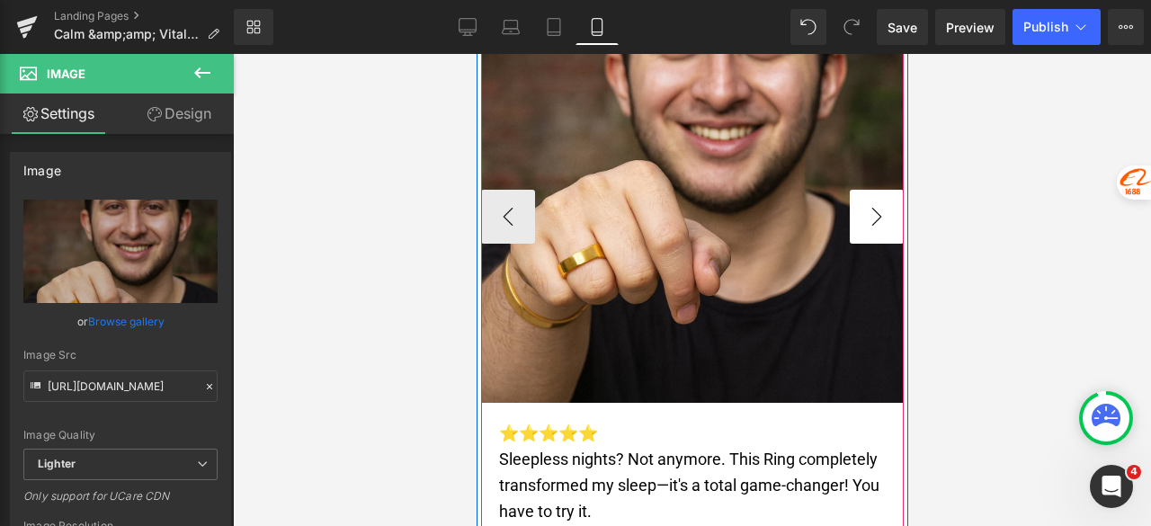
click at [852, 190] on button "›" at bounding box center [876, 217] width 54 height 54
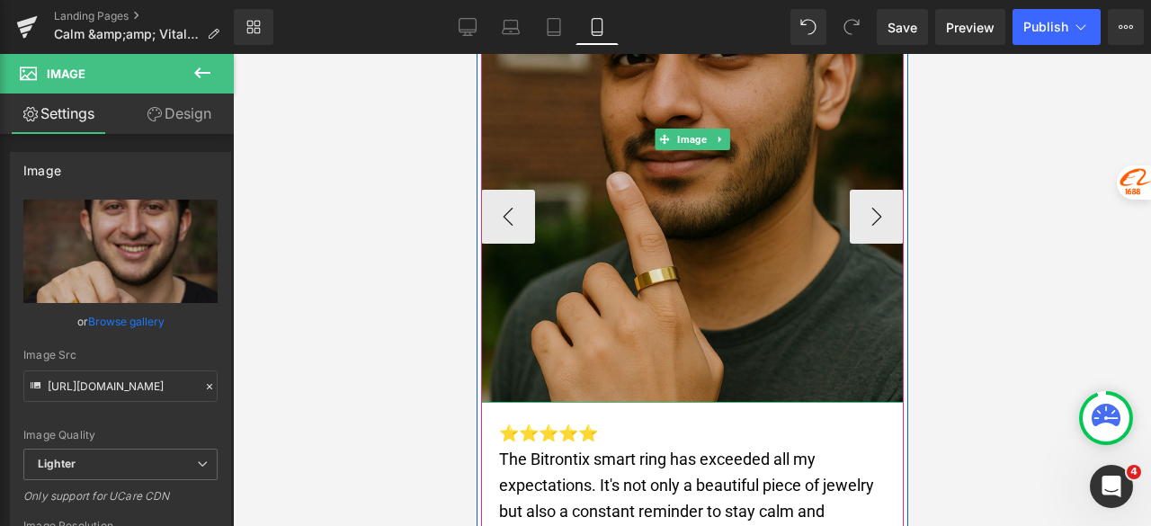
click at [706, 210] on img at bounding box center [691, 139] width 423 height 529
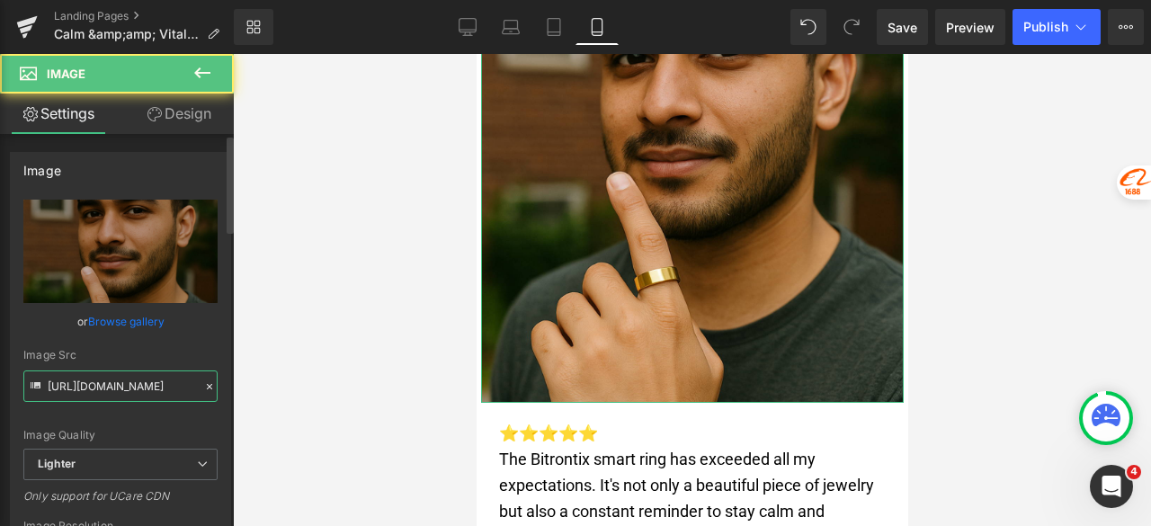
click at [113, 397] on input "[URL][DOMAIN_NAME]" at bounding box center [120, 385] width 194 height 31
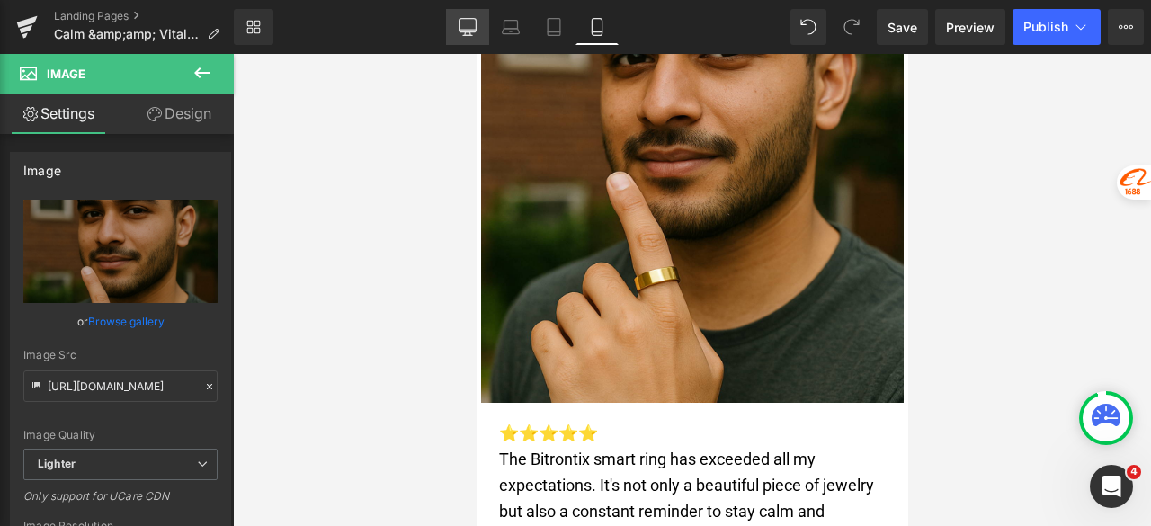
drag, startPoint x: 473, startPoint y: 14, endPoint x: 427, endPoint y: 51, distance: 58.8
click at [473, 14] on link "Desktop" at bounding box center [467, 27] width 43 height 36
type input "auto"
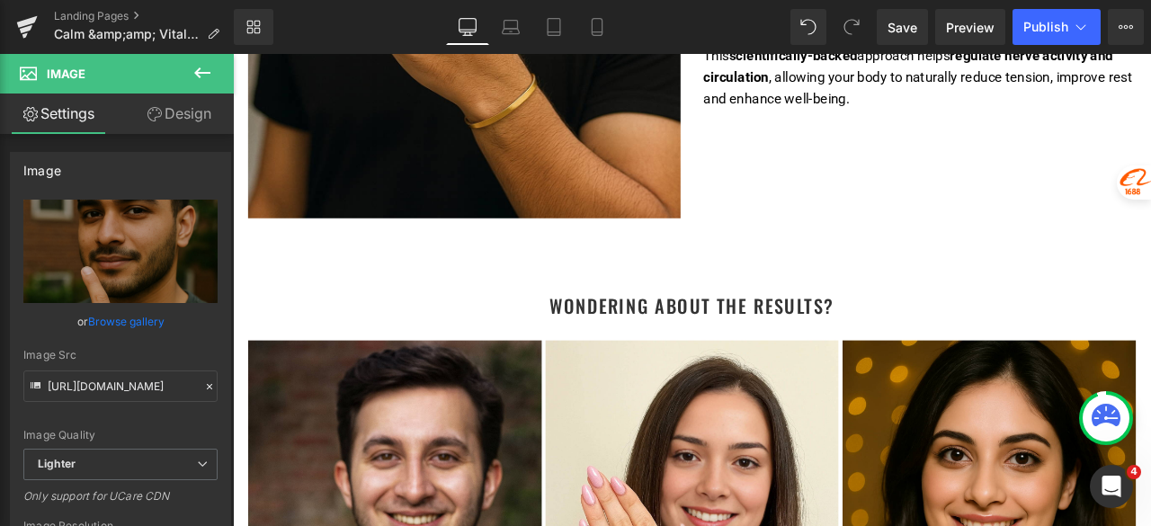
scroll to position [6245, 0]
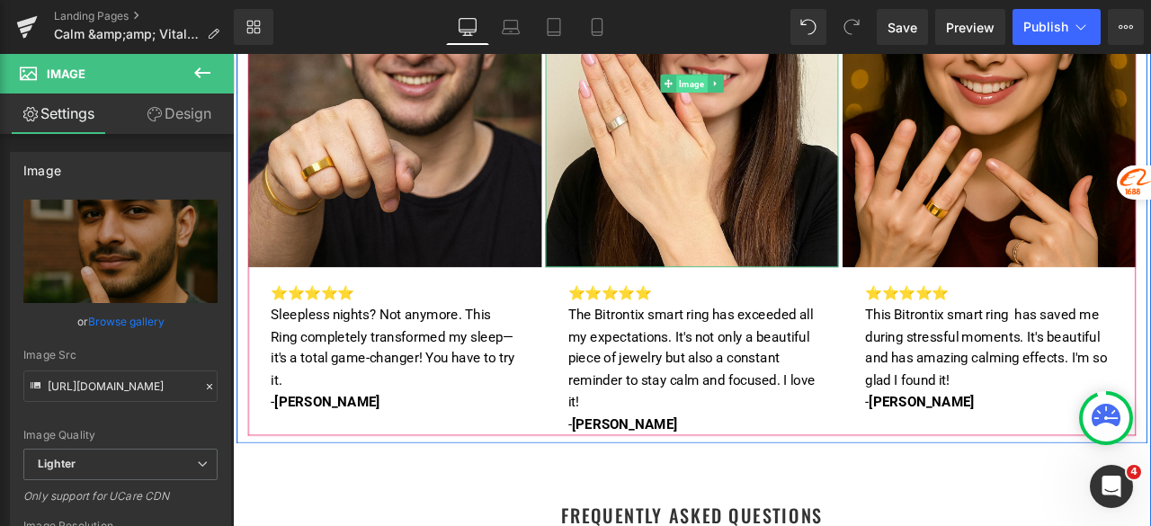
click at [775, 101] on span "Image" at bounding box center [776, 90] width 37 height 22
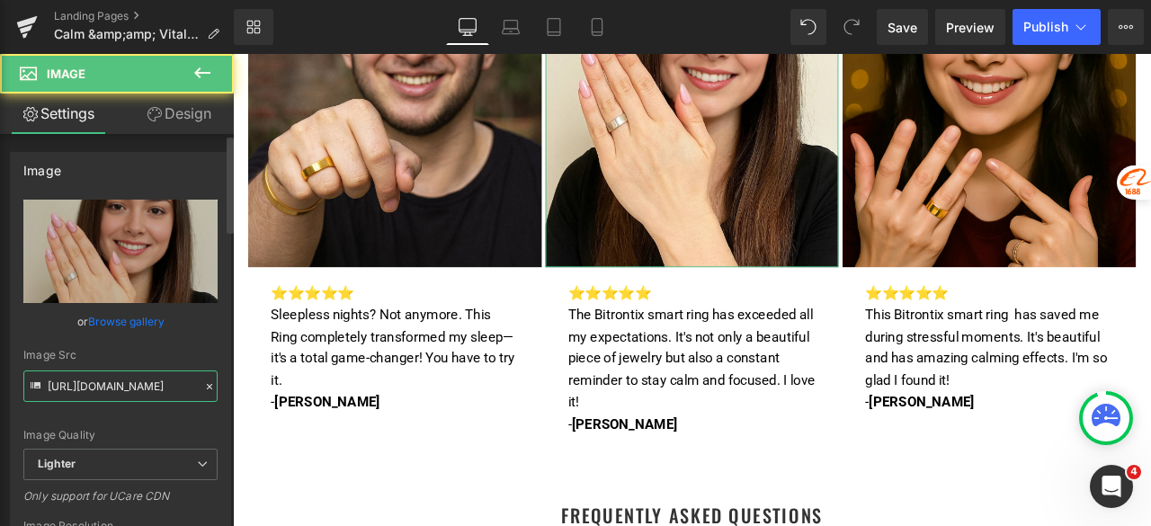
click at [119, 387] on input "[URL][DOMAIN_NAME]" at bounding box center [120, 385] width 194 height 31
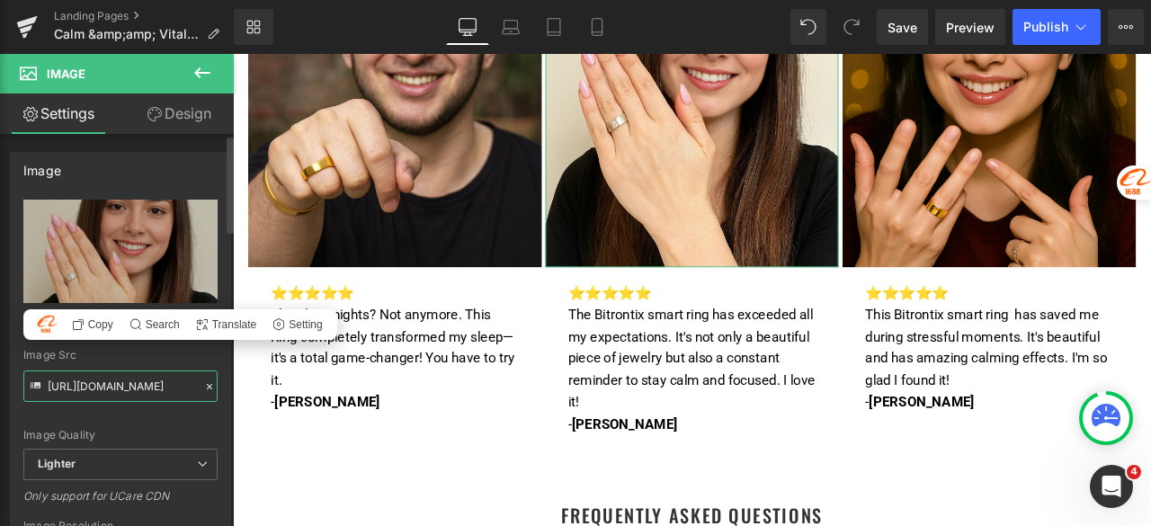
paste input "505c1c43-d100-45b7-9048-cd25ce813de1/-/format/auto/-/preview/3000x3000/-/qualit…"
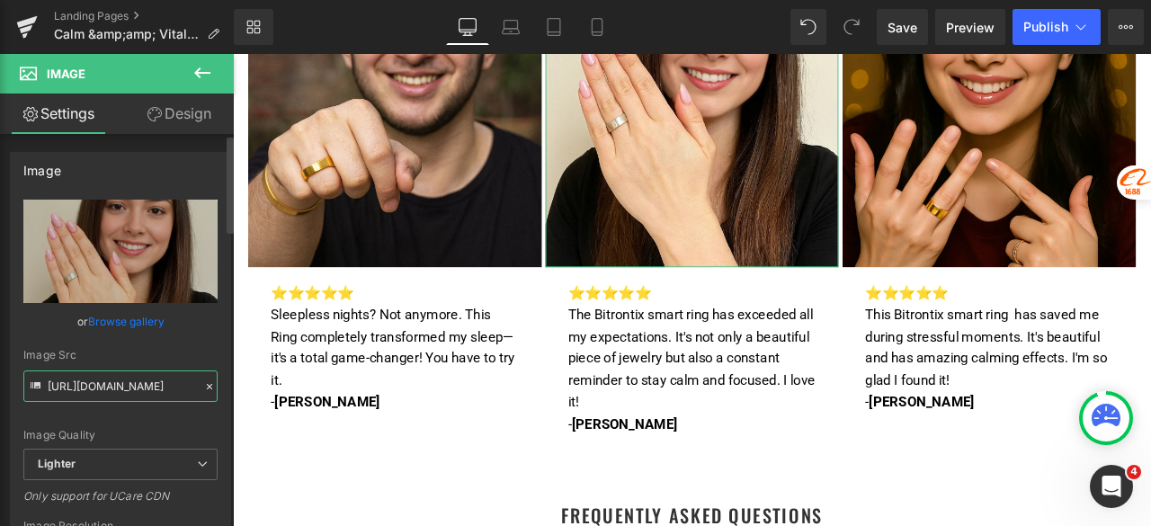
scroll to position [0, 635]
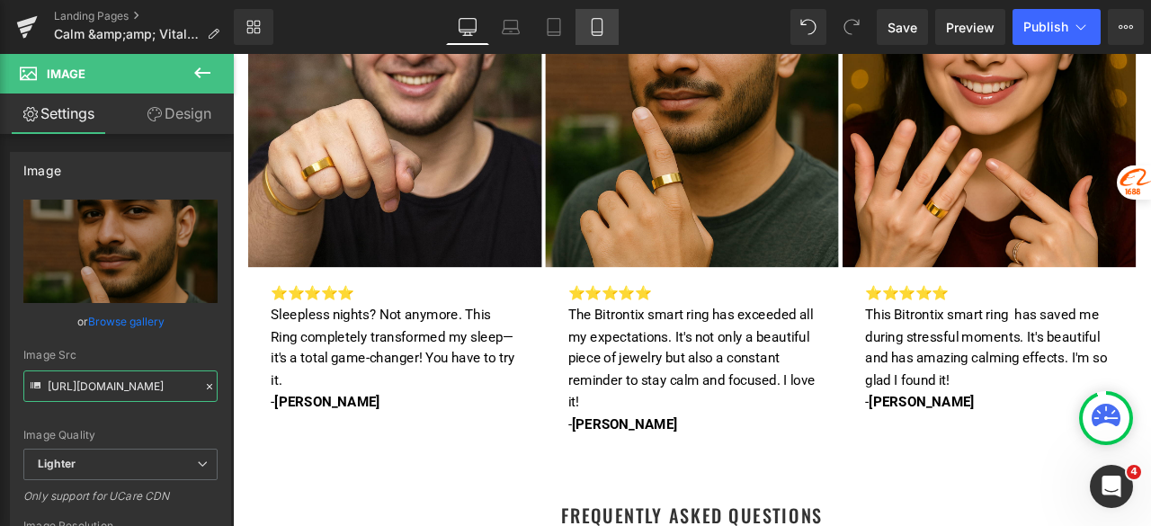
type input "[URL][DOMAIN_NAME]"
click at [604, 25] on icon at bounding box center [597, 27] width 18 height 18
type input "100"
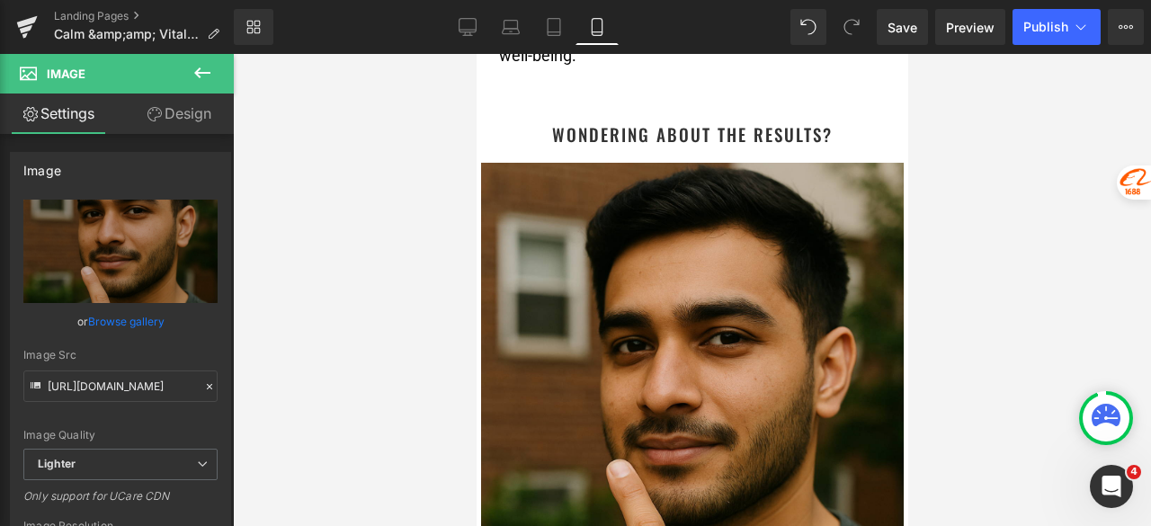
scroll to position [10370, 0]
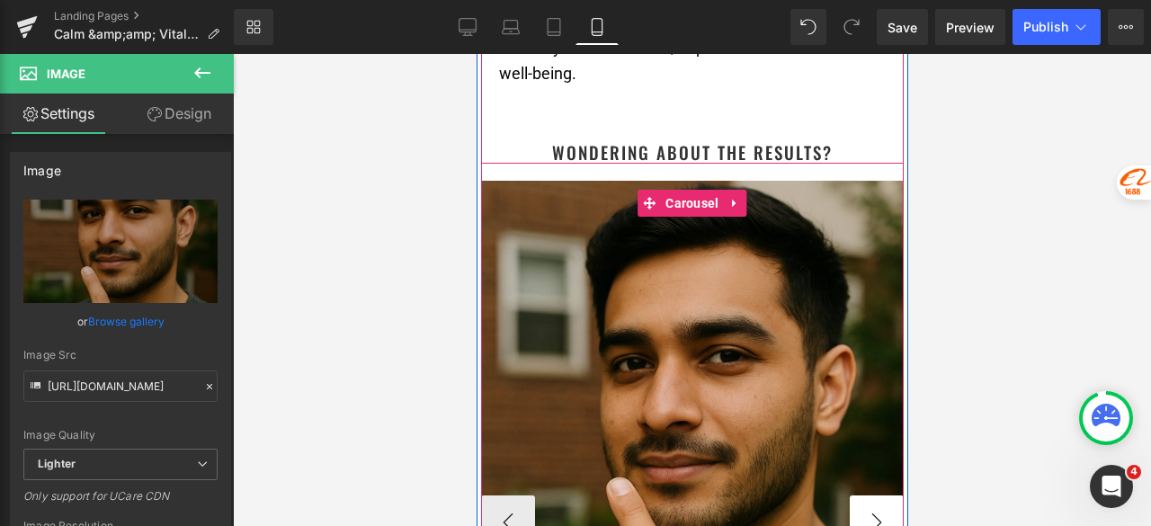
click at [861, 495] on button "›" at bounding box center [876, 522] width 54 height 54
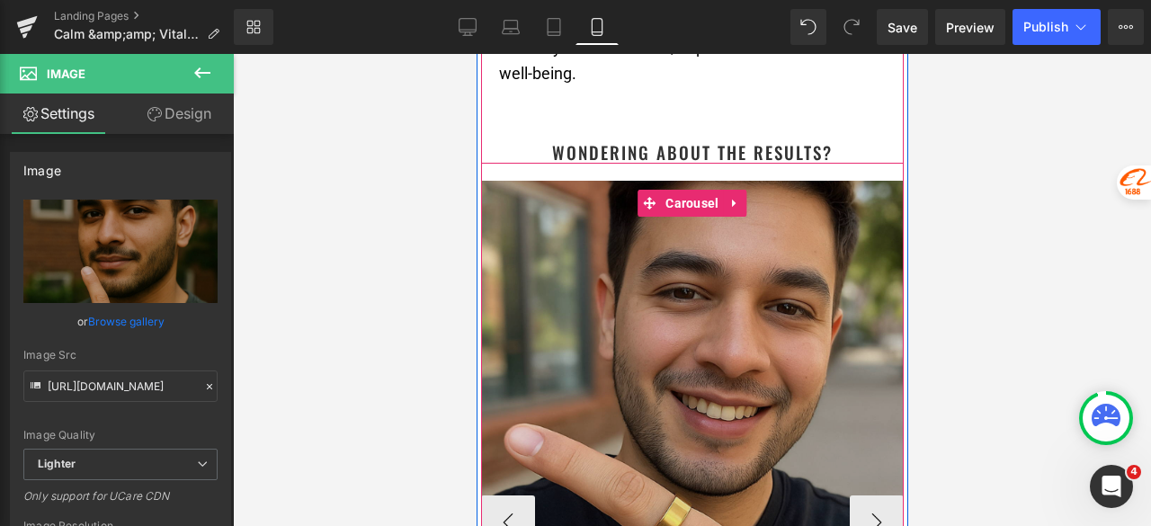
click at [735, 369] on img at bounding box center [691, 445] width 423 height 529
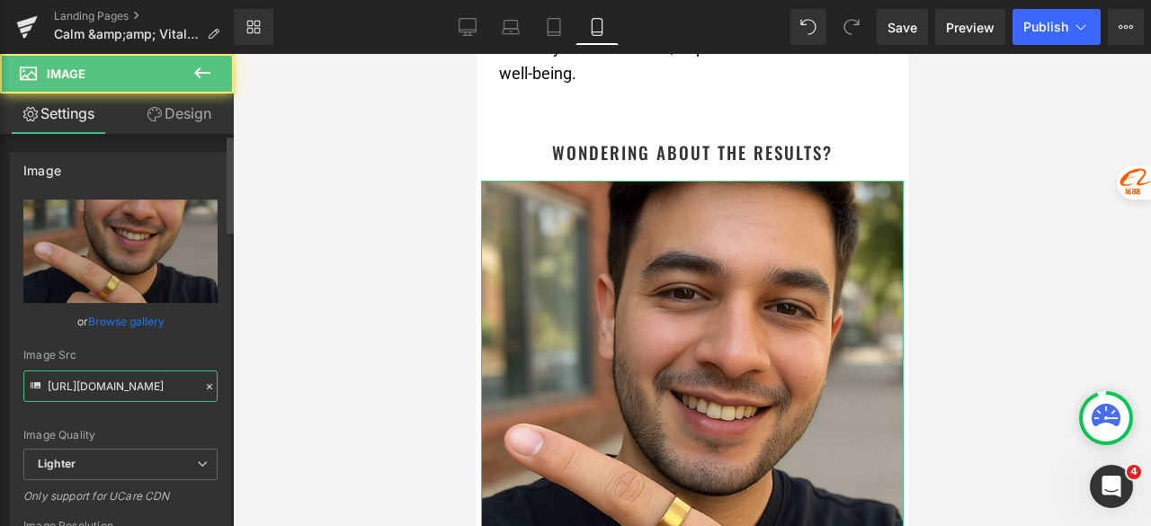
click at [83, 381] on input "[URL][DOMAIN_NAME]" at bounding box center [120, 385] width 194 height 31
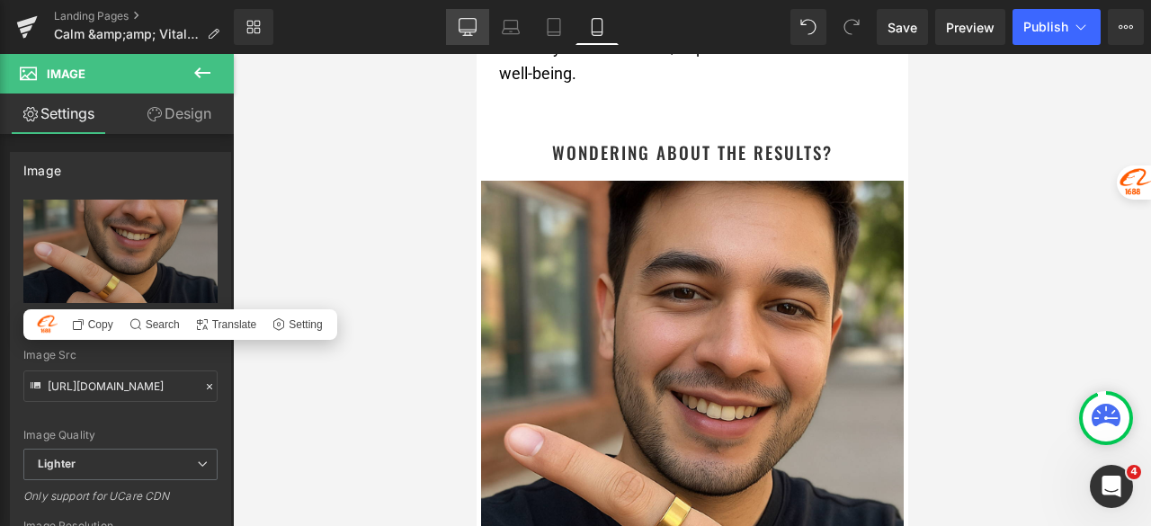
click at [467, 32] on icon at bounding box center [468, 27] width 18 height 18
type input "auto"
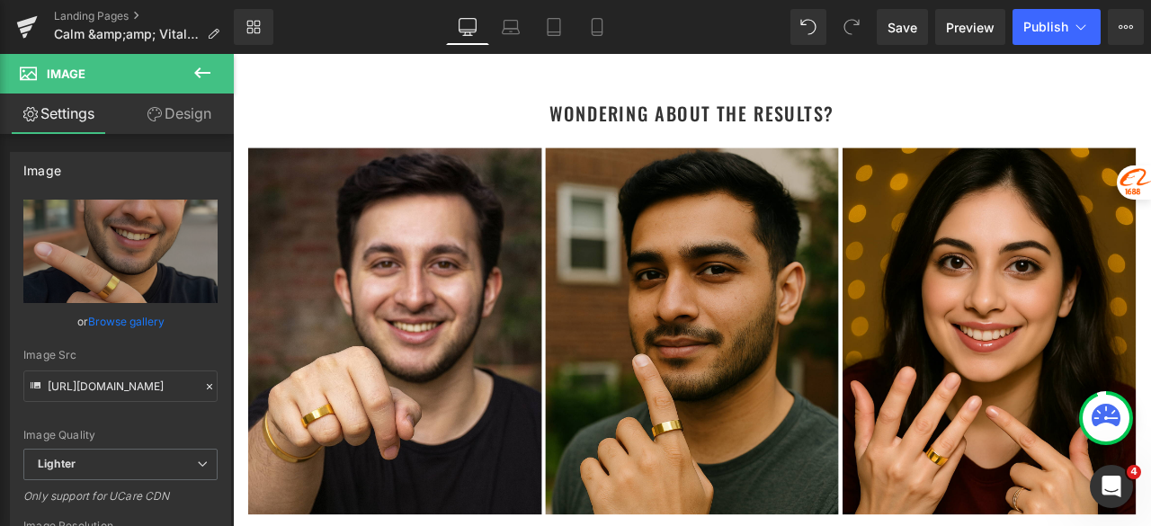
scroll to position [5961, 0]
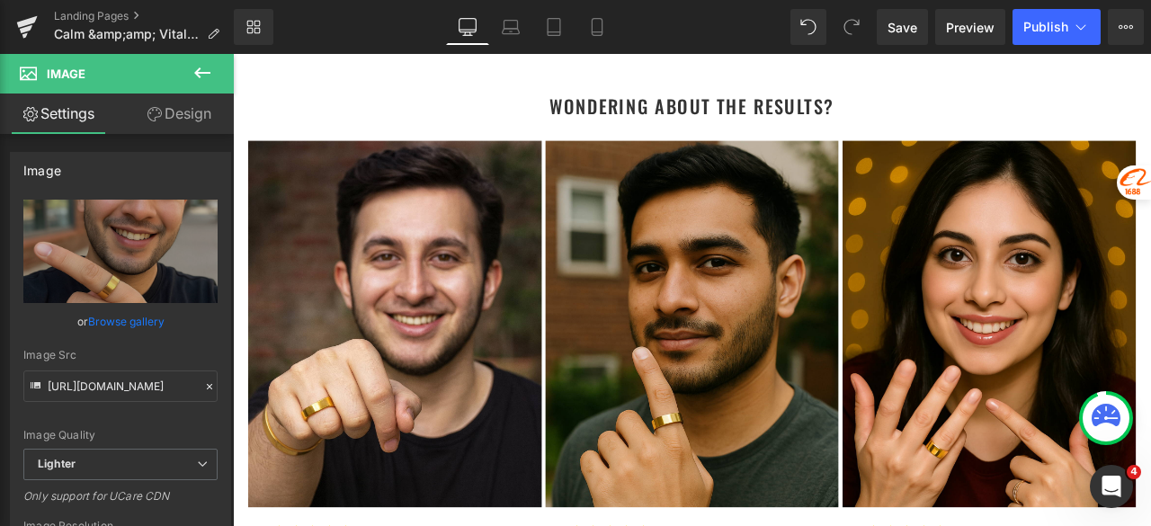
drag, startPoint x: 1316, startPoint y: 145, endPoint x: 1332, endPoint y: 393, distance: 248.7
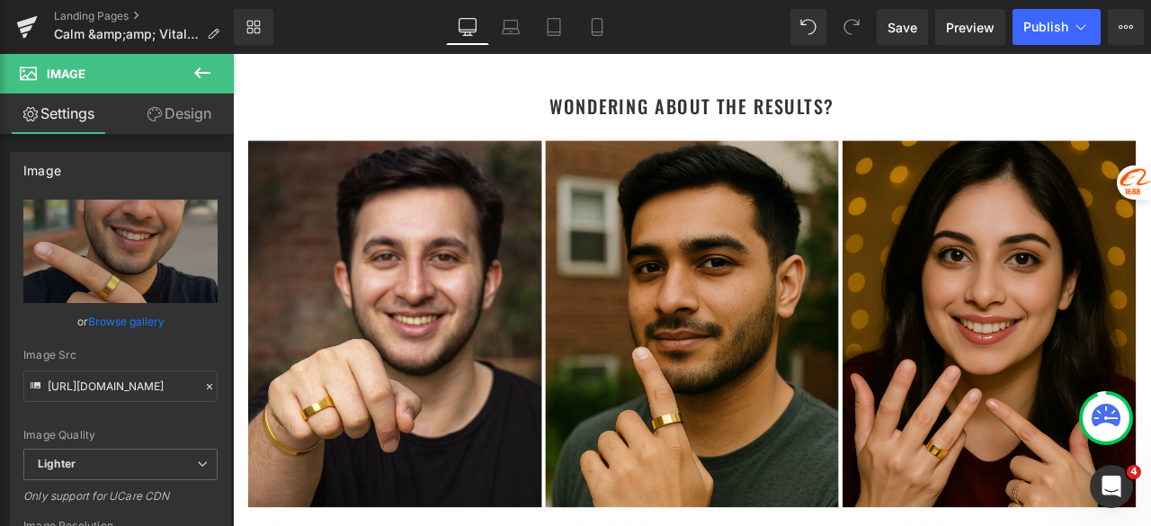
click at [1132, 241] on img at bounding box center [1129, 373] width 348 height 434
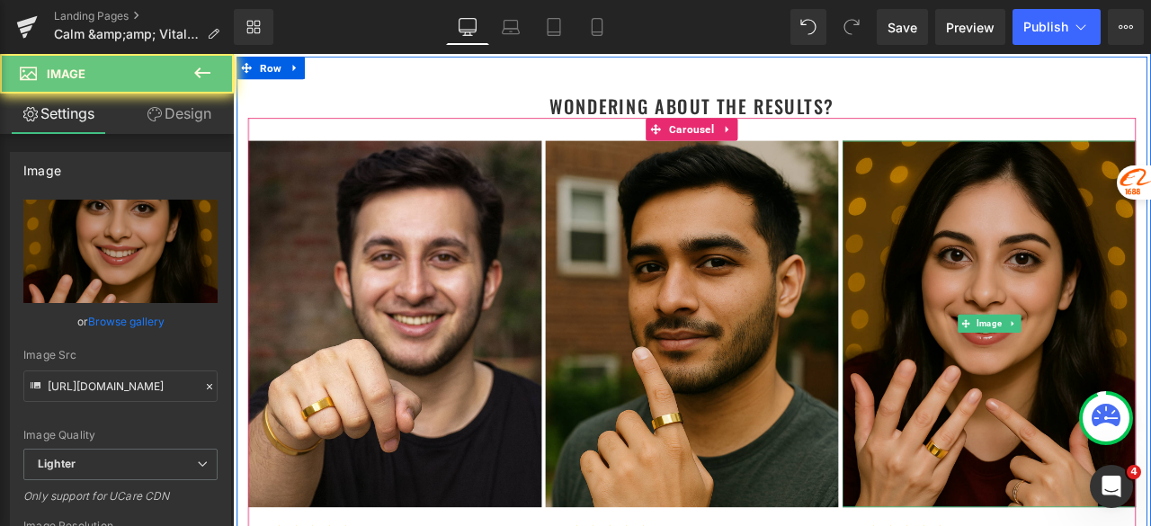
click at [1131, 242] on img at bounding box center [1129, 373] width 348 height 434
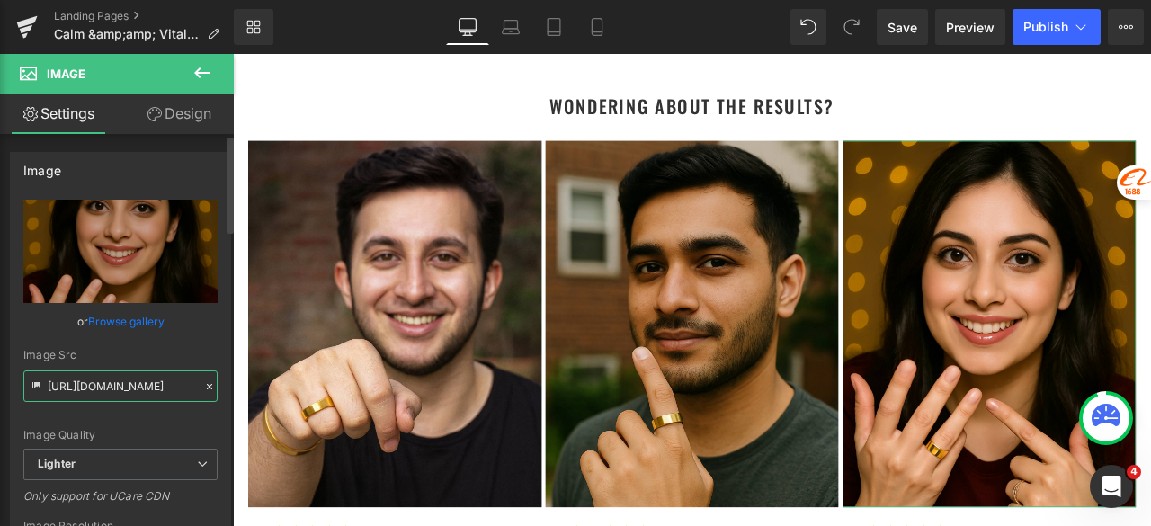
click at [146, 390] on input "[URL][DOMAIN_NAME]" at bounding box center [120, 385] width 194 height 31
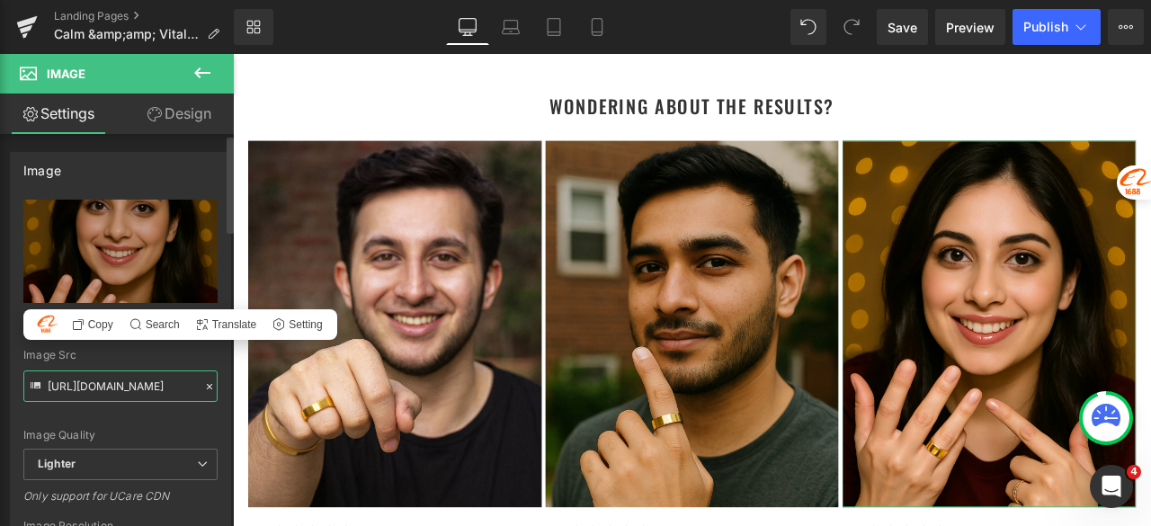
paste input "814ada15-4c18-4f38-8ce5-5fc174c3f0f6/-/format/auto/-/preview/3000x3000/-/qualit…"
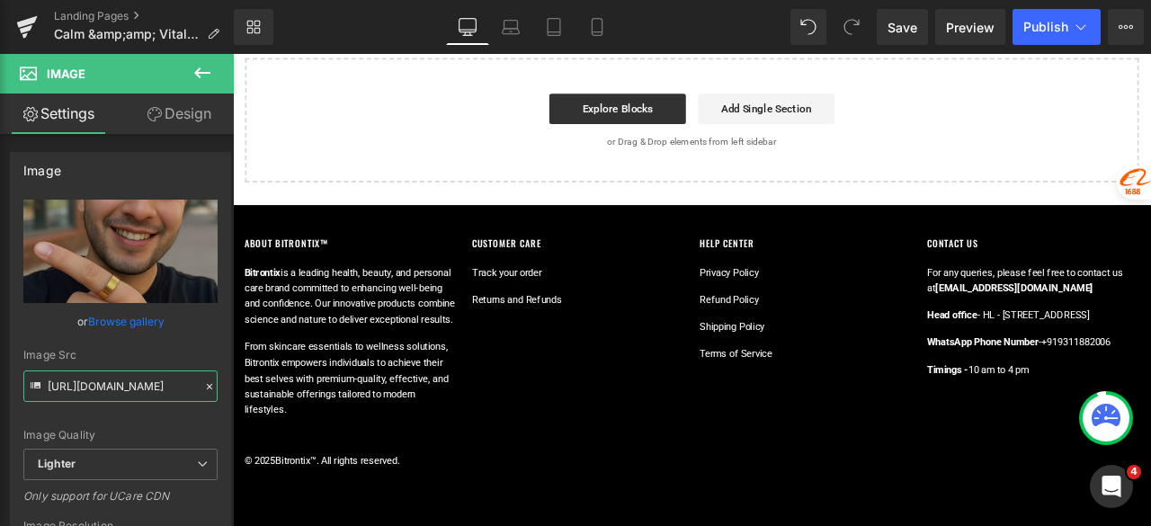
scroll to position [7487, 0]
type input "[URL][DOMAIN_NAME]"
click at [1026, 25] on span "Publish" at bounding box center [1045, 27] width 45 height 14
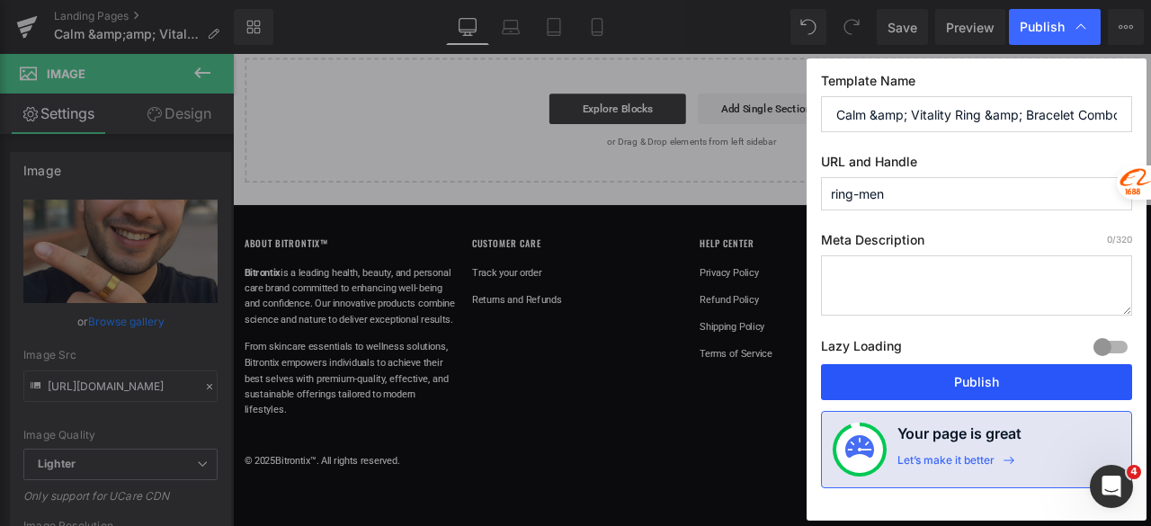
click at [1014, 379] on button "Publish" at bounding box center [976, 382] width 311 height 36
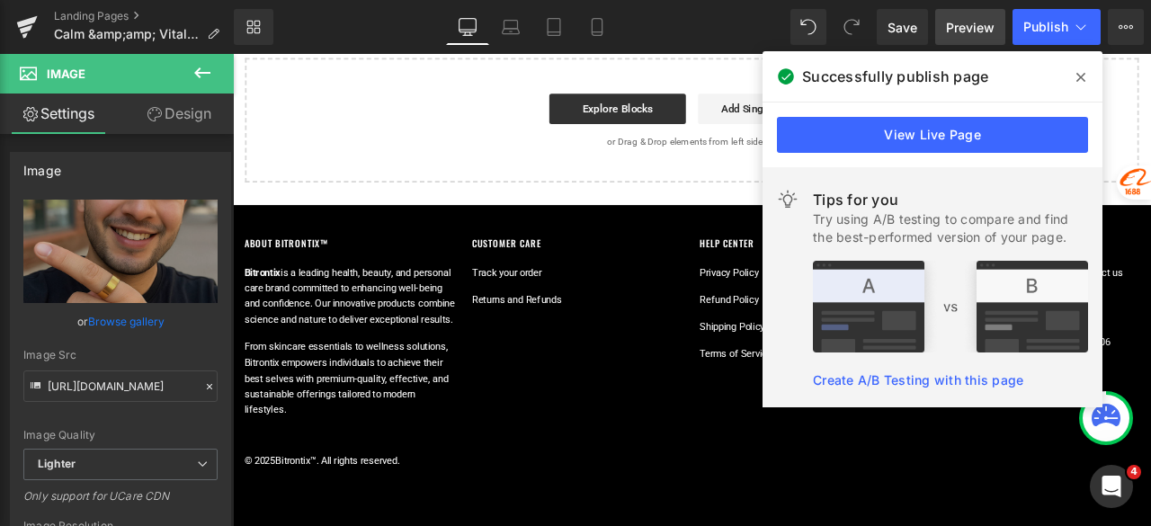
click at [953, 24] on span "Preview" at bounding box center [970, 27] width 49 height 19
